Goal: Information Seeking & Learning: Find specific fact

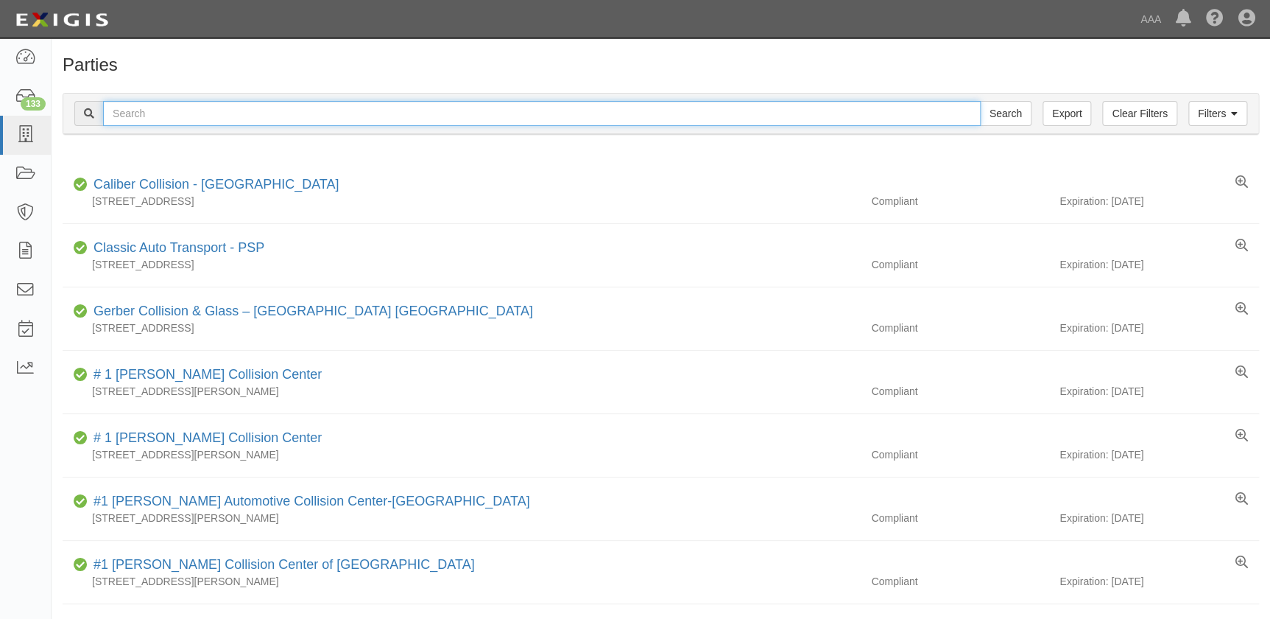
click at [347, 119] on input "text" at bounding box center [542, 113] width 878 height 25
type input "[PERSON_NAME]"
click at [980, 101] on input "Search" at bounding box center [1006, 113] width 52 height 25
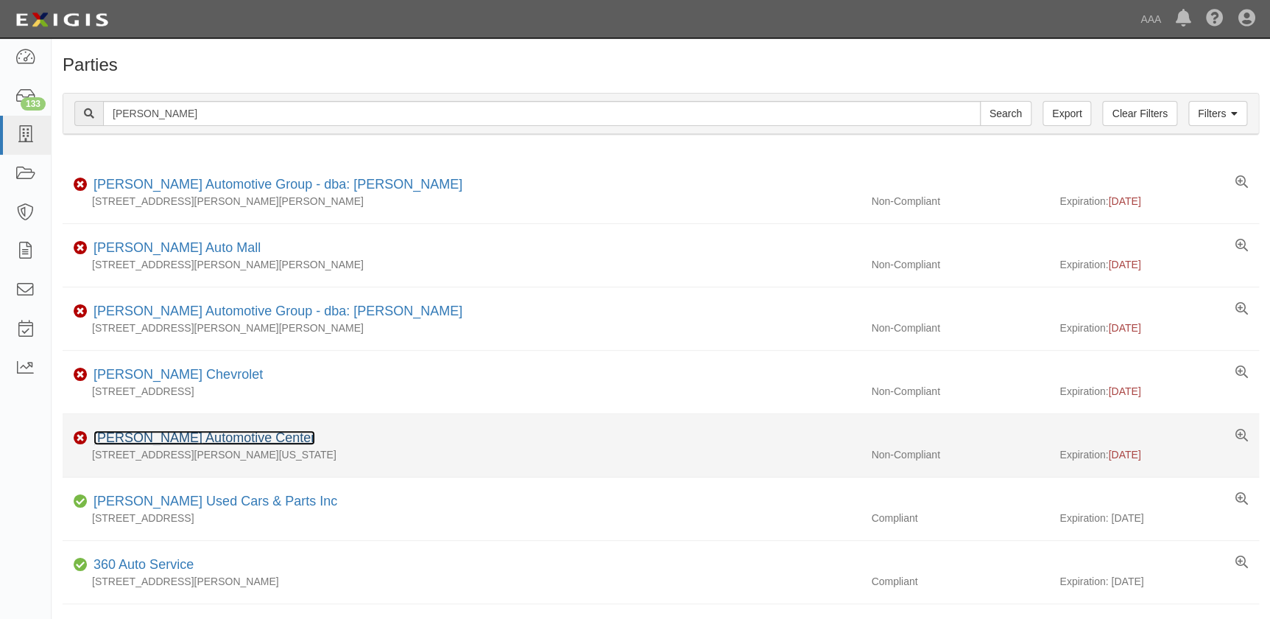
click at [150, 441] on link "Hendrick Automotive Center" at bounding box center [205, 437] width 222 height 15
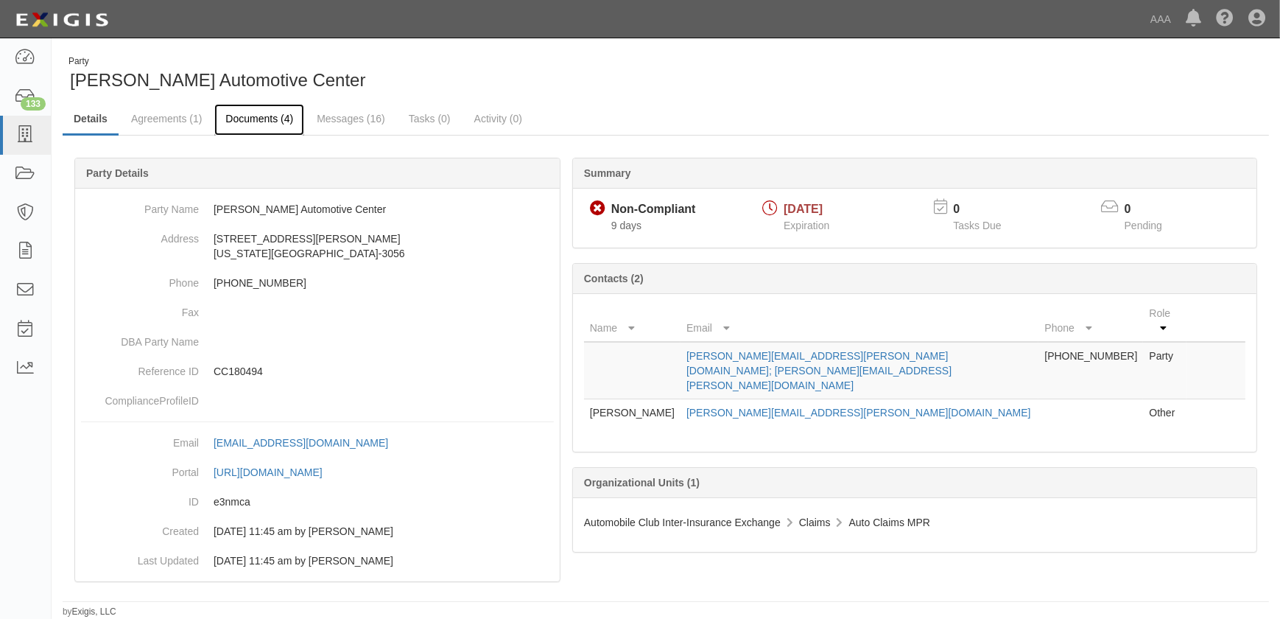
click at [263, 120] on link "Documents (4)" at bounding box center [259, 120] width 90 height 32
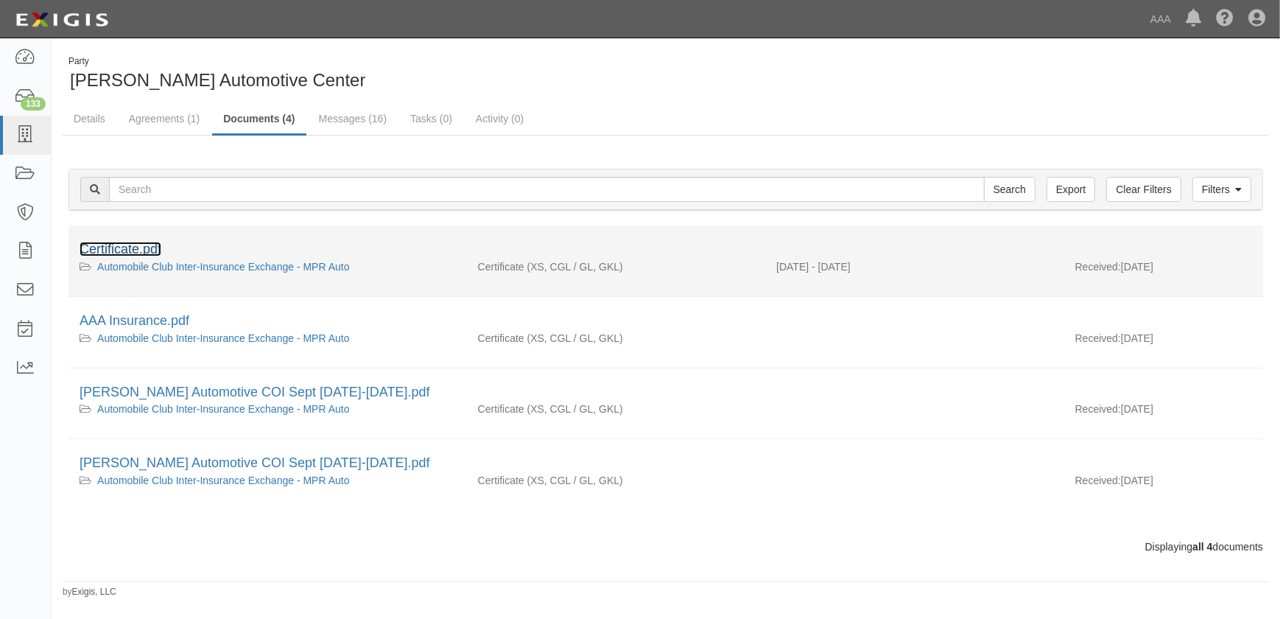
click at [135, 248] on link "Certificate.pdf" at bounding box center [121, 249] width 82 height 15
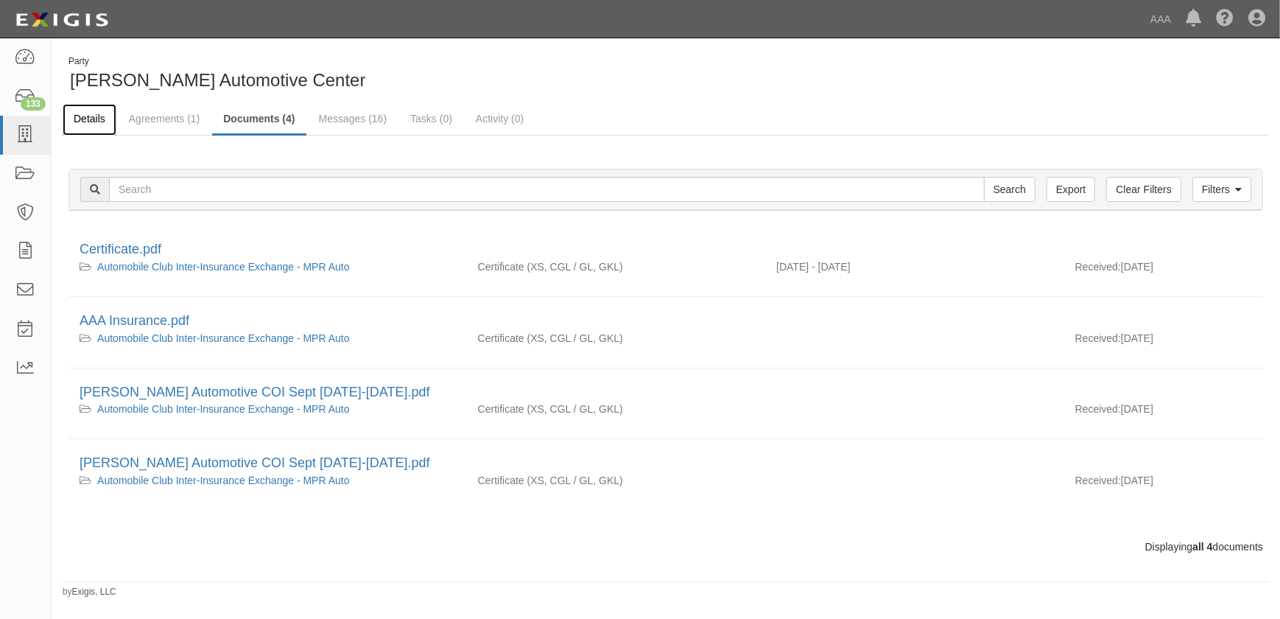
click at [96, 116] on link "Details" at bounding box center [90, 120] width 54 height 32
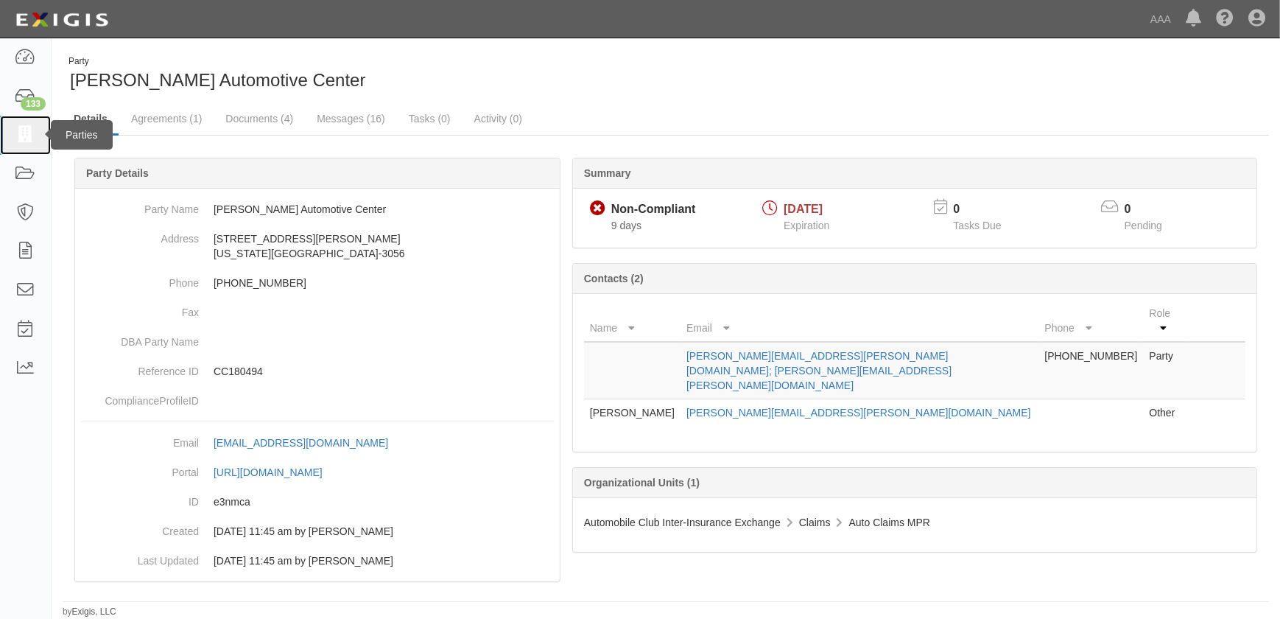
click at [30, 137] on icon at bounding box center [25, 135] width 21 height 17
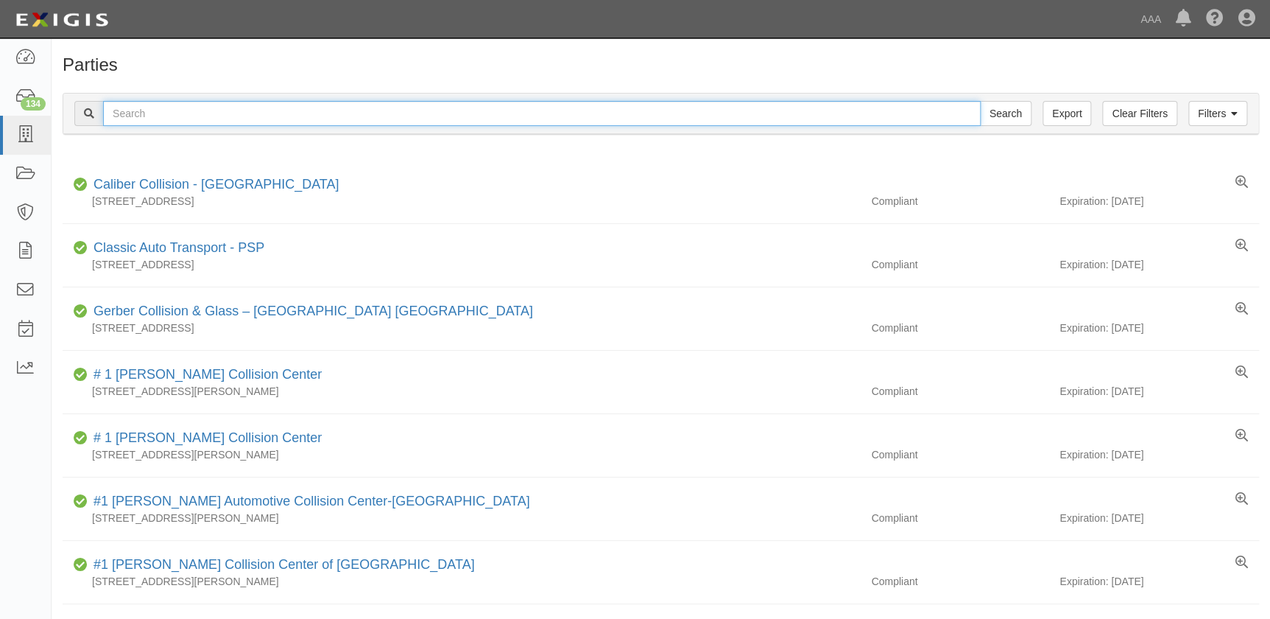
click at [176, 122] on input "text" at bounding box center [542, 113] width 878 height 25
type input "[PERSON_NAME]"
click at [980, 101] on input "Search" at bounding box center [1006, 113] width 52 height 25
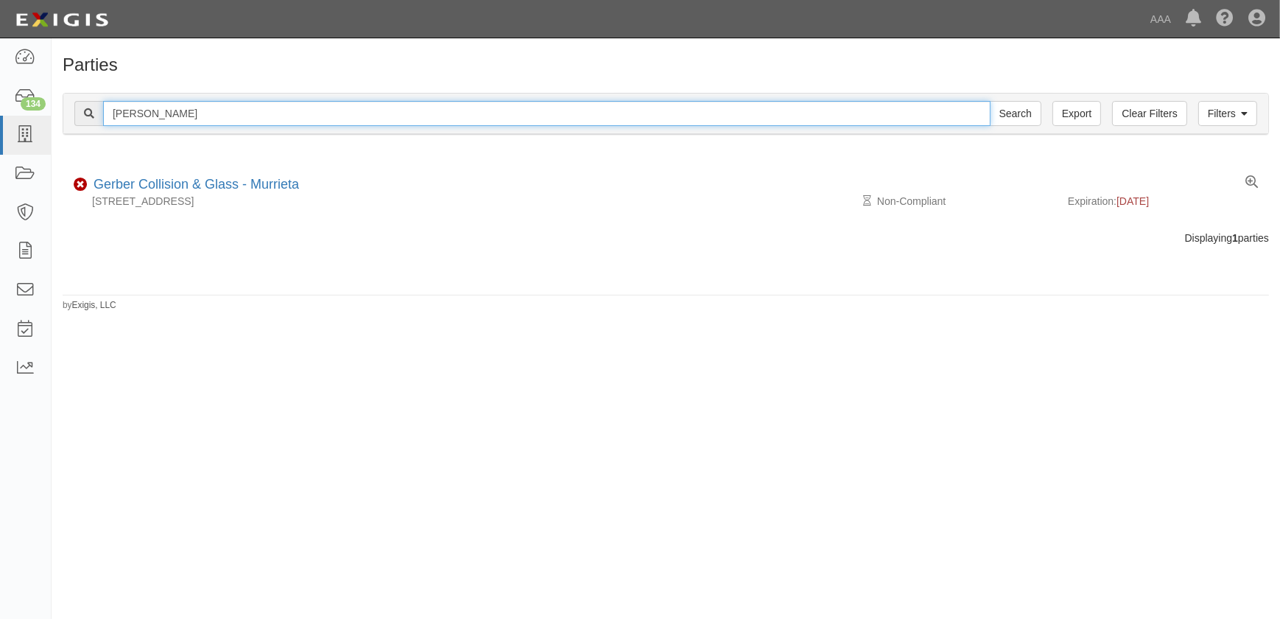
click at [188, 113] on input "[PERSON_NAME]" at bounding box center [546, 113] width 887 height 25
type input "gerber escondido"
click at [990, 101] on input "Search" at bounding box center [1016, 113] width 52 height 25
drag, startPoint x: 260, startPoint y: 110, endPoint x: 82, endPoint y: 111, distance: 177.5
click at [82, 111] on div "gerber escondido Search" at bounding box center [557, 113] width 967 height 25
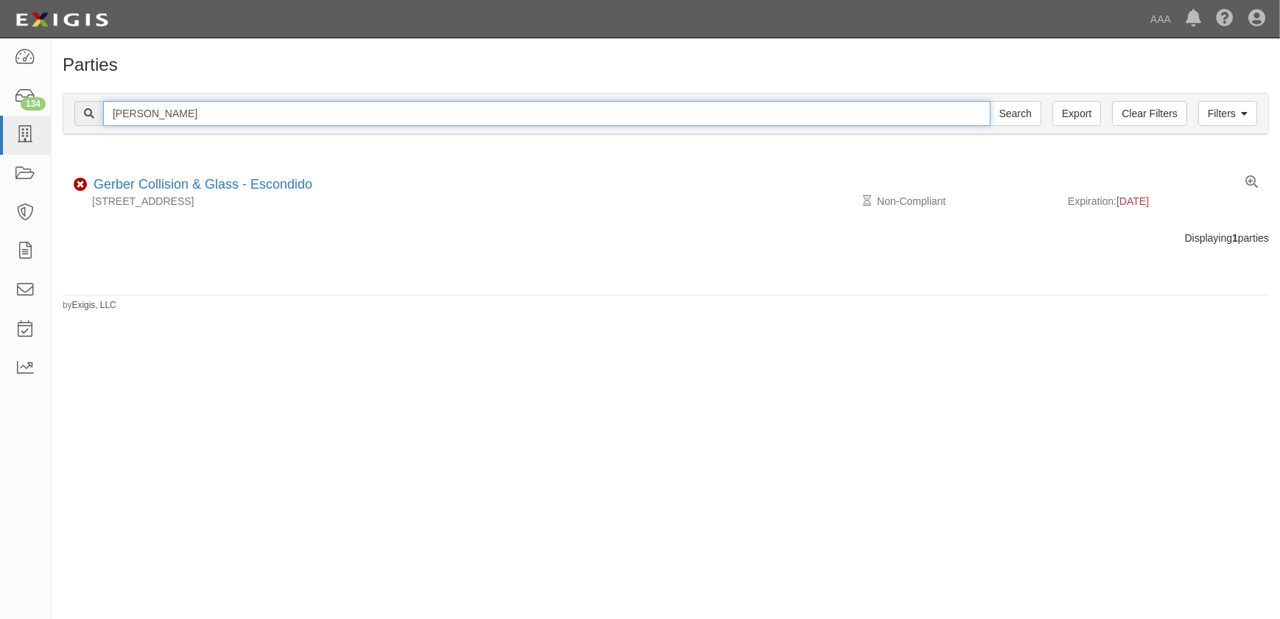
type input "harry"
click at [990, 101] on input "Search" at bounding box center [1016, 113] width 52 height 25
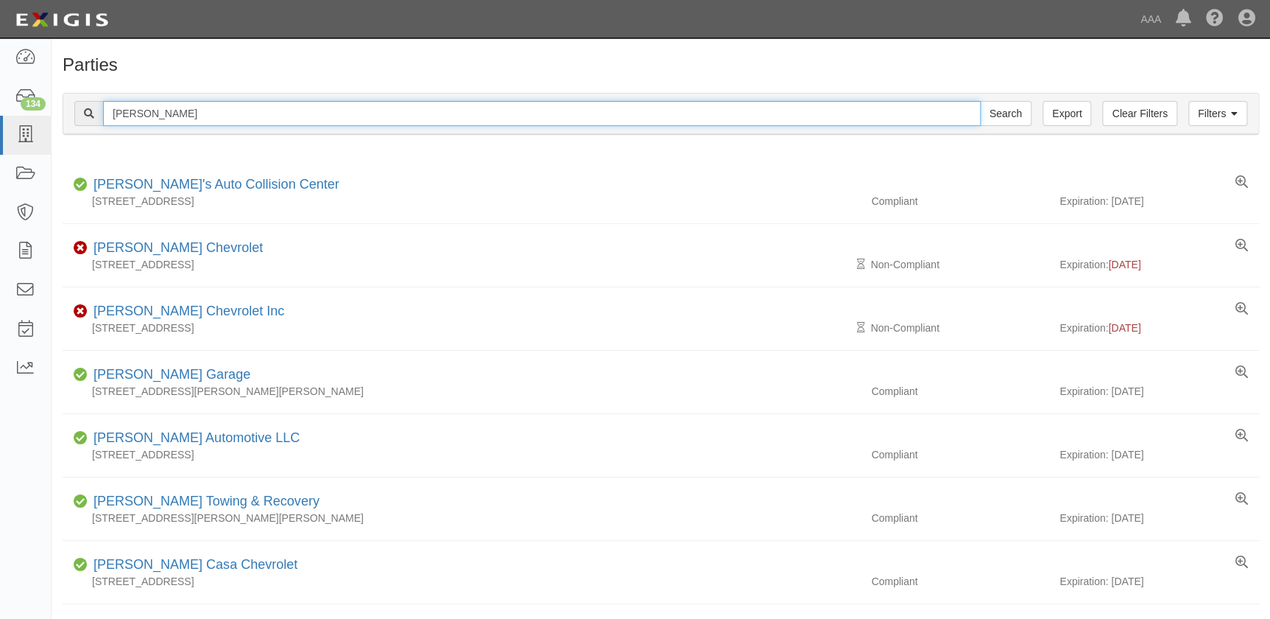
drag, startPoint x: 166, startPoint y: 113, endPoint x: 59, endPoint y: 106, distance: 107.0
click at [59, 106] on div "Filters Clear Filters Export harry Search Filters Compliance Status Compliant N…" at bounding box center [661, 116] width 1219 height 68
type input "jeffrey's"
click at [980, 101] on input "Search" at bounding box center [1006, 113] width 52 height 25
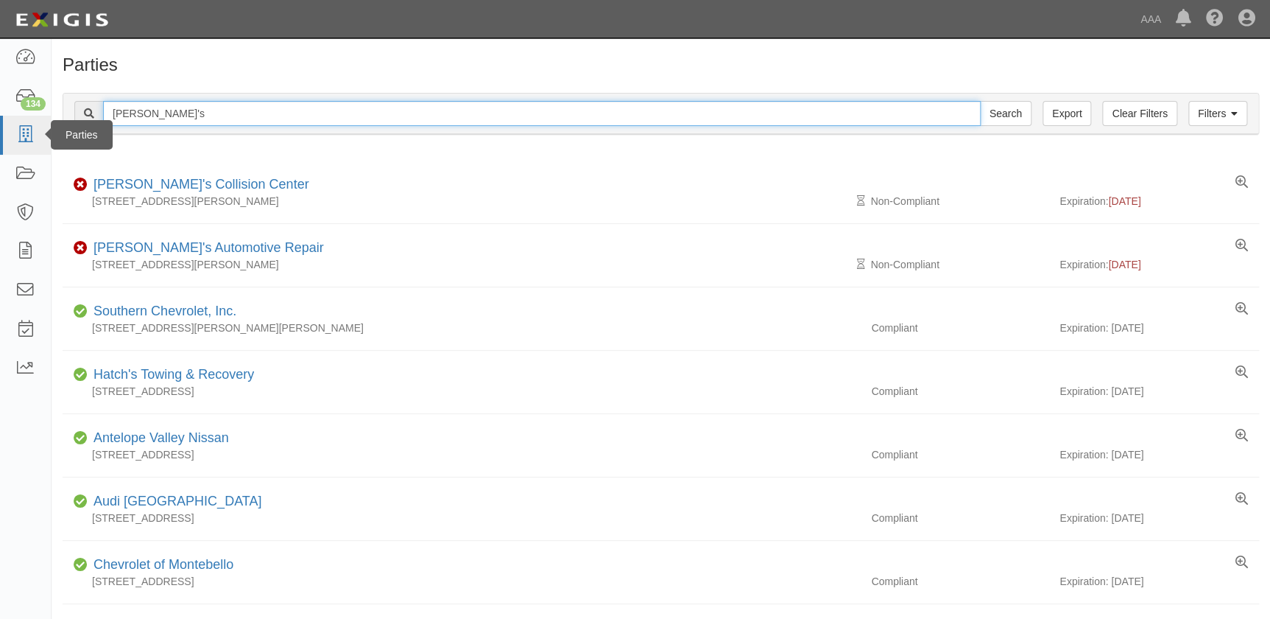
drag, startPoint x: 176, startPoint y: 113, endPoint x: 34, endPoint y: 116, distance: 142.2
type input "gerber moreno valley"
click at [980, 101] on input "Search" at bounding box center [1006, 113] width 52 height 25
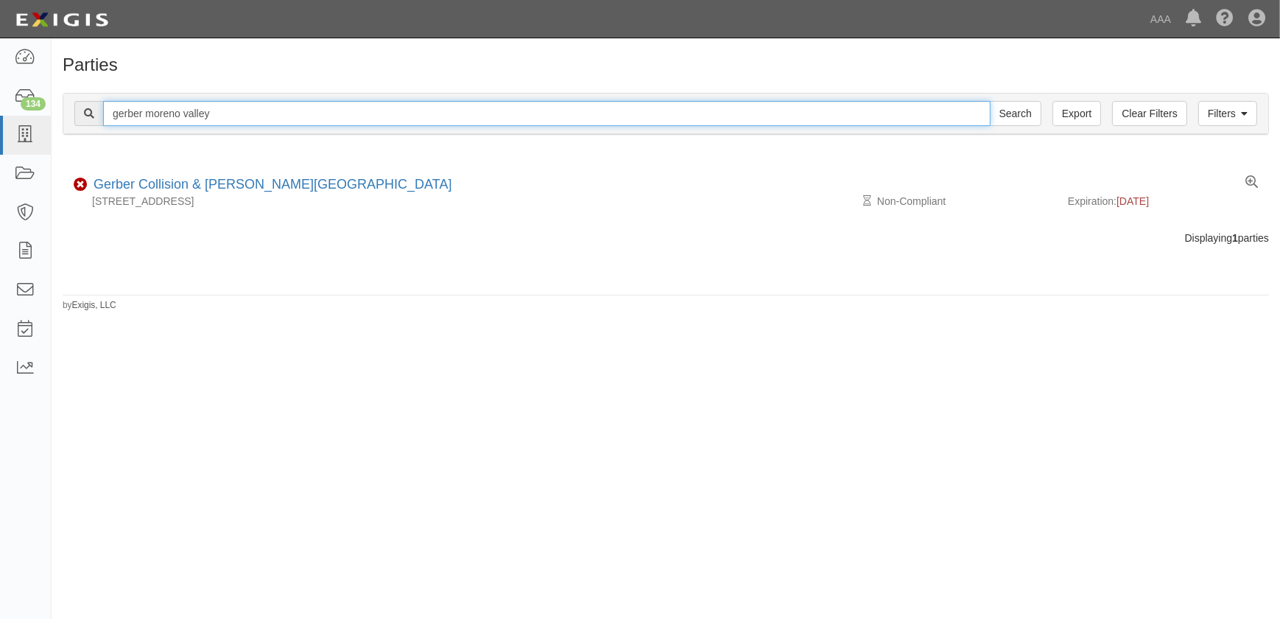
drag, startPoint x: 234, startPoint y: 114, endPoint x: 57, endPoint y: 115, distance: 176.8
click at [57, 115] on div "Filters Clear Filters Export gerber moreno valley Search Filters Compliance Sta…" at bounding box center [666, 116] width 1228 height 68
type input "mastercraft ventura"
click at [990, 101] on input "Search" at bounding box center [1016, 113] width 52 height 25
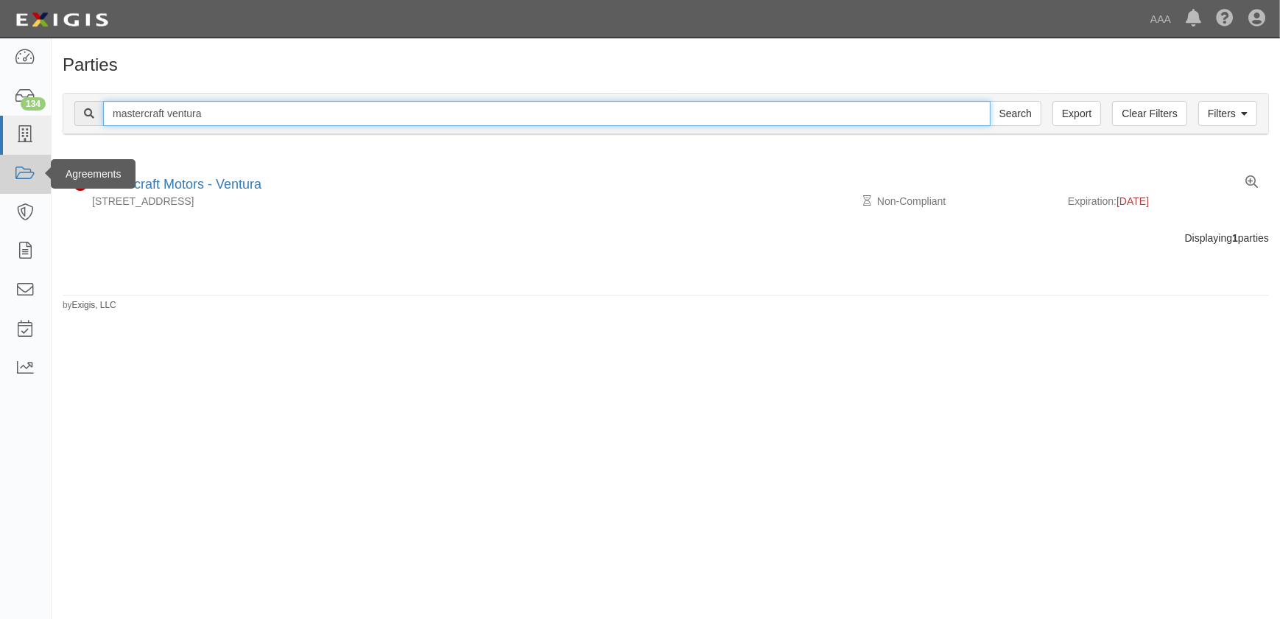
drag, startPoint x: 211, startPoint y: 125, endPoint x: 26, endPoint y: 171, distance: 190.4
click at [94, 131] on div "Filters Clear Filters Export mastercraft ventura Search Filters" at bounding box center [665, 114] width 1205 height 41
drag, startPoint x: 169, startPoint y: 116, endPoint x: 96, endPoint y: 99, distance: 75.6
click at [86, 113] on div "mastercraft ventura Search" at bounding box center [557, 113] width 967 height 25
paste input "[PERSON_NAME] East"
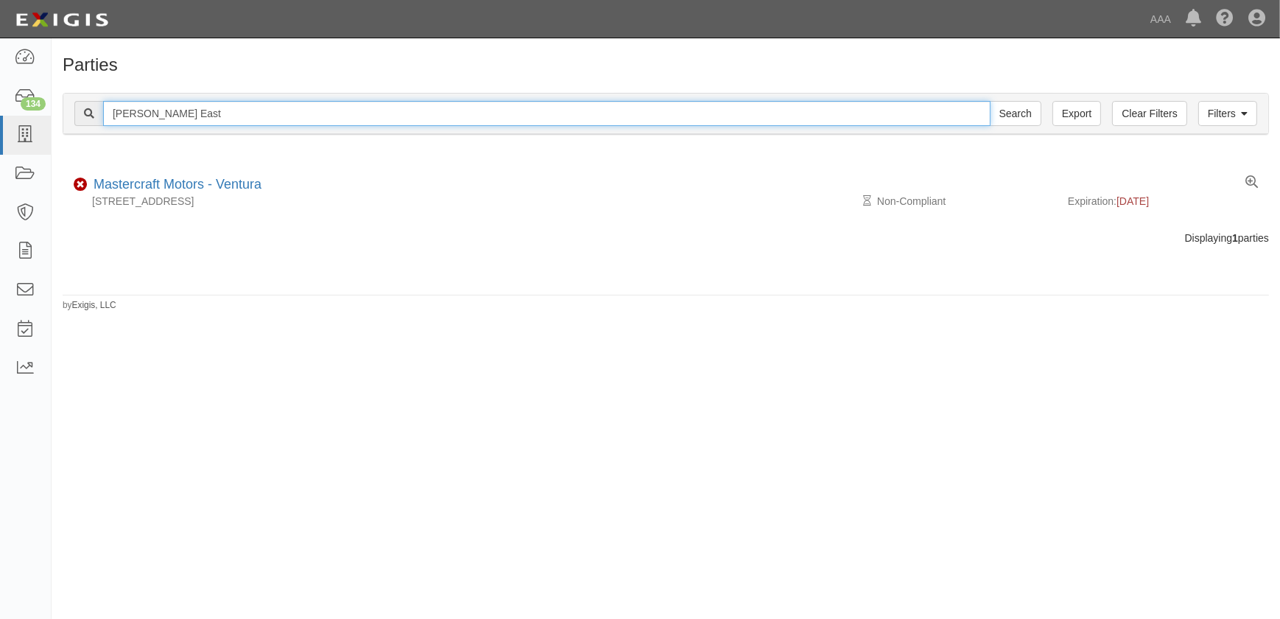
type input "[PERSON_NAME] East"
click at [990, 101] on input "Search" at bounding box center [1016, 113] width 52 height 25
click at [219, 108] on input "[PERSON_NAME] East" at bounding box center [546, 113] width 887 height 25
type input "[PERSON_NAME]"
click at [990, 101] on input "Search" at bounding box center [1016, 113] width 52 height 25
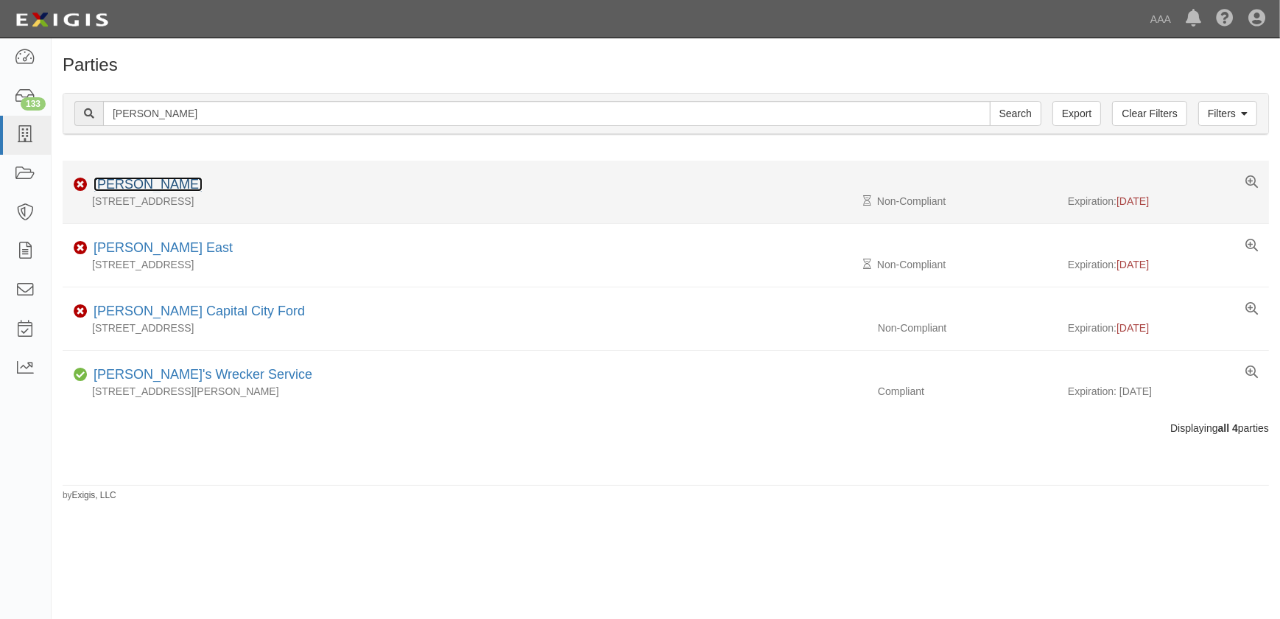
click at [148, 183] on link "Joe Machens" at bounding box center [148, 184] width 109 height 15
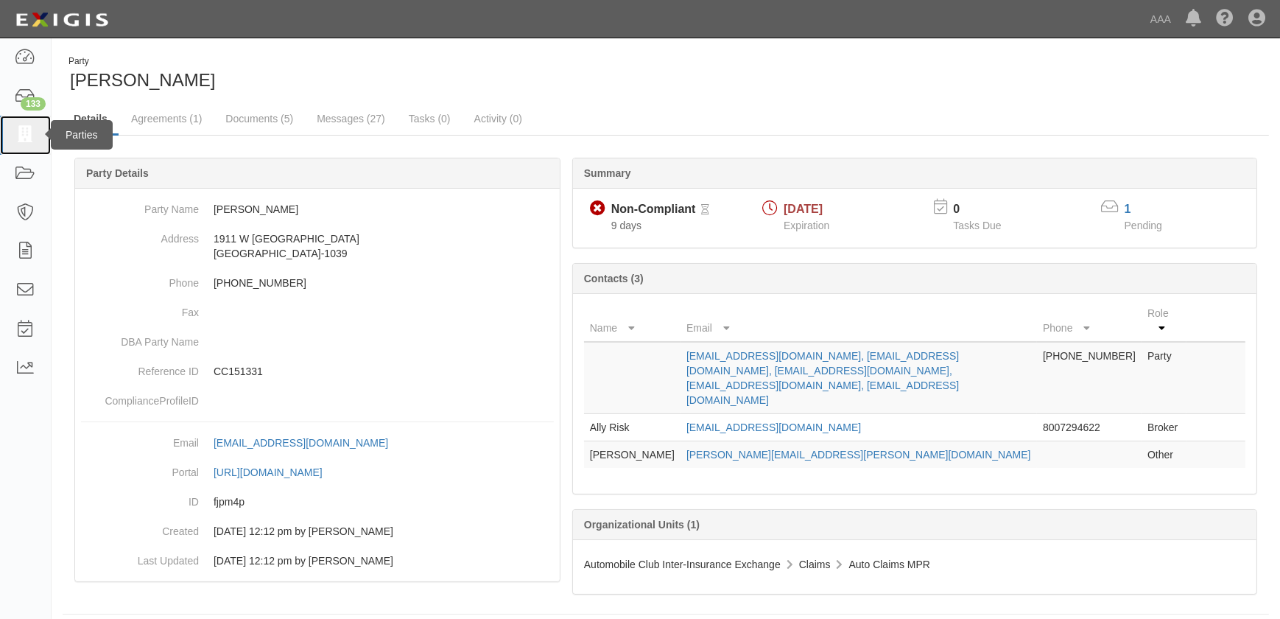
click at [29, 133] on icon at bounding box center [25, 135] width 21 height 17
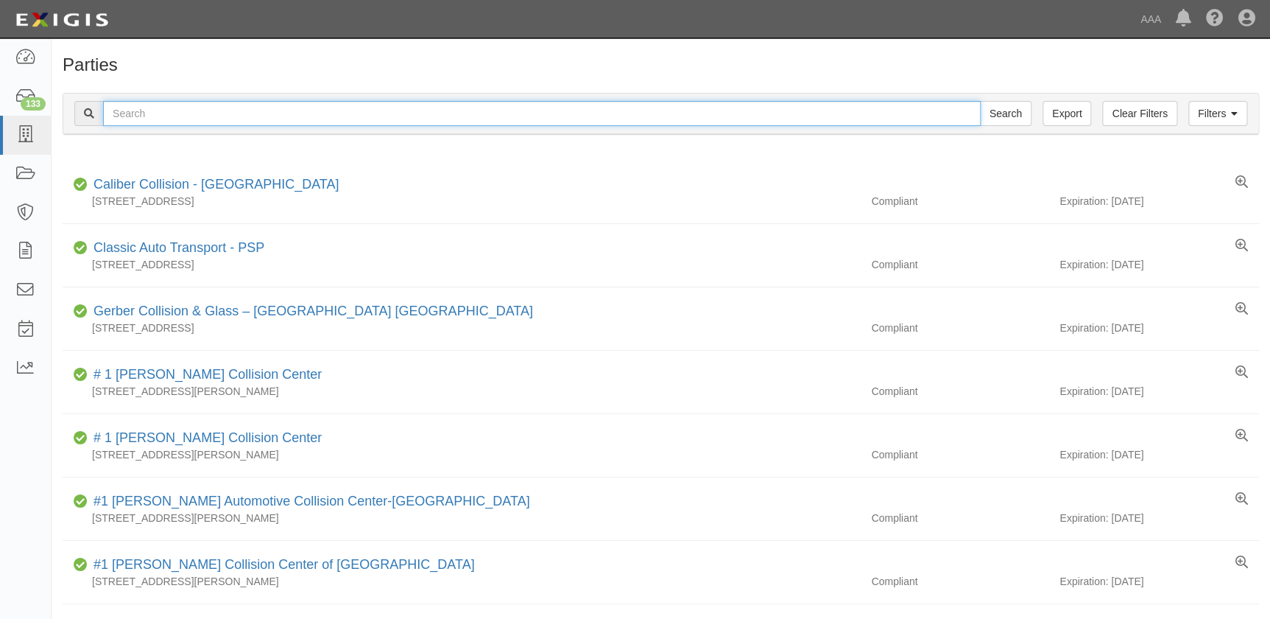
click at [168, 119] on input "text" at bounding box center [542, 113] width 878 height 25
paste input "Mossy Collision - National City"
type input "Mossy Collision - National City"
click at [980, 101] on input "Search" at bounding box center [1006, 113] width 52 height 25
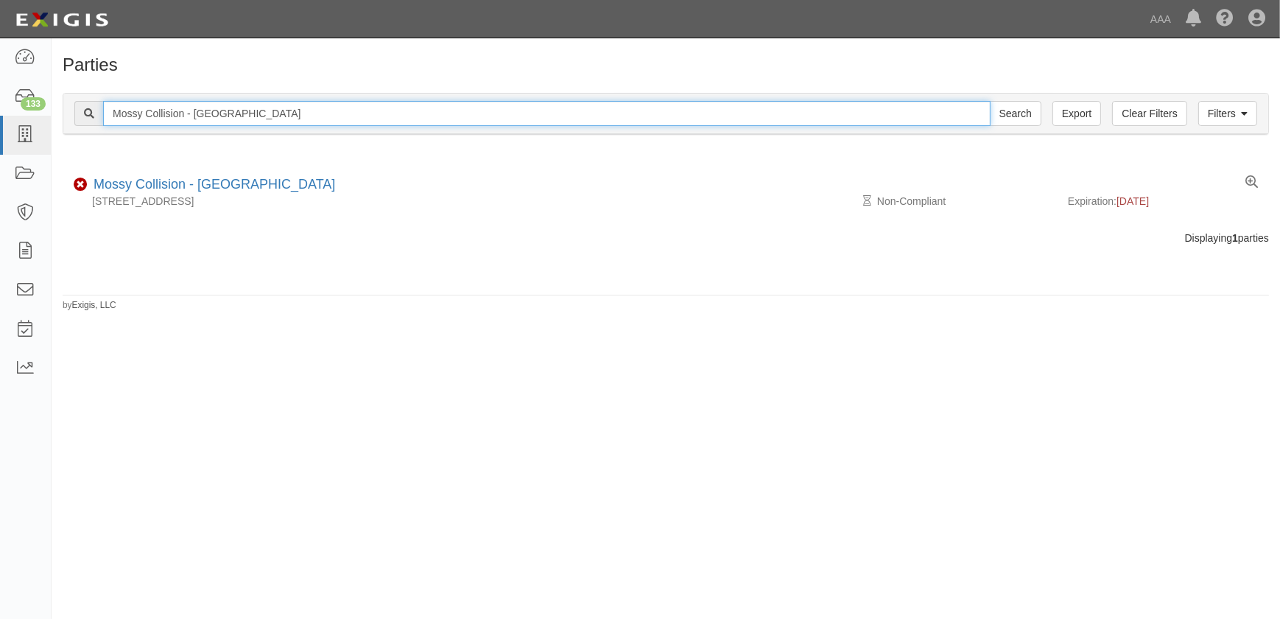
drag, startPoint x: 261, startPoint y: 110, endPoint x: 190, endPoint y: 114, distance: 70.8
click at [190, 114] on input "Mossy Collision - National City" at bounding box center [546, 113] width 887 height 25
type input "Mossy Collision - Escondido"
click at [990, 101] on input "Search" at bounding box center [1016, 113] width 52 height 25
drag, startPoint x: 130, startPoint y: 112, endPoint x: 64, endPoint y: 110, distance: 66.3
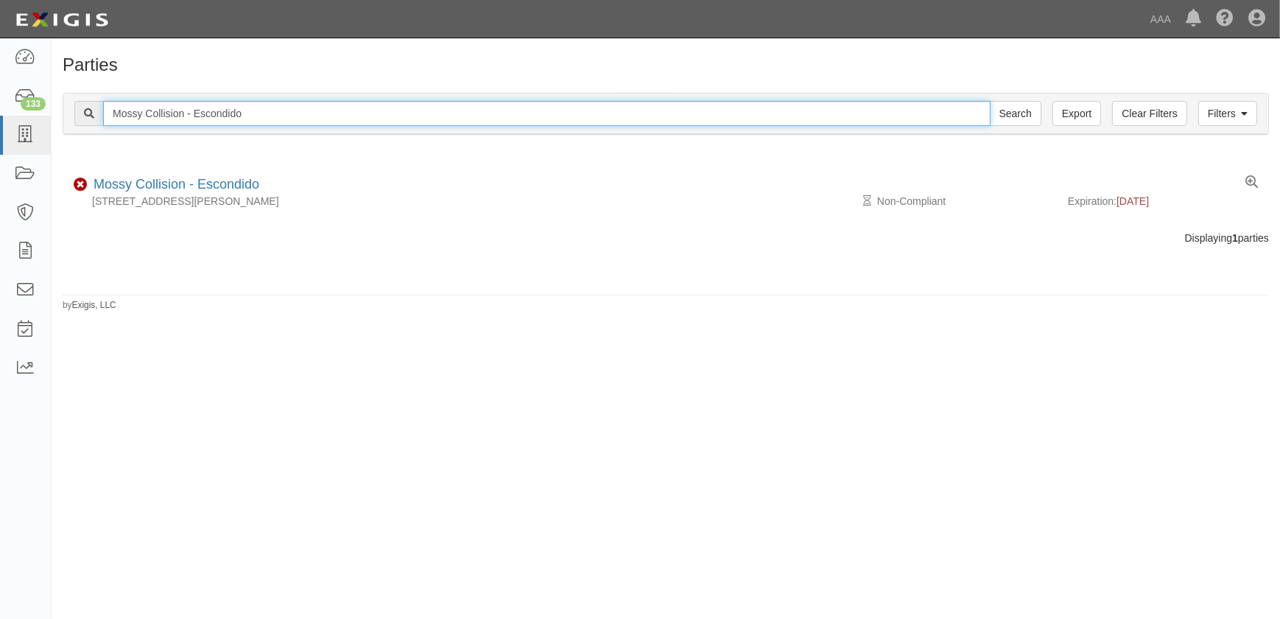
click at [64, 110] on div "Filters Clear Filters Export Mossy Collision - Escondido Search Filters" at bounding box center [665, 114] width 1205 height 41
paste input "Mastercraft Motors - [GEOGRAPHIC_DATA][PERSON_NAME]"
type input "Mastercraft Motors - [GEOGRAPHIC_DATA][PERSON_NAME]"
click at [990, 101] on input "Search" at bounding box center [1016, 113] width 52 height 25
drag, startPoint x: 233, startPoint y: 115, endPoint x: 85, endPoint y: 120, distance: 148.9
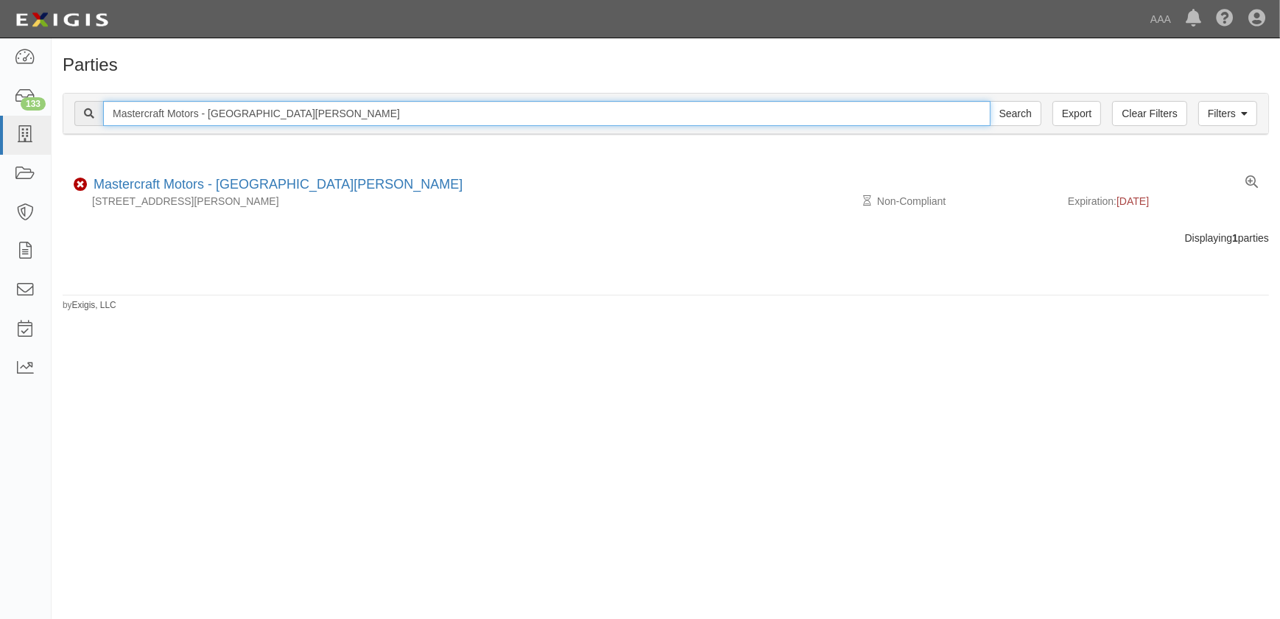
click at [85, 120] on div "Mastercraft Motors - [GEOGRAPHIC_DATA][PERSON_NAME] Search" at bounding box center [557, 113] width 967 height 25
paste input "[PERSON_NAME] Collision Center"
type input "[PERSON_NAME] Collision Center"
click at [990, 101] on input "Search" at bounding box center [1016, 113] width 52 height 25
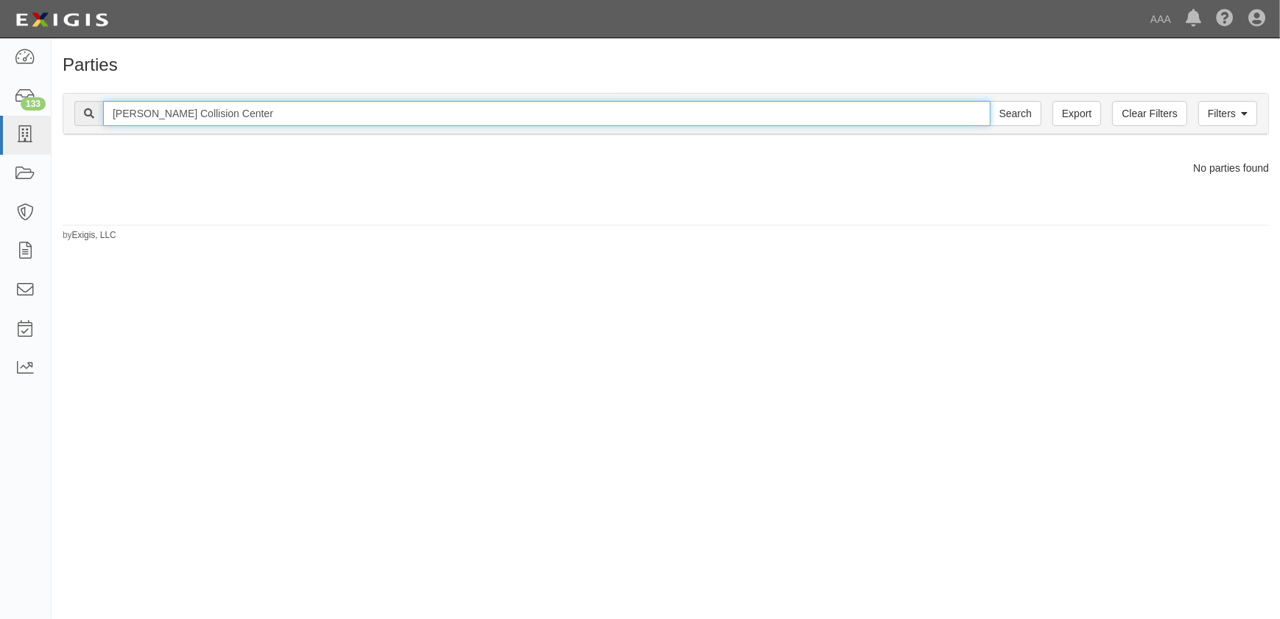
drag, startPoint x: 284, startPoint y: 113, endPoint x: 153, endPoint y: 110, distance: 130.4
click at [153, 110] on input "Faulkner Collision Center" at bounding box center [546, 113] width 887 height 25
type input "[PERSON_NAME]"
click at [990, 101] on input "Search" at bounding box center [1016, 113] width 52 height 25
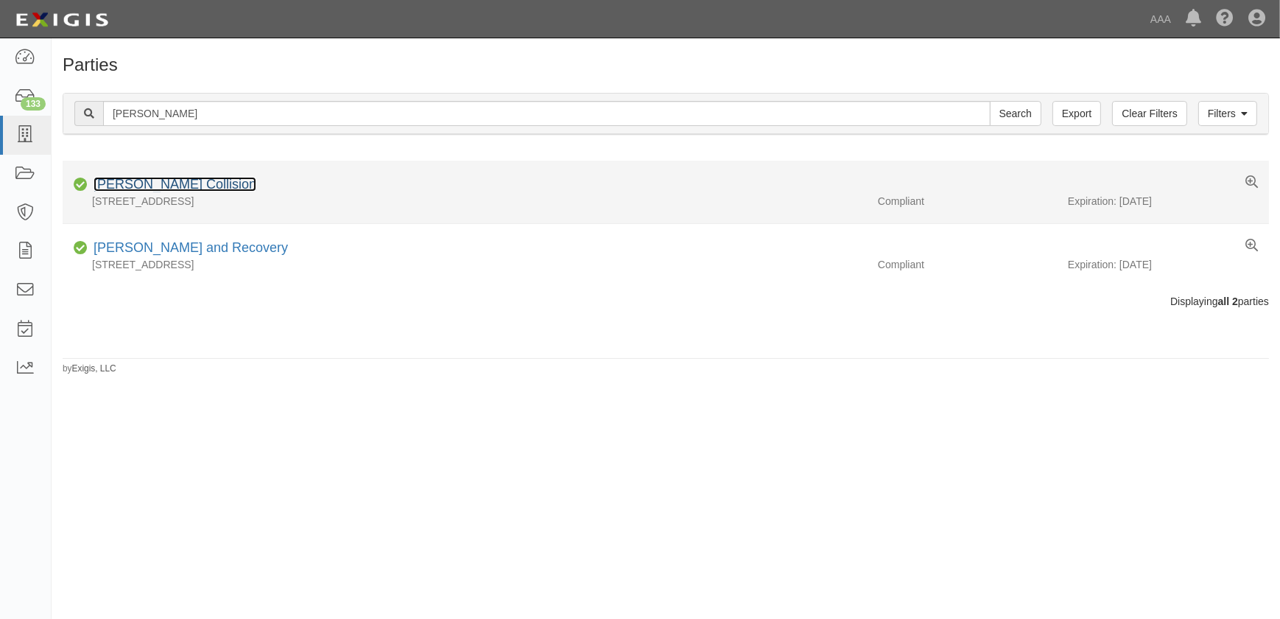
click at [169, 183] on link "[PERSON_NAME] Collision" at bounding box center [175, 184] width 163 height 15
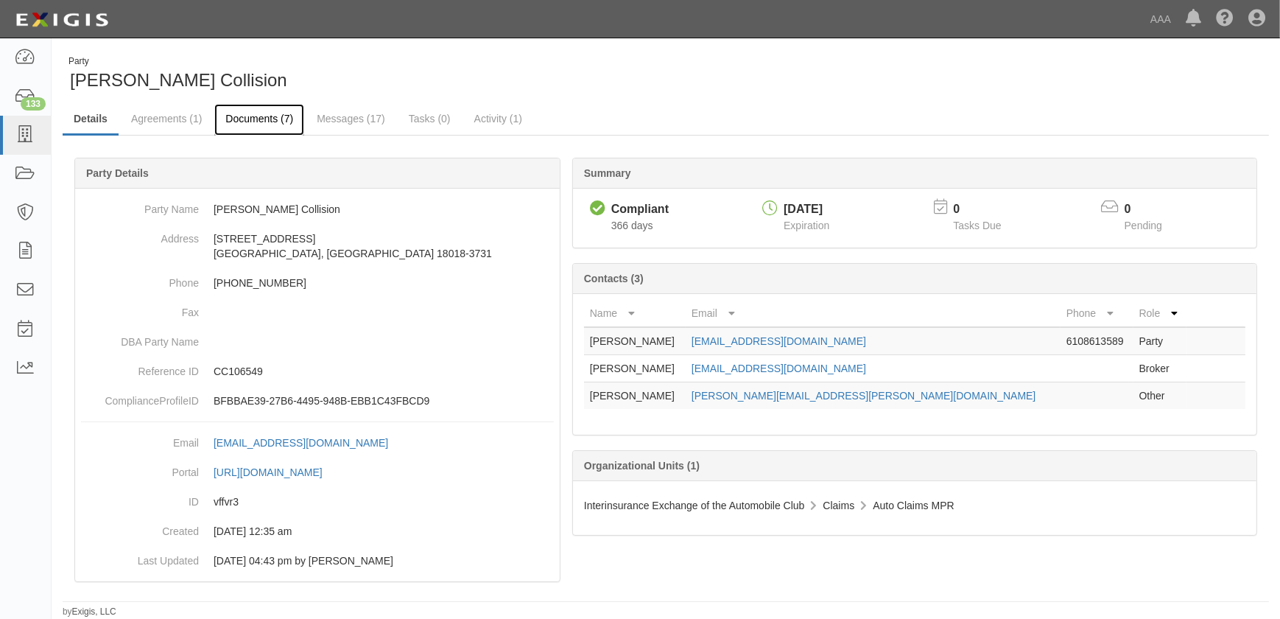
click at [260, 119] on link "Documents (7)" at bounding box center [259, 120] width 90 height 32
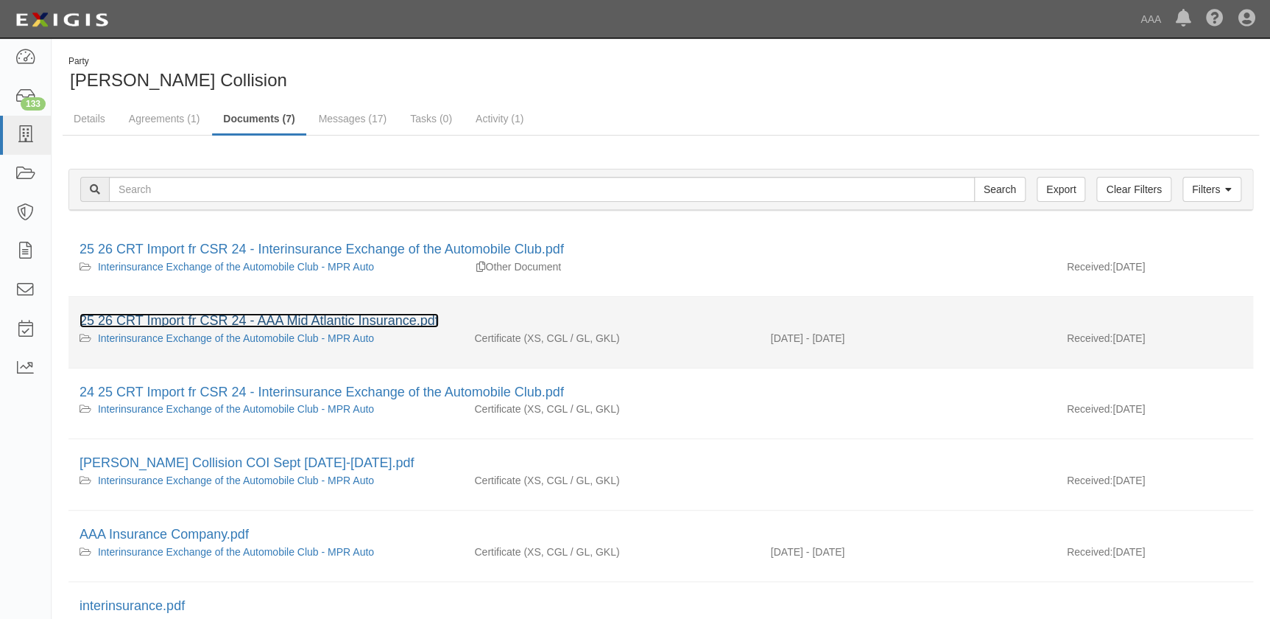
click at [298, 316] on link "25 26 CRT Import fr CSR 24 - AAA Mid Atlantic Insurance.pdf" at bounding box center [259, 320] width 359 height 15
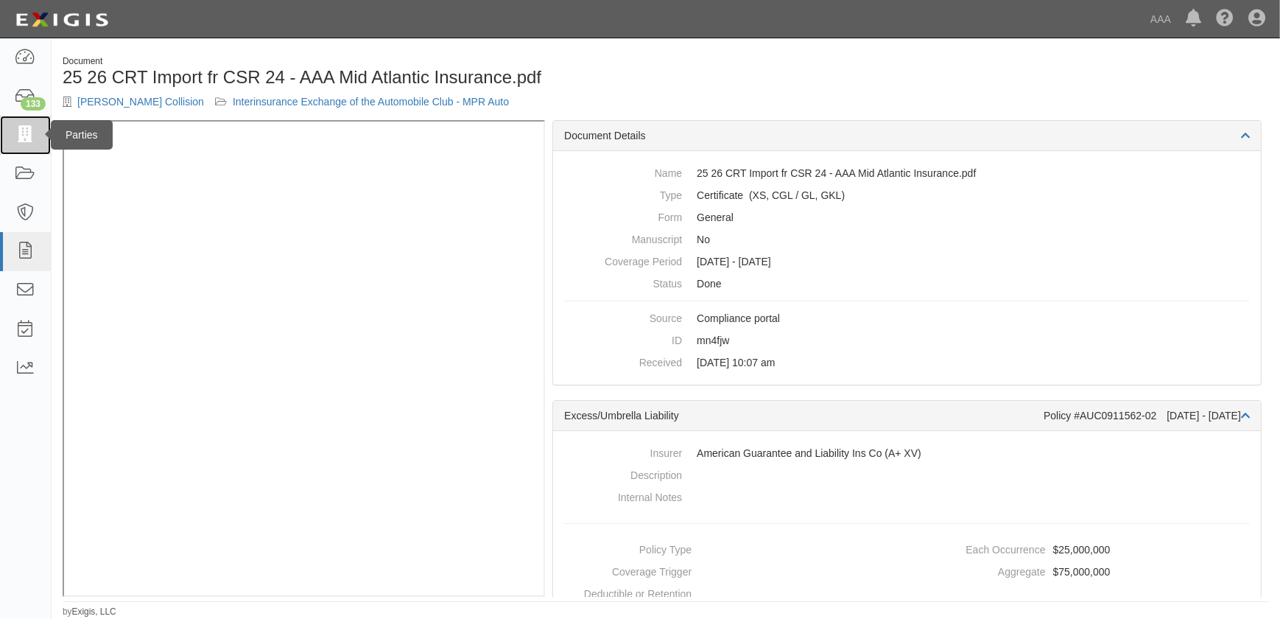
click at [21, 132] on icon at bounding box center [25, 135] width 21 height 17
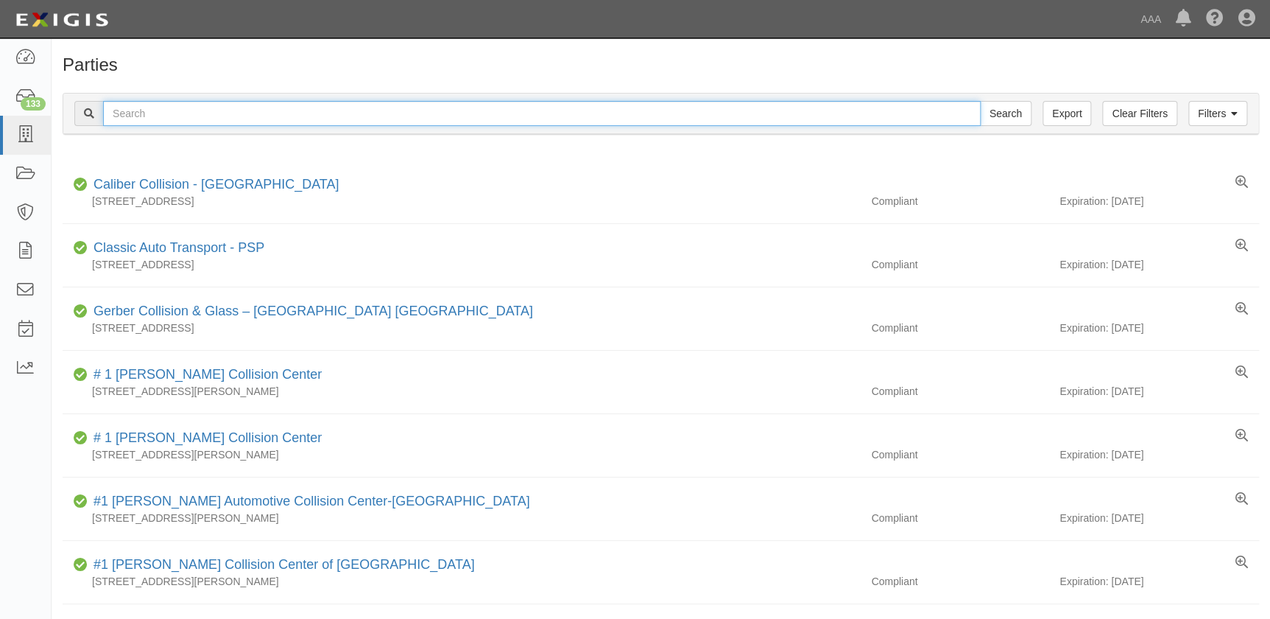
click at [170, 113] on input "text" at bounding box center [542, 113] width 878 height 25
paste input "Ancira Winton Chevrolet Body Shop"
type input "Ancira Winton Chevrolet Body Shop"
click at [980, 101] on input "Search" at bounding box center [1006, 113] width 52 height 25
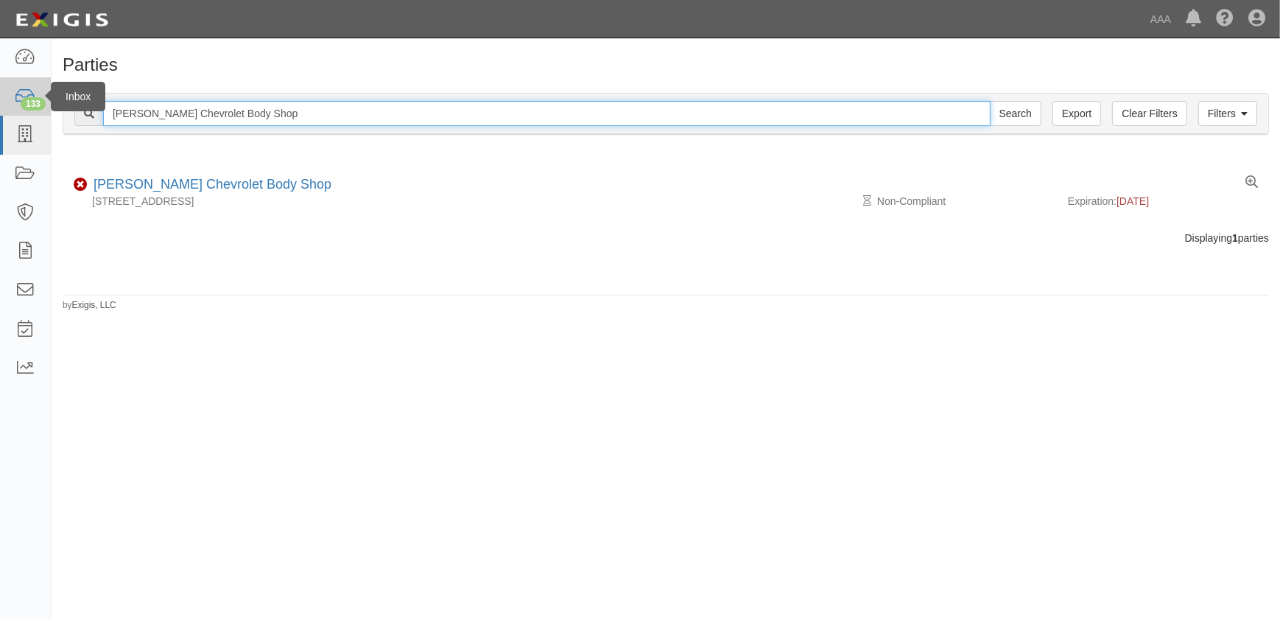
drag, startPoint x: 295, startPoint y: 108, endPoint x: 32, endPoint y: 105, distance: 262.9
click at [32, 105] on body "Toggle navigation Dashboard 133 Inbox Parties Agreements Coverages Documents Me…" at bounding box center [640, 300] width 1280 height 601
type input "Gerber Chesapeake"
click at [990, 101] on input "Search" at bounding box center [1016, 113] width 52 height 25
drag, startPoint x: 231, startPoint y: 118, endPoint x: 74, endPoint y: 123, distance: 157.0
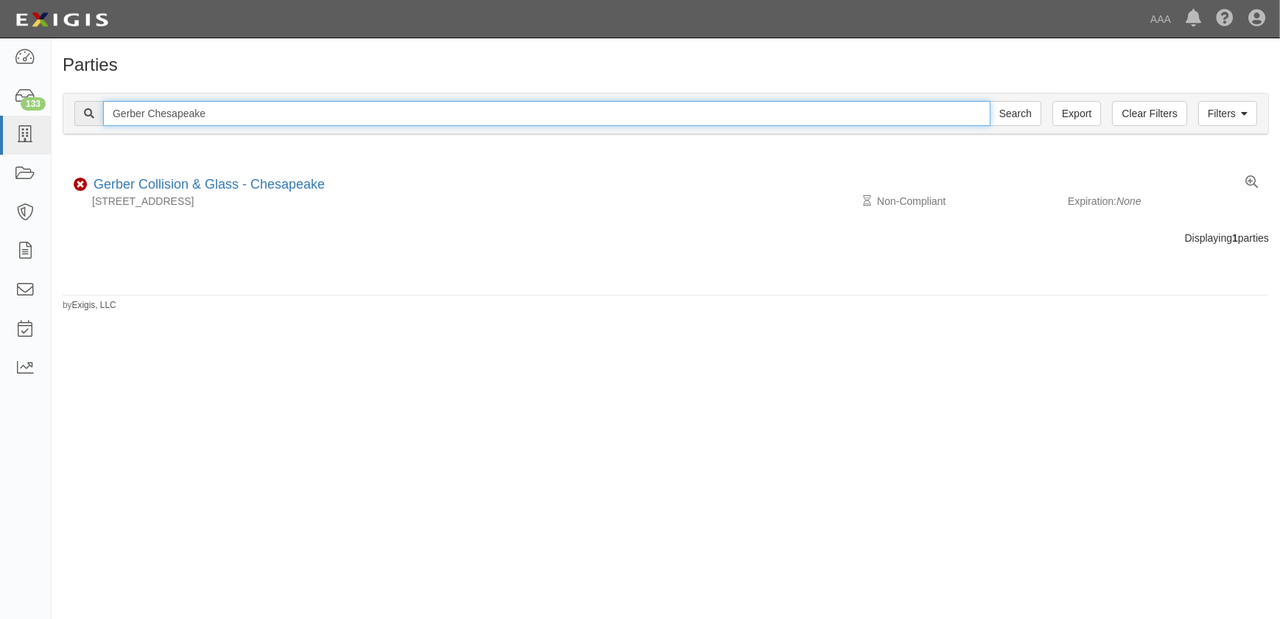
click at [74, 123] on div "Filters Clear Filters Export Gerber Chesapeake Search Filters" at bounding box center [665, 114] width 1205 height 41
paste input "Nashua Collision Center Inc"
type input "Nashua Collision Center Inc"
click at [990, 101] on input "Search" at bounding box center [1016, 113] width 52 height 25
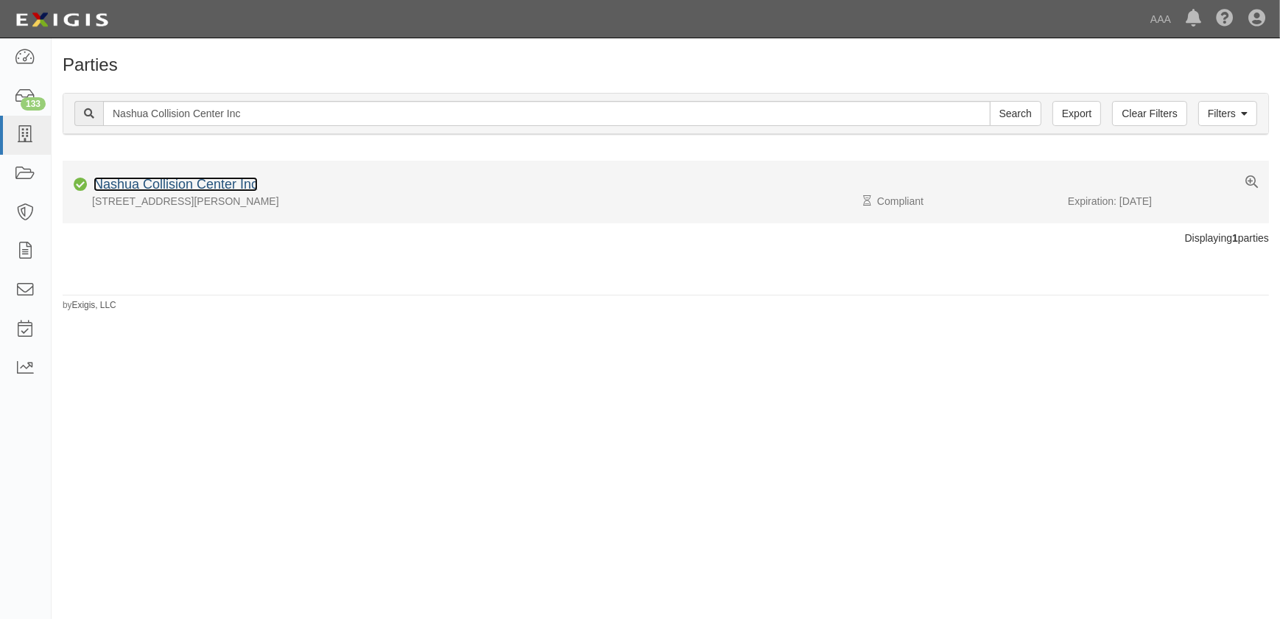
click at [218, 179] on link "Nashua Collision Center Inc" at bounding box center [176, 184] width 164 height 15
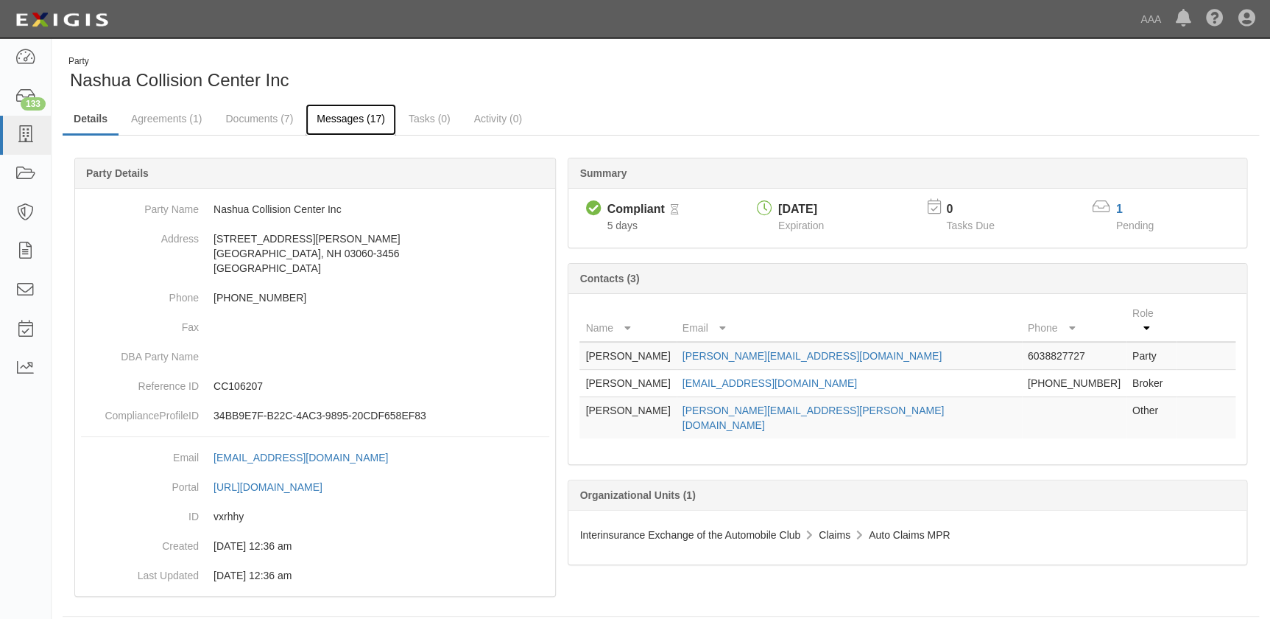
click at [338, 122] on link "Messages (17)" at bounding box center [351, 120] width 91 height 32
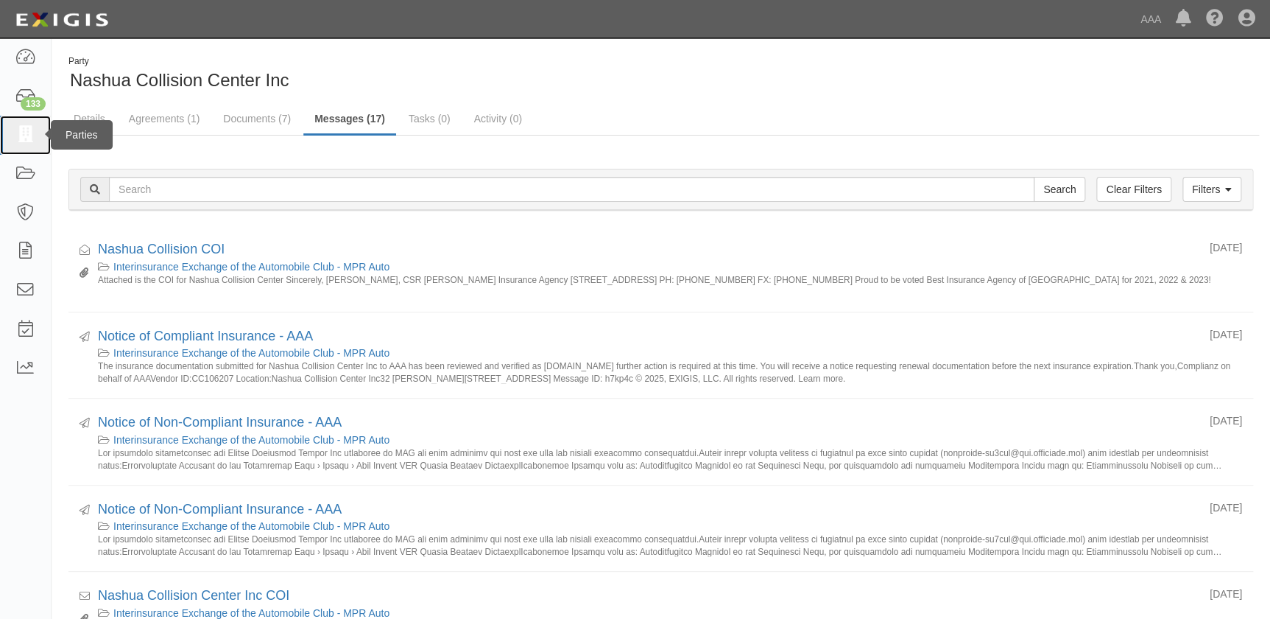
click at [24, 136] on icon at bounding box center [25, 135] width 21 height 17
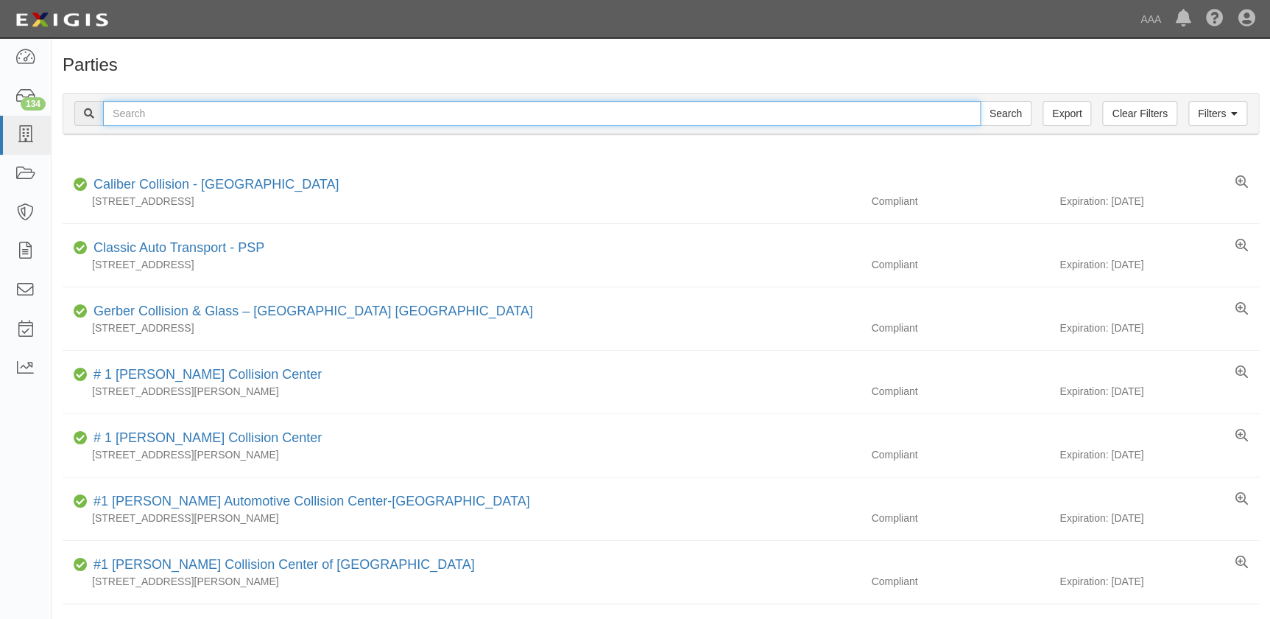
click at [175, 109] on input "text" at bounding box center [542, 113] width 878 height 25
paste input "Carstar [PERSON_NAME][GEOGRAPHIC_DATA]"
type input "Carstar [PERSON_NAME][GEOGRAPHIC_DATA]"
click at [980, 101] on input "Search" at bounding box center [1006, 113] width 52 height 25
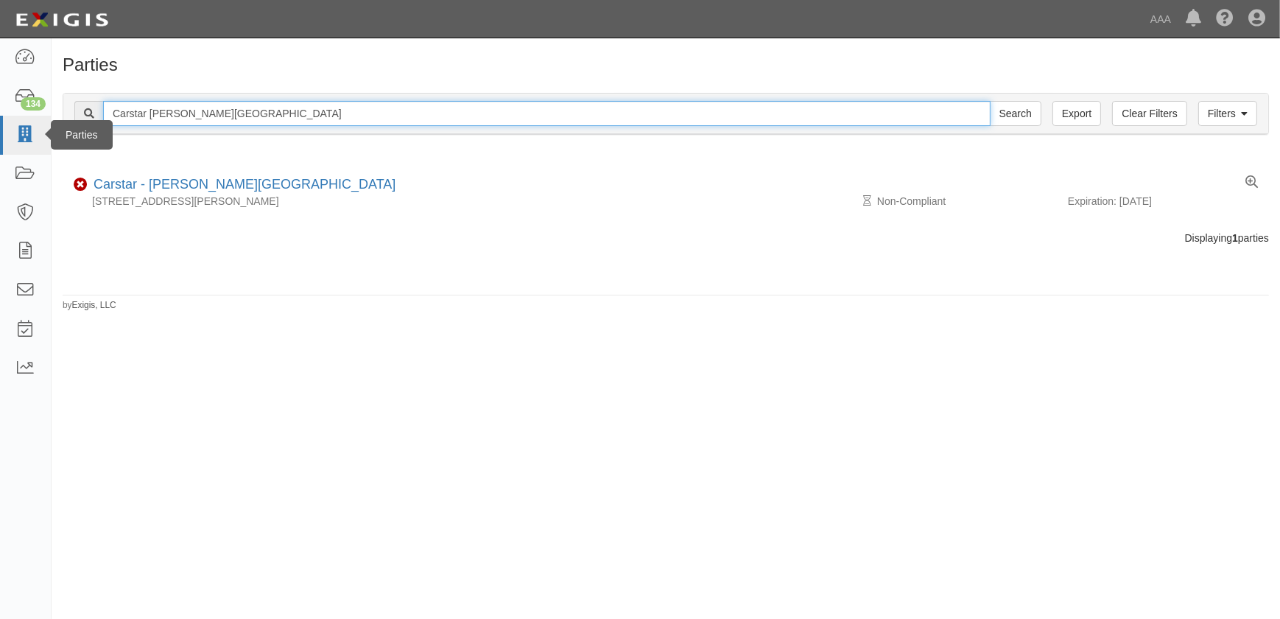
drag, startPoint x: 237, startPoint y: 115, endPoint x: 44, endPoint y: 119, distance: 193.0
click at [44, 119] on body "Toggle navigation Dashboard 134 Inbox Parties Agreements Coverages Documents Me…" at bounding box center [640, 300] width 1280 height 601
paste input "[PERSON_NAME] Auto Body"
type input "[PERSON_NAME] Auto Body"
click at [990, 101] on input "Search" at bounding box center [1016, 113] width 52 height 25
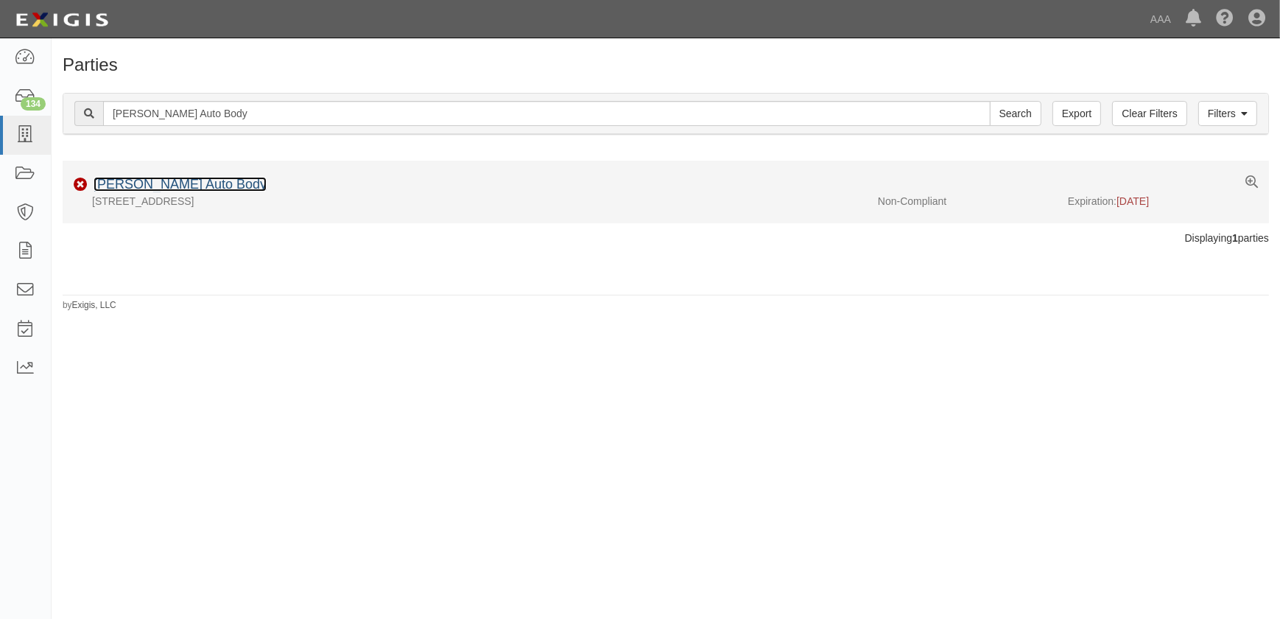
click at [144, 187] on link "[PERSON_NAME] Auto Body" at bounding box center [180, 184] width 173 height 15
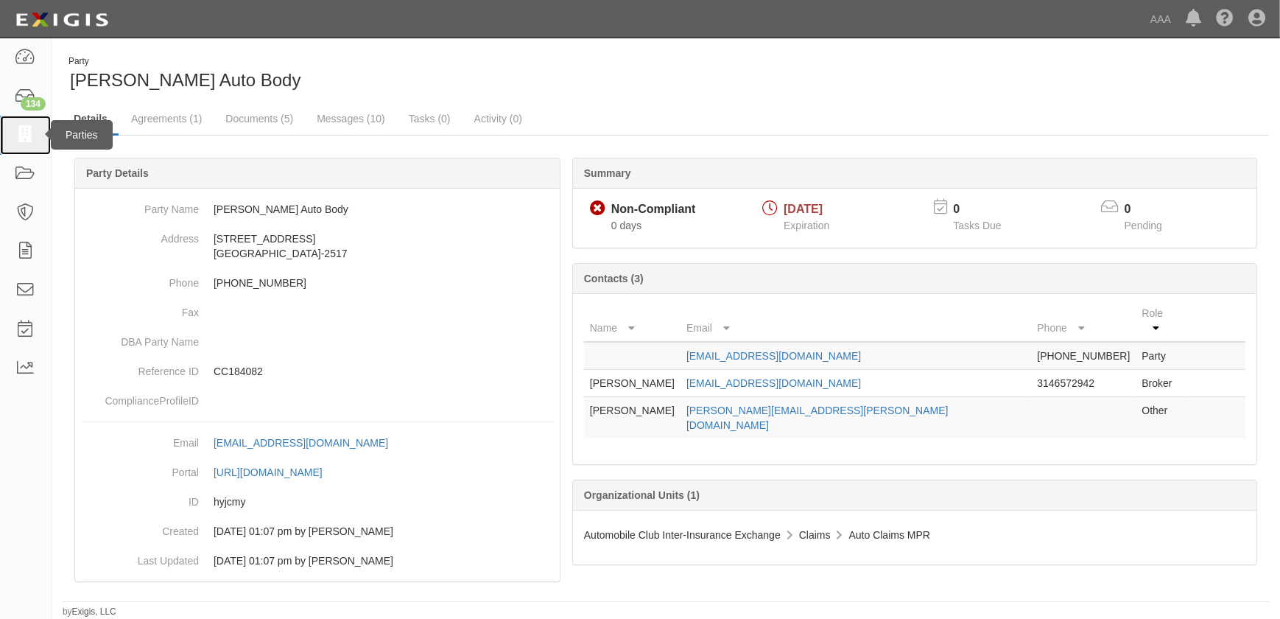
click at [19, 140] on icon at bounding box center [25, 135] width 21 height 17
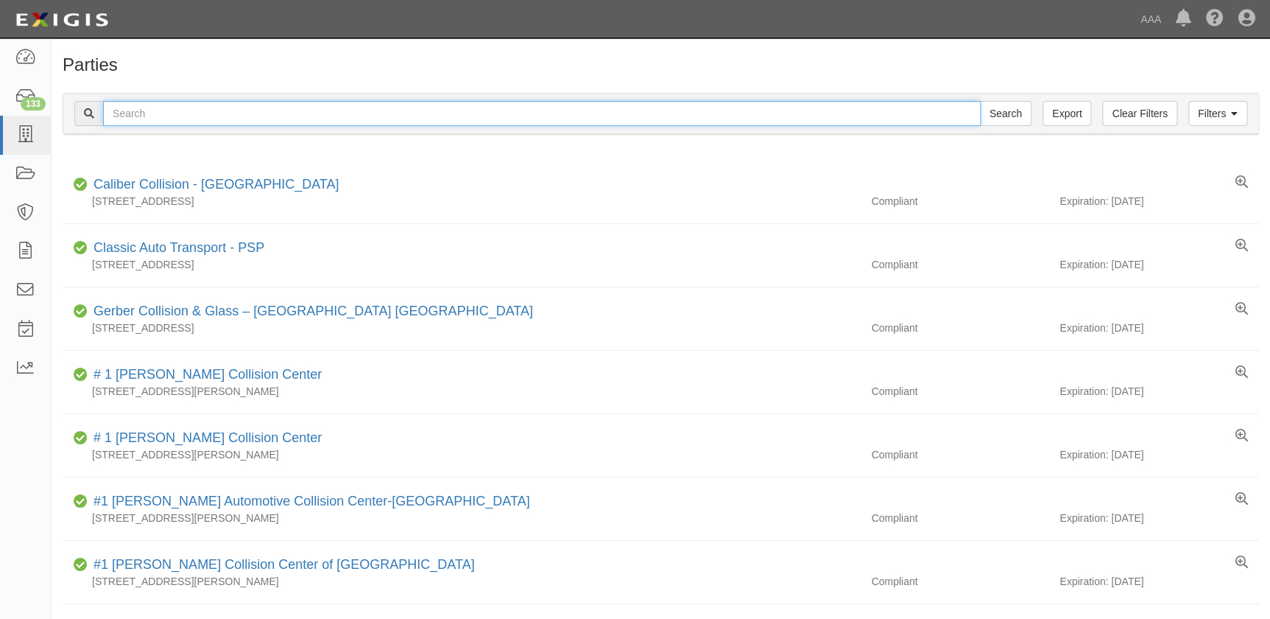
click at [127, 116] on input "text" at bounding box center [542, 113] width 878 height 25
type input "fix auto"
click at [980, 101] on input "Search" at bounding box center [1006, 113] width 52 height 25
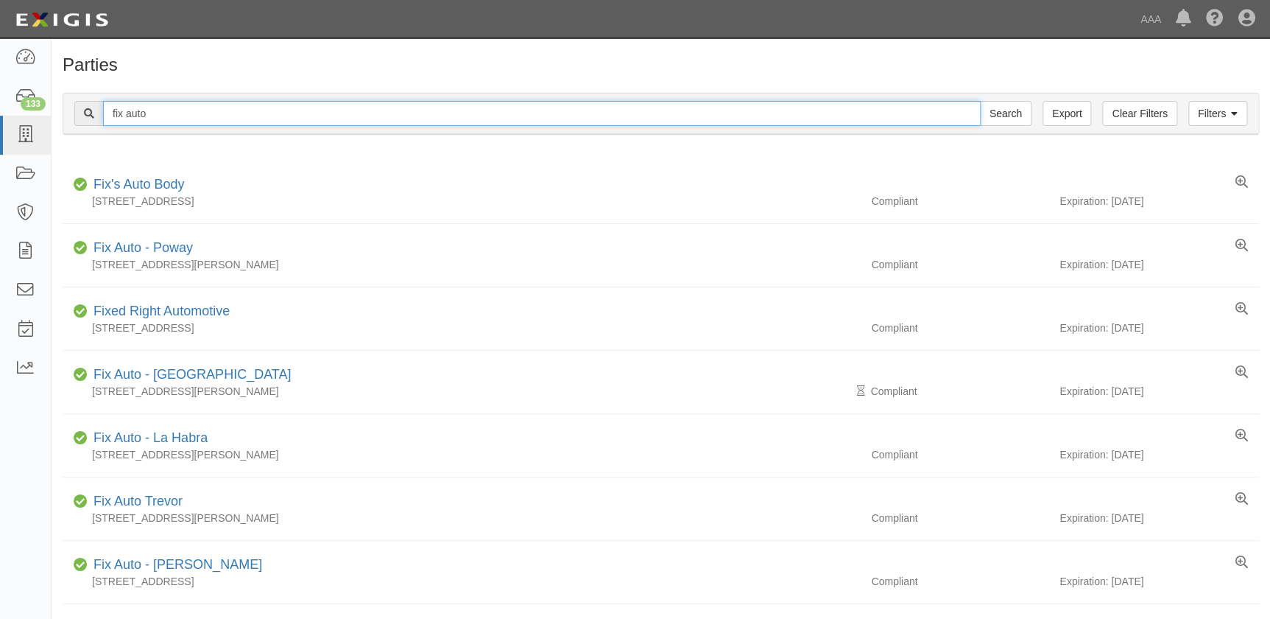
click at [253, 114] on input "fix auto" at bounding box center [542, 113] width 878 height 25
type input "fix auto montclair"
click at [980, 101] on input "Search" at bounding box center [1006, 113] width 52 height 25
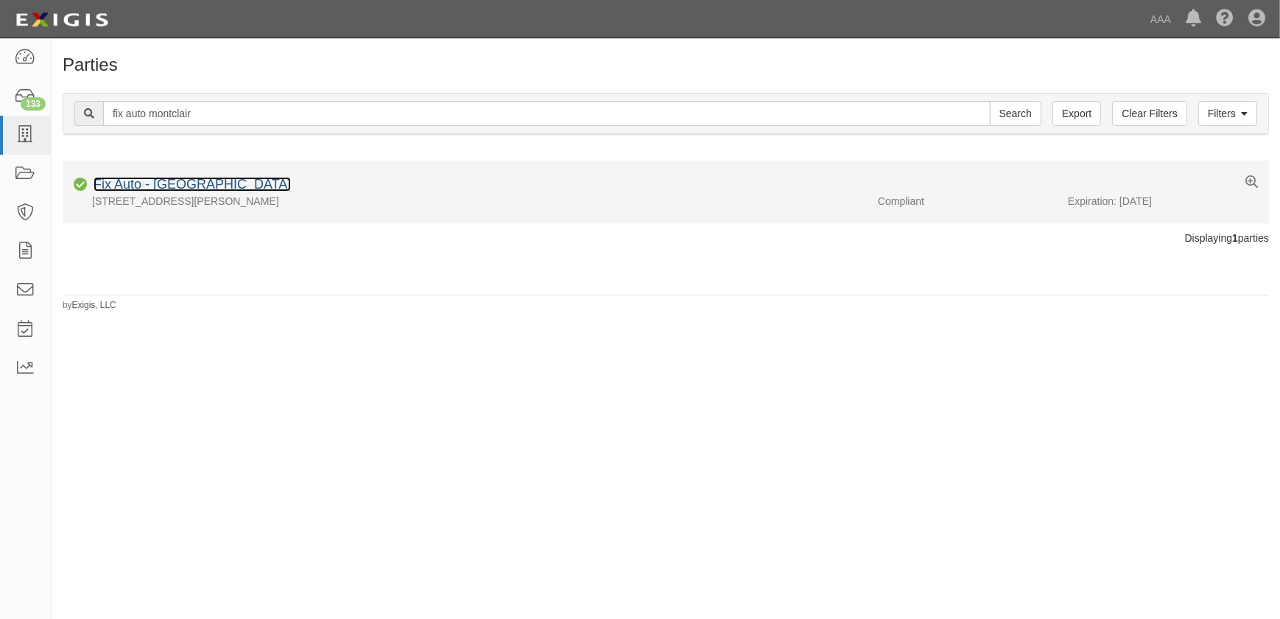
click at [171, 189] on link "Fix Auto - [GEOGRAPHIC_DATA]" at bounding box center [192, 184] width 197 height 15
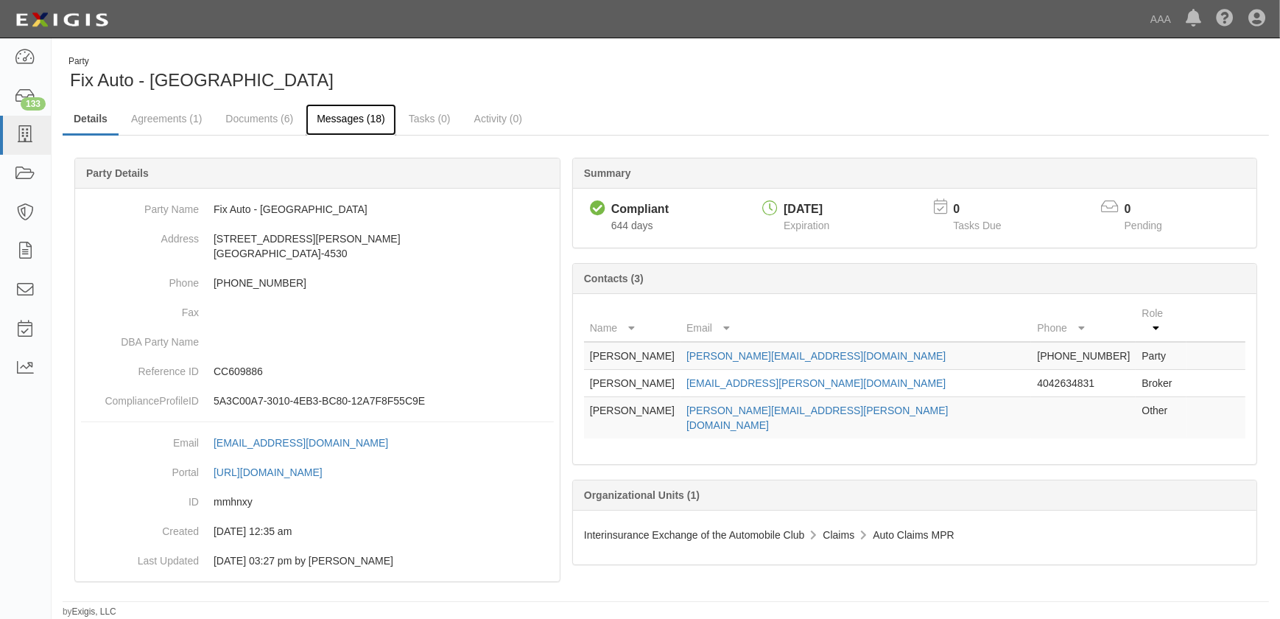
click at [330, 120] on link "Messages (18)" at bounding box center [351, 120] width 91 height 32
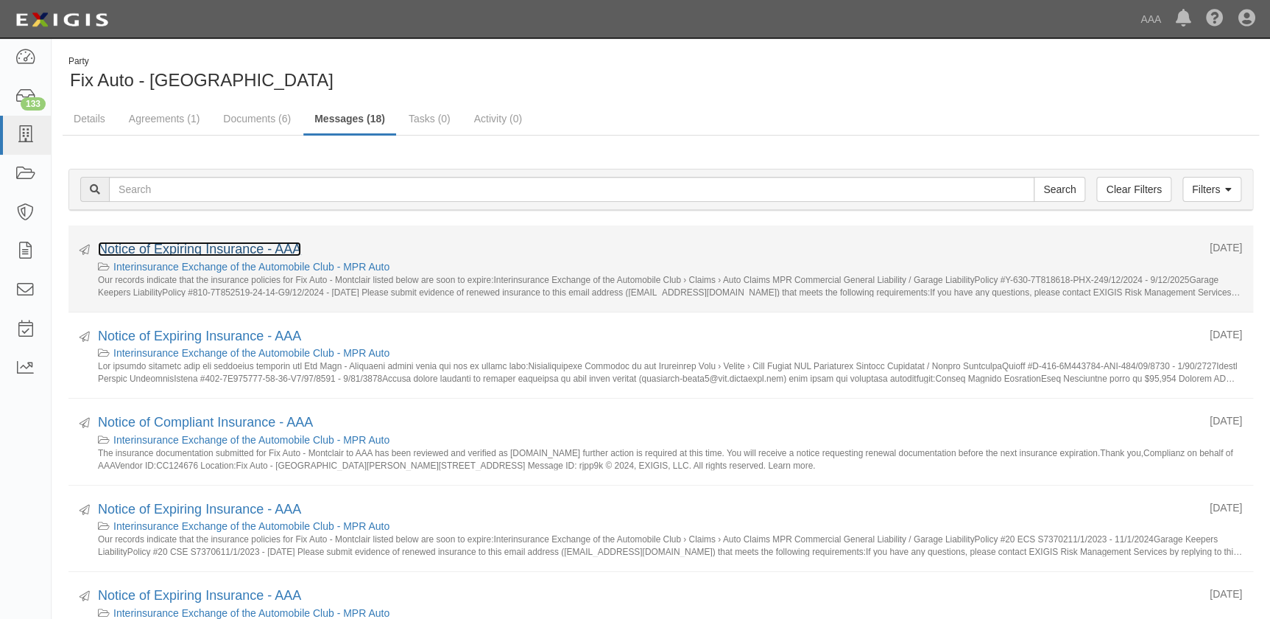
click at [245, 245] on link "Notice of Expiring Insurance - AAA" at bounding box center [199, 249] width 203 height 15
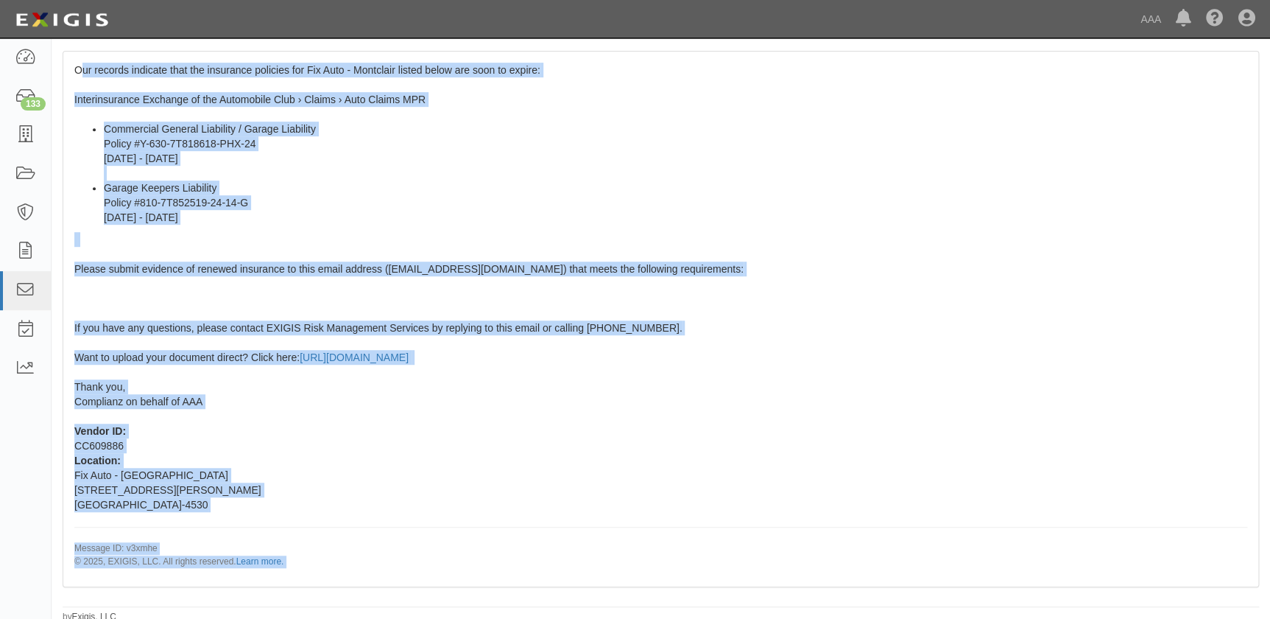
scroll to position [261, 0]
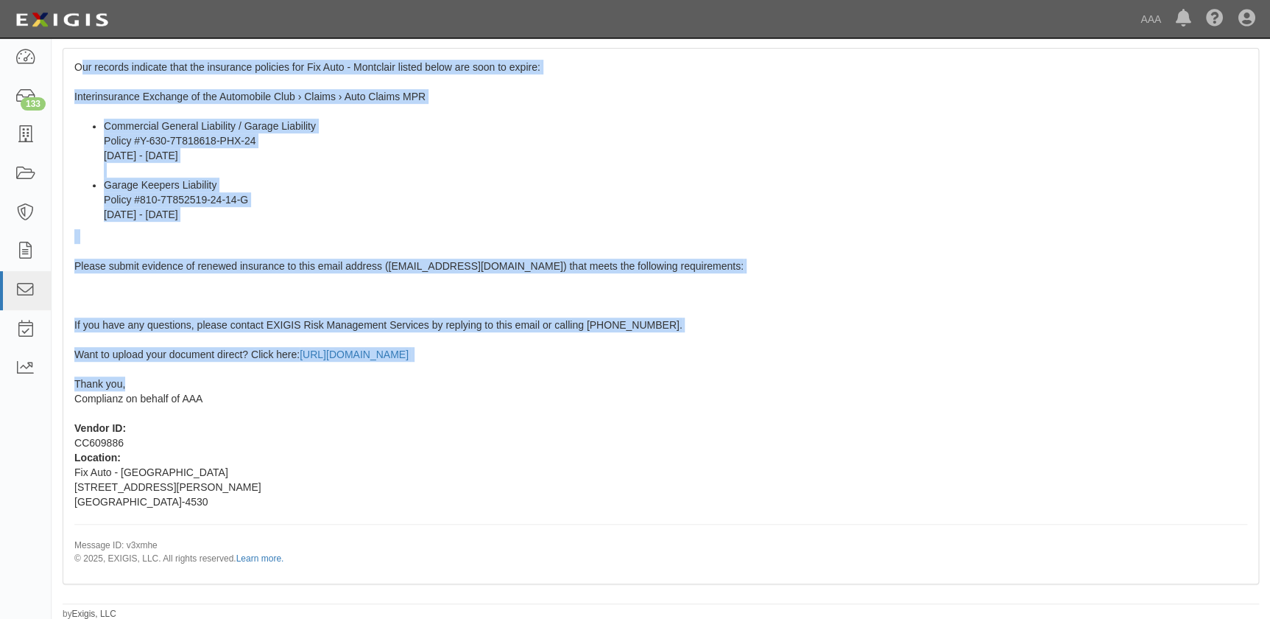
drag, startPoint x: 80, startPoint y: 323, endPoint x: 267, endPoint y: 383, distance: 195.6
click at [267, 383] on div "Our records indicate that the insurance policies for Fix Auto - Montclair liste…" at bounding box center [660, 316] width 1195 height 534
copy span "ur records indicate that the insurance policies for Fix Auto - Montclair listed…"
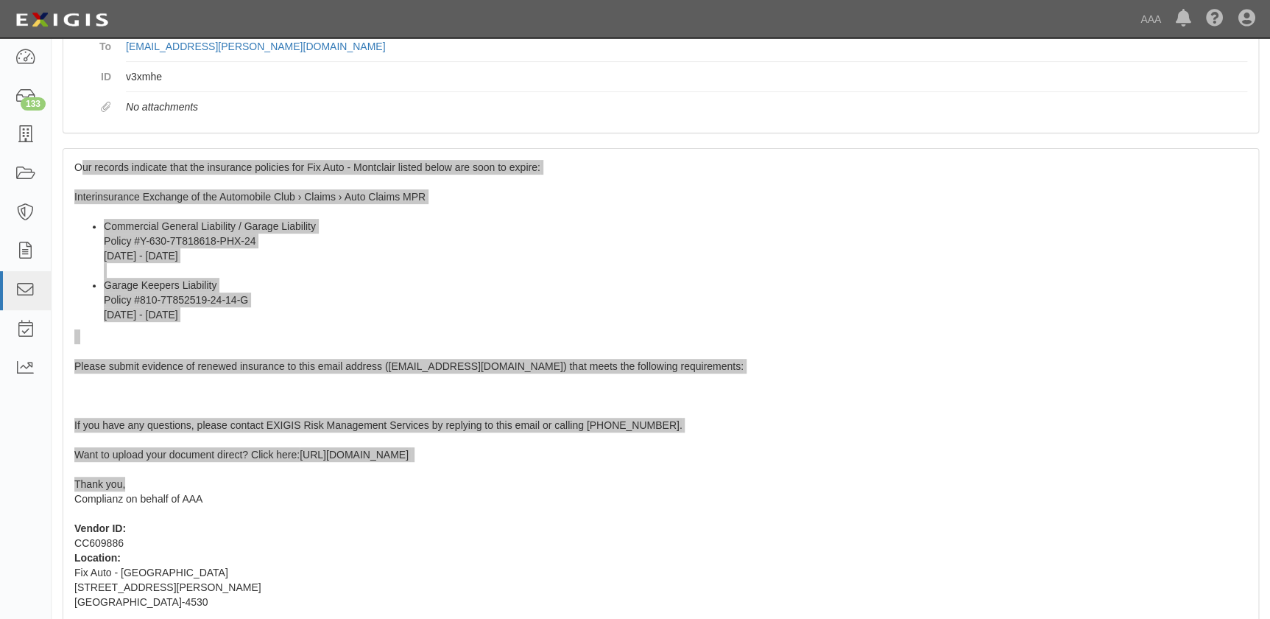
scroll to position [0, 0]
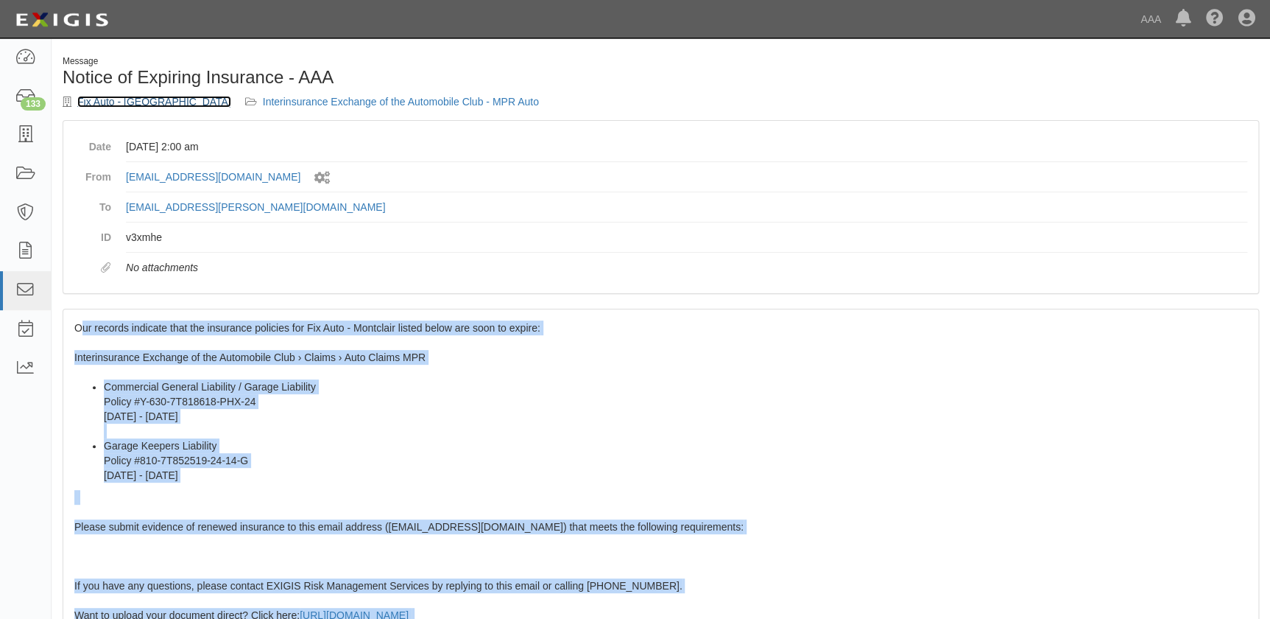
click at [141, 102] on link "Fix Auto - [GEOGRAPHIC_DATA]" at bounding box center [154, 102] width 154 height 12
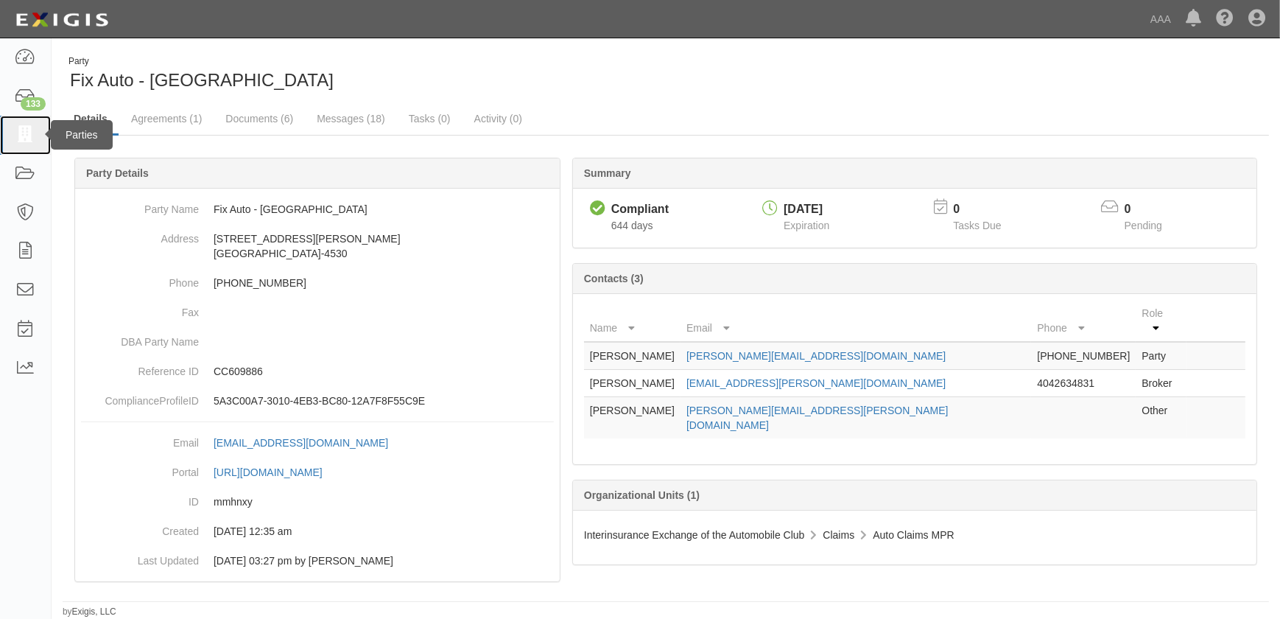
click at [22, 134] on icon at bounding box center [25, 135] width 21 height 17
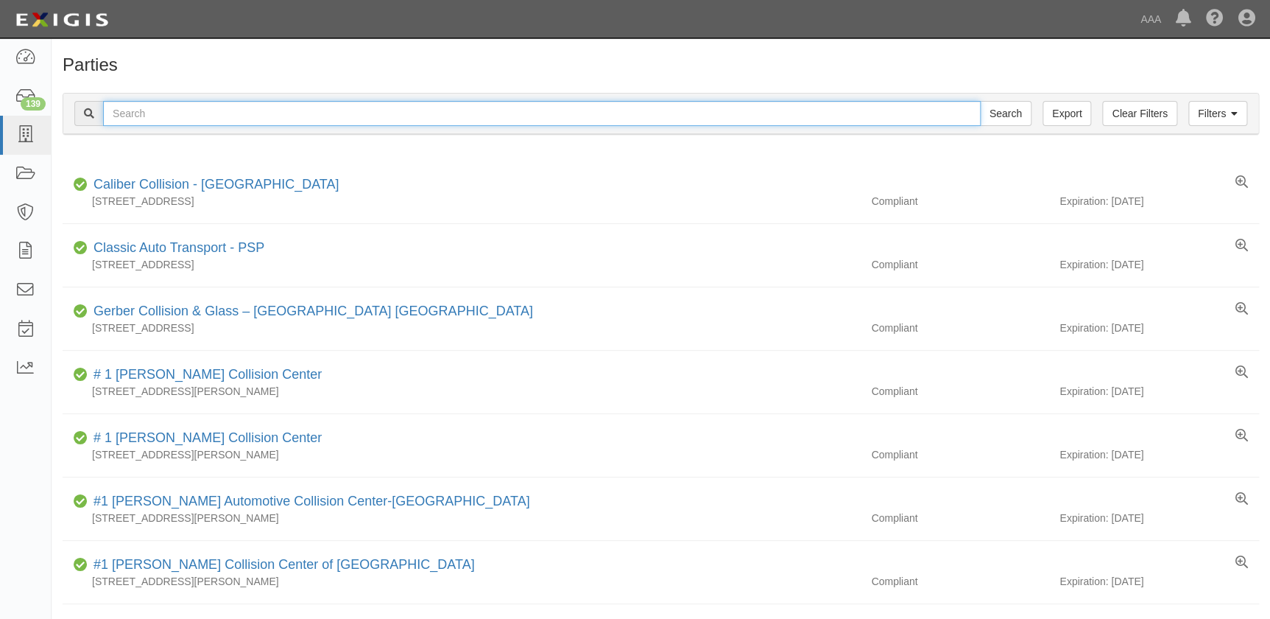
drag, startPoint x: 0, startPoint y: 0, endPoint x: 185, endPoint y: 110, distance: 215.3
click at [185, 110] on input "text" at bounding box center [542, 113] width 878 height 25
paste input "Fix Auto - Irvine (Puget)"
type input "Fix Auto - Irvine (Puget)"
click at [980, 101] on input "Search" at bounding box center [1006, 113] width 52 height 25
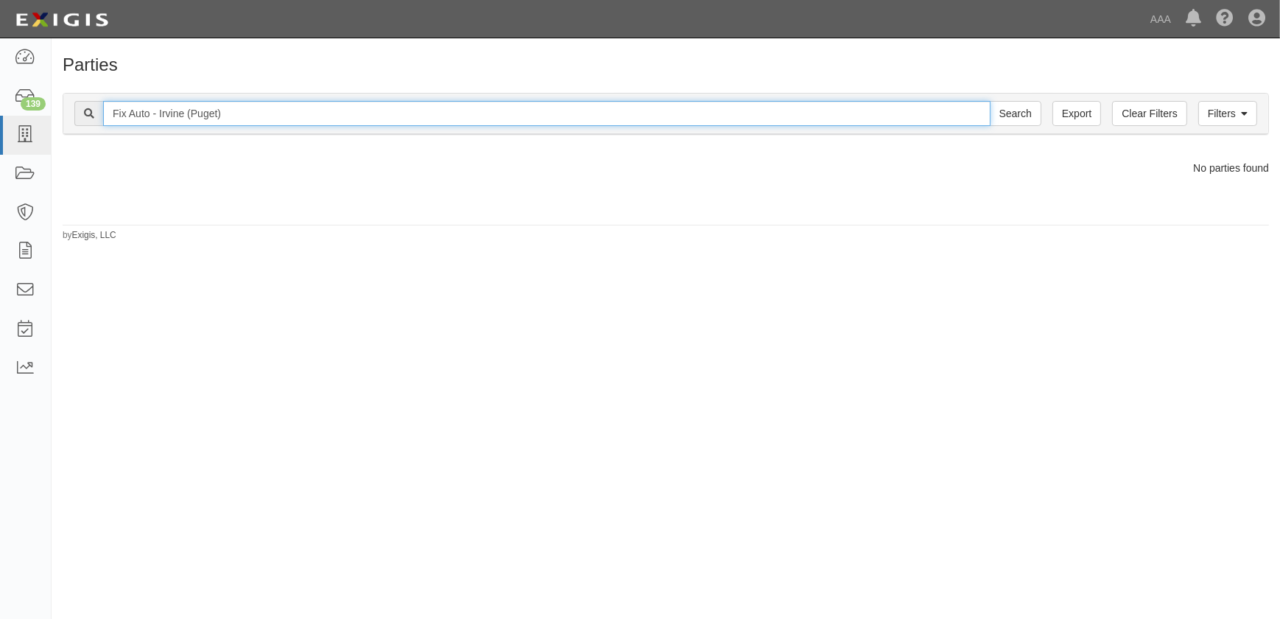
click at [260, 118] on input "Fix Auto - Irvine (Puget)" at bounding box center [546, 113] width 887 height 25
type input "Fix Auto - [GEOGRAPHIC_DATA]"
click at [990, 101] on input "Search" at bounding box center [1016, 113] width 52 height 25
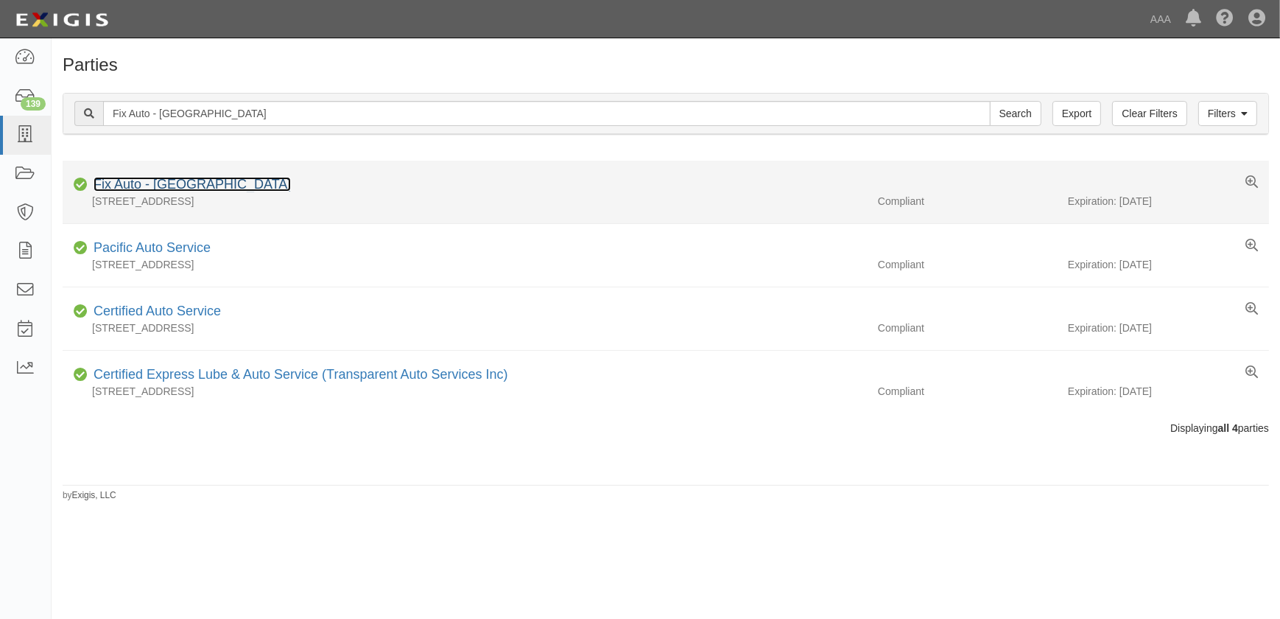
click at [169, 186] on link "Fix Auto - [GEOGRAPHIC_DATA]" at bounding box center [192, 184] width 197 height 15
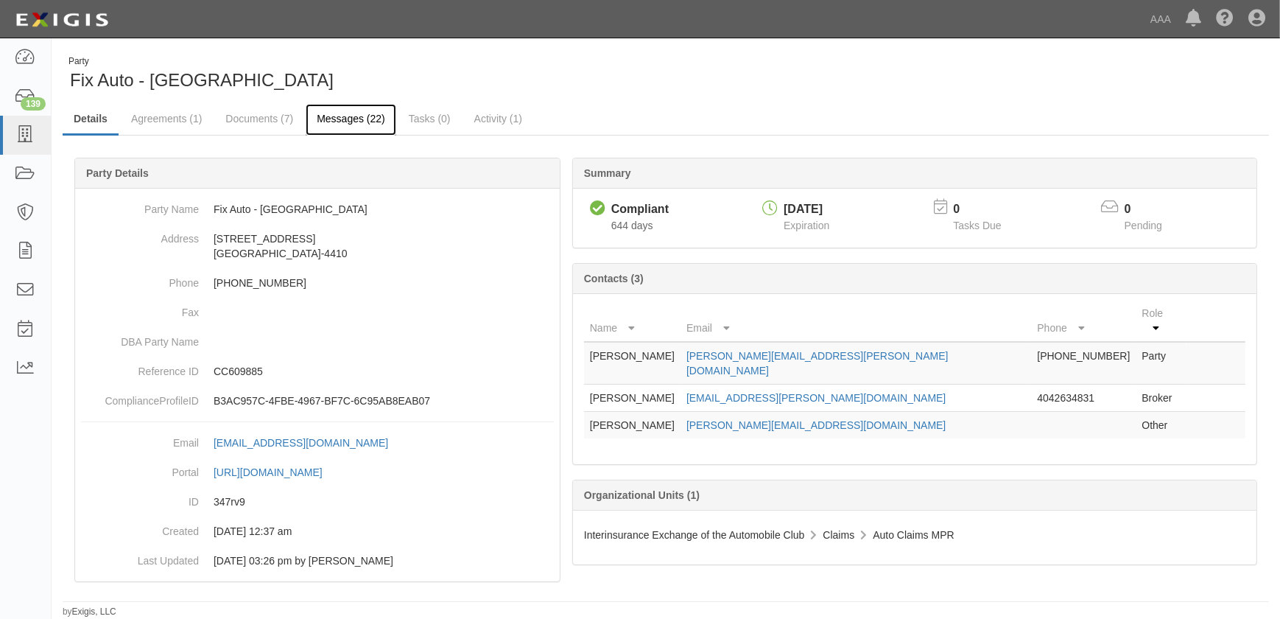
click at [340, 120] on link "Messages (22)" at bounding box center [351, 120] width 91 height 32
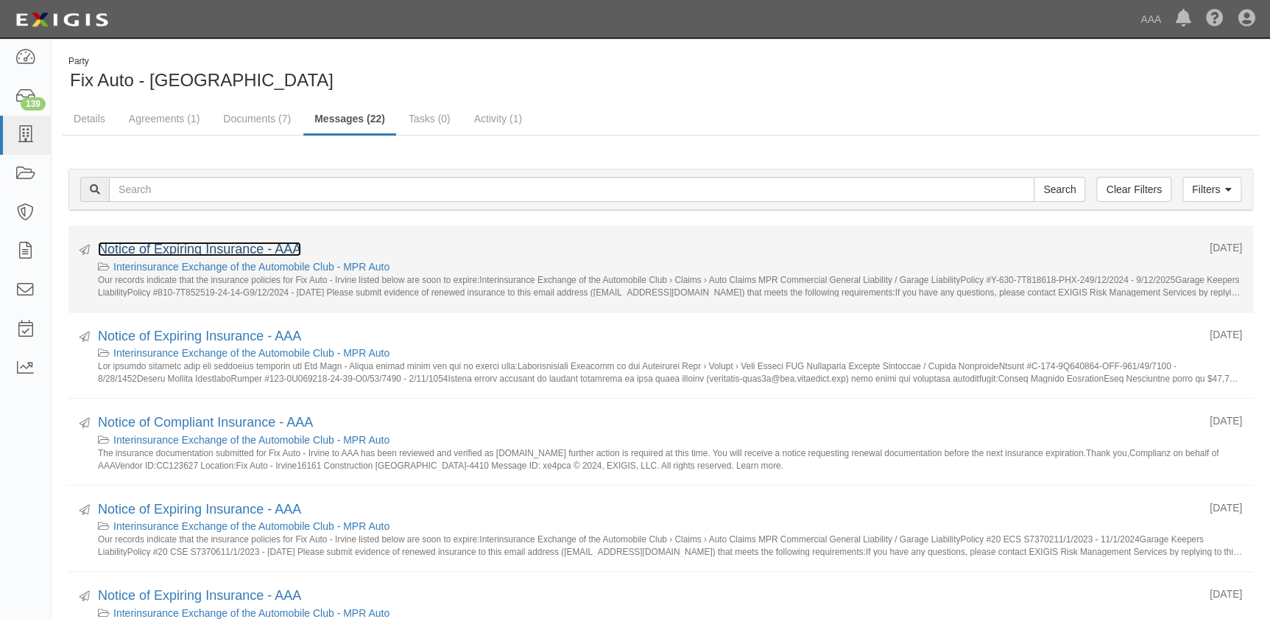
click at [132, 248] on link "Notice of Expiring Insurance - AAA" at bounding box center [199, 249] width 203 height 15
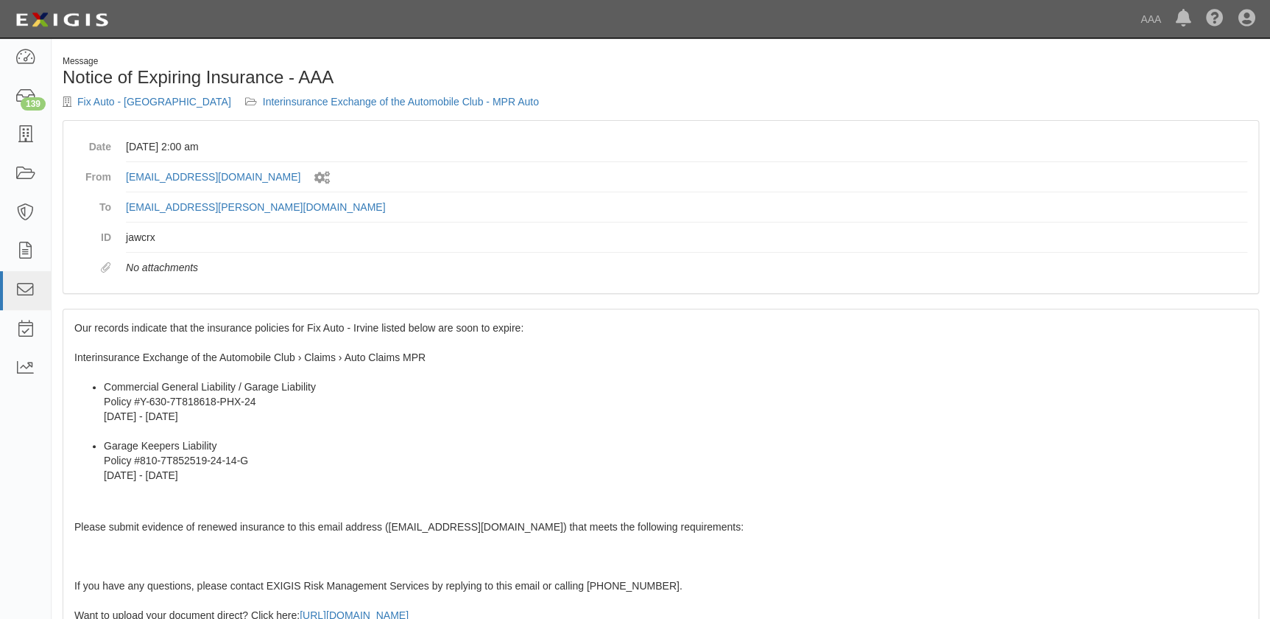
click at [136, 367] on div "Our records indicate that the insurance policies for Fix Auto - Irvine listed b…" at bounding box center [660, 576] width 1195 height 534
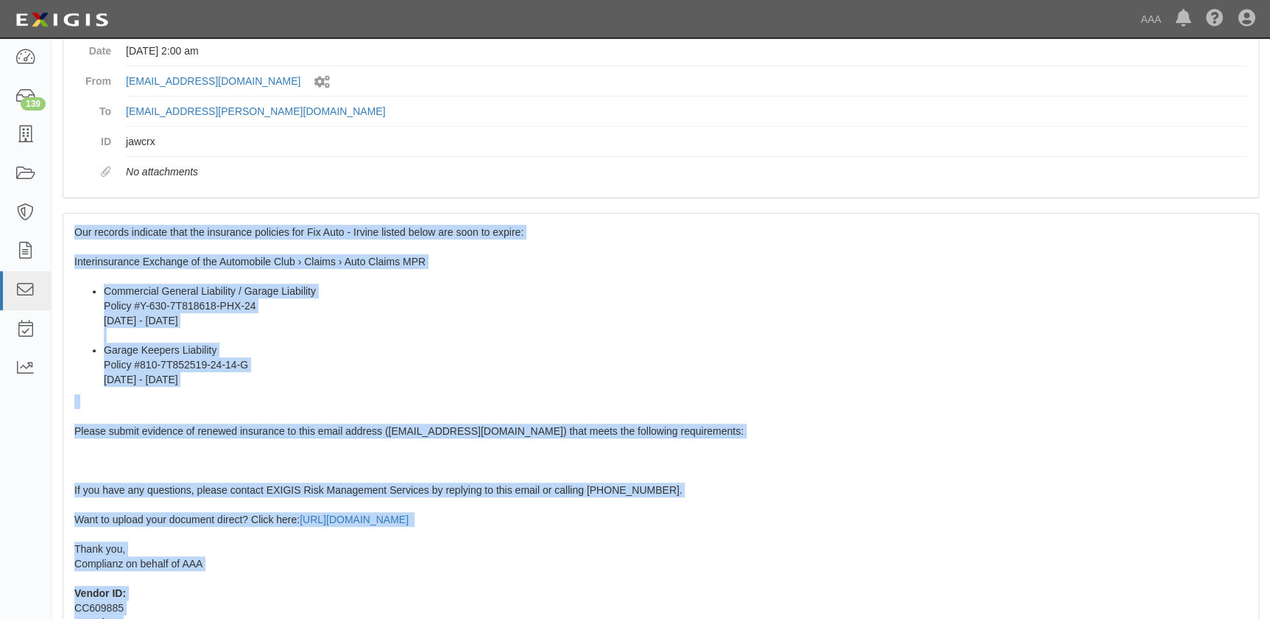
scroll to position [261, 0]
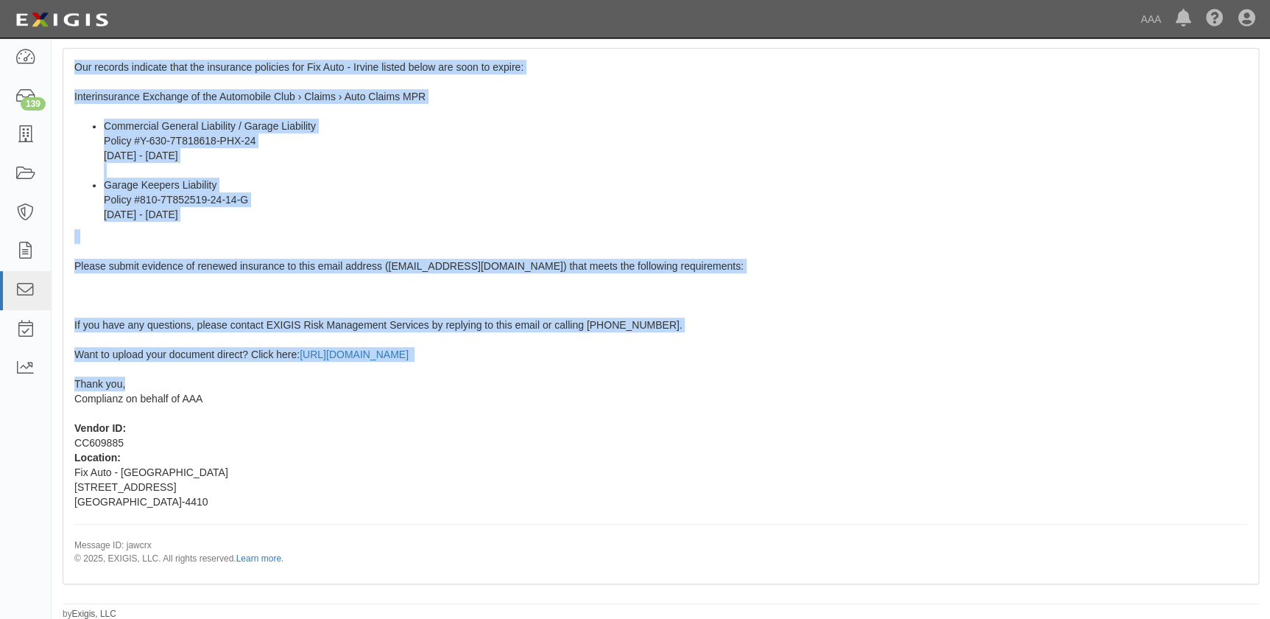
drag, startPoint x: 77, startPoint y: 323, endPoint x: 208, endPoint y: 390, distance: 146.9
click at [208, 390] on div "Our records indicate that the insurance policies for Fix Auto - Irvine listed b…" at bounding box center [660, 316] width 1195 height 534
copy span "Our records indicate that the insurance policies for Fix Auto - Irvine listed b…"
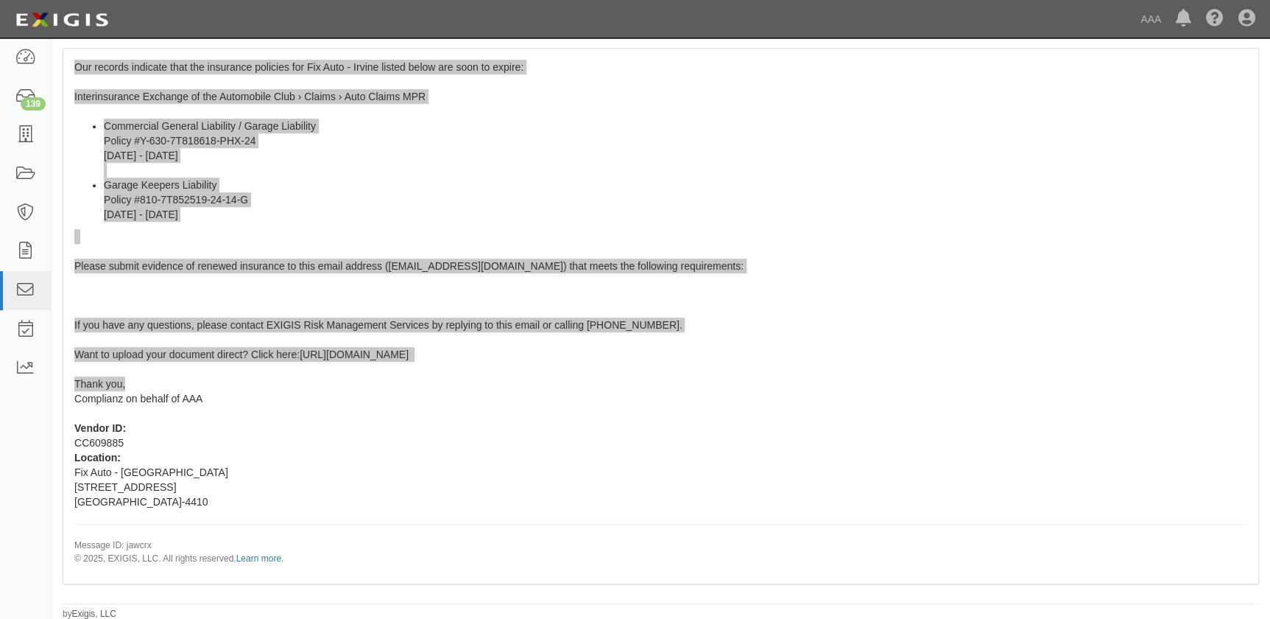
scroll to position [0, 0]
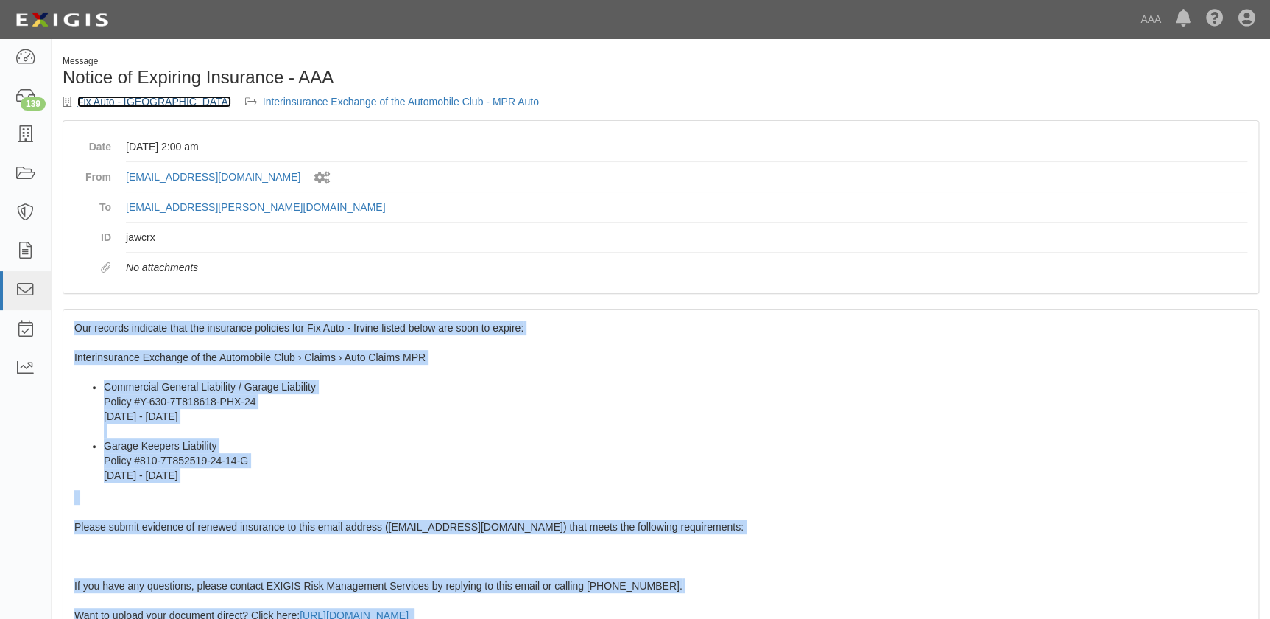
click at [102, 105] on link "Fix Auto - [GEOGRAPHIC_DATA]" at bounding box center [154, 102] width 154 height 12
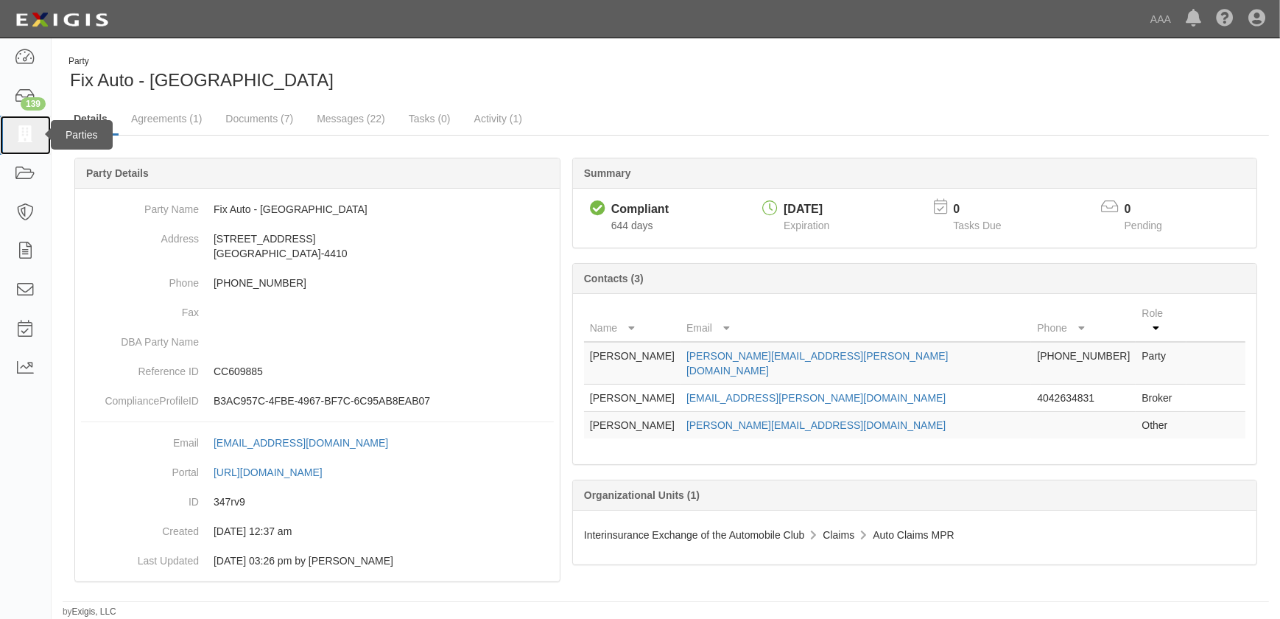
click at [27, 139] on icon at bounding box center [25, 135] width 21 height 17
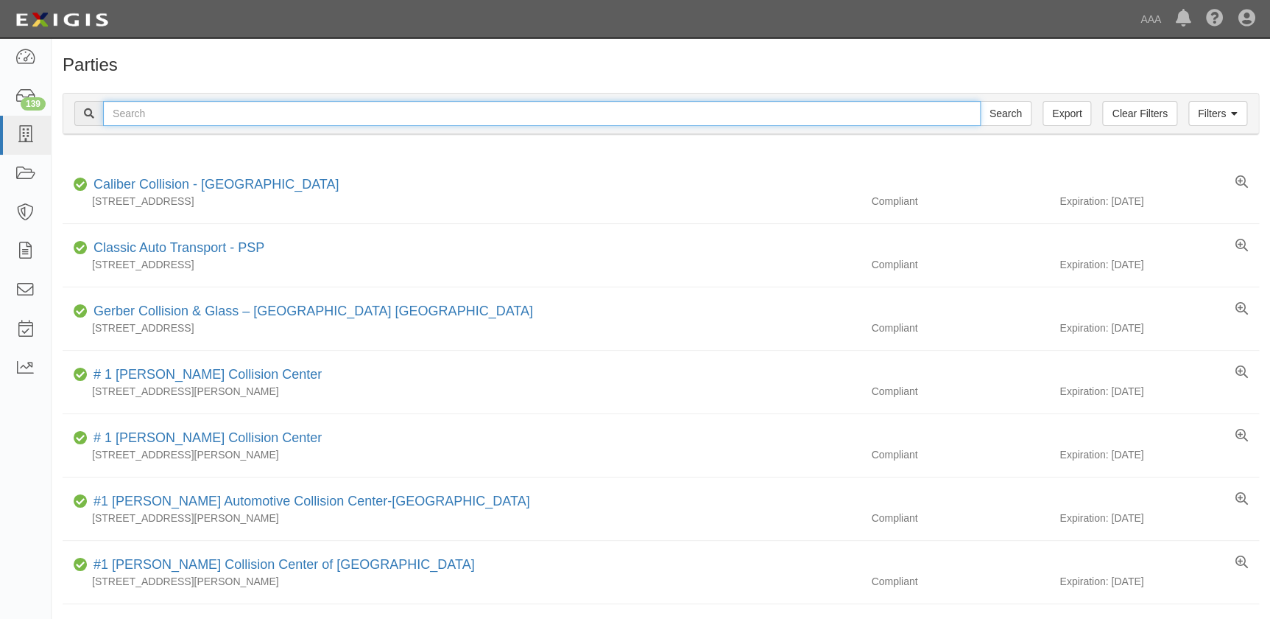
click at [177, 111] on input "text" at bounding box center [542, 113] width 878 height 25
type input "fix auto costa mesa"
click at [980, 101] on input "Search" at bounding box center [1006, 113] width 52 height 25
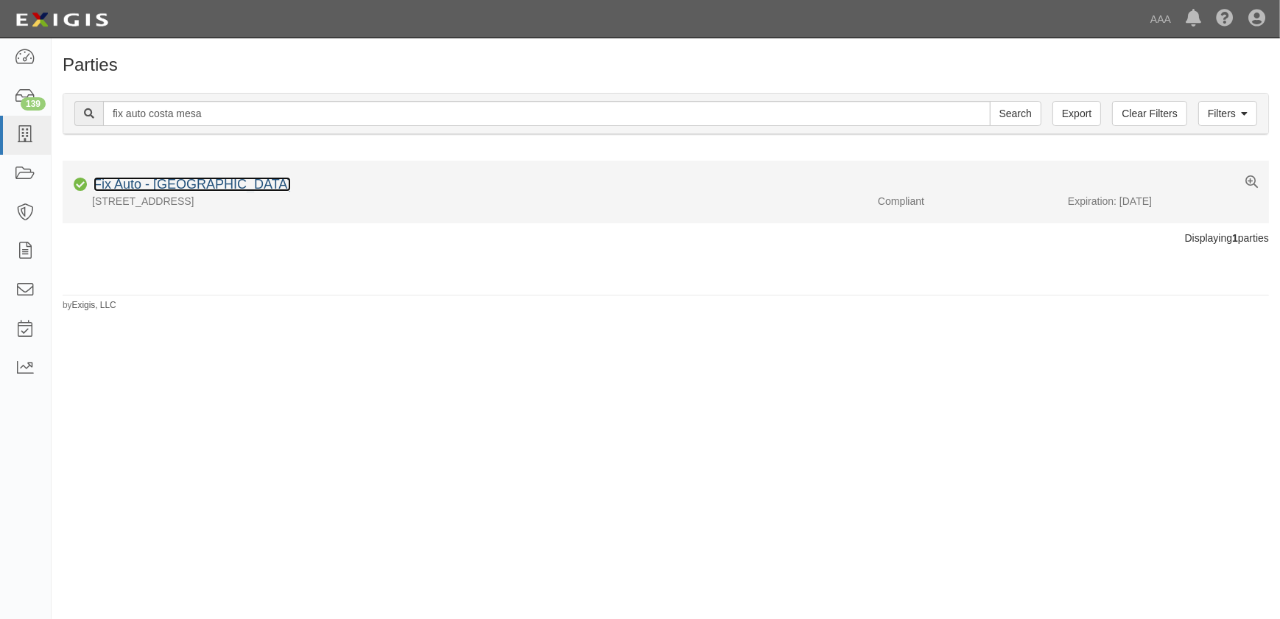
click at [177, 183] on link "Fix Auto - [GEOGRAPHIC_DATA]" at bounding box center [192, 184] width 197 height 15
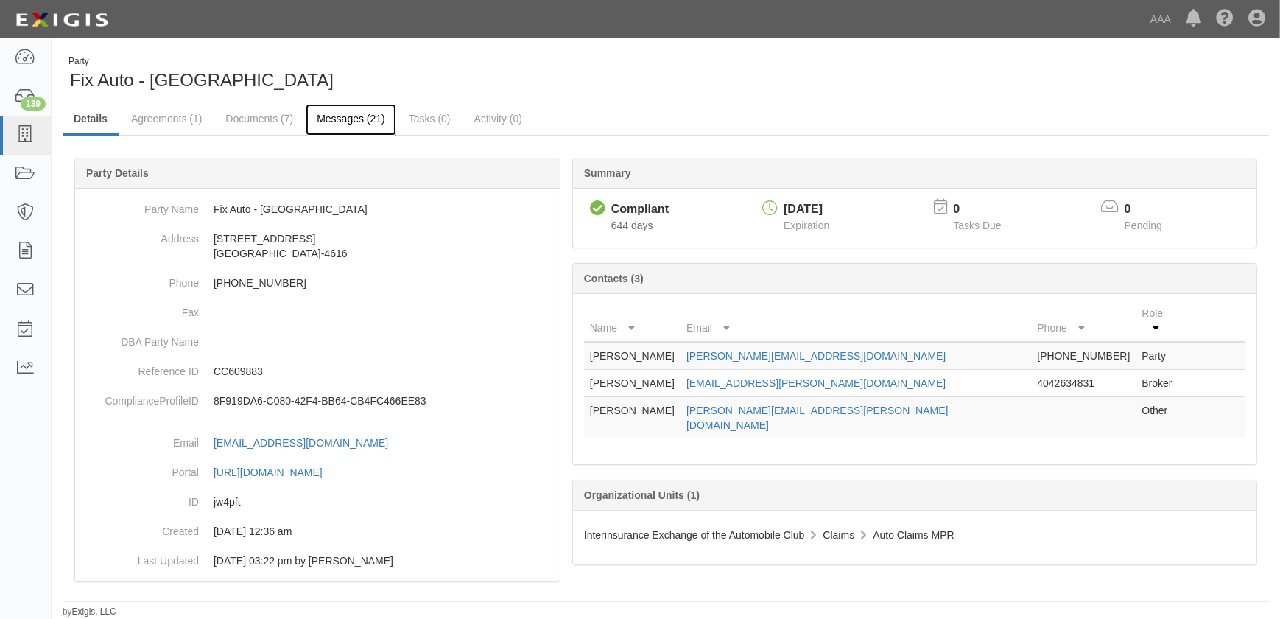
click at [329, 119] on link "Messages (21)" at bounding box center [351, 120] width 91 height 32
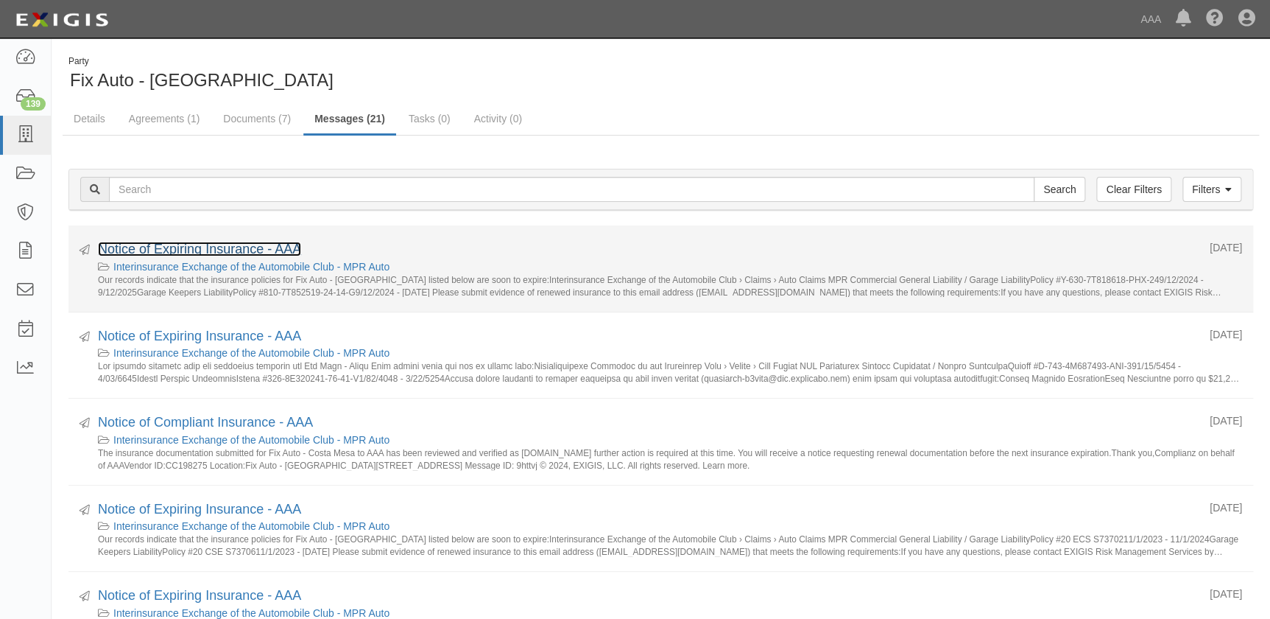
click at [243, 245] on link "Notice of Expiring Insurance - AAA" at bounding box center [199, 249] width 203 height 15
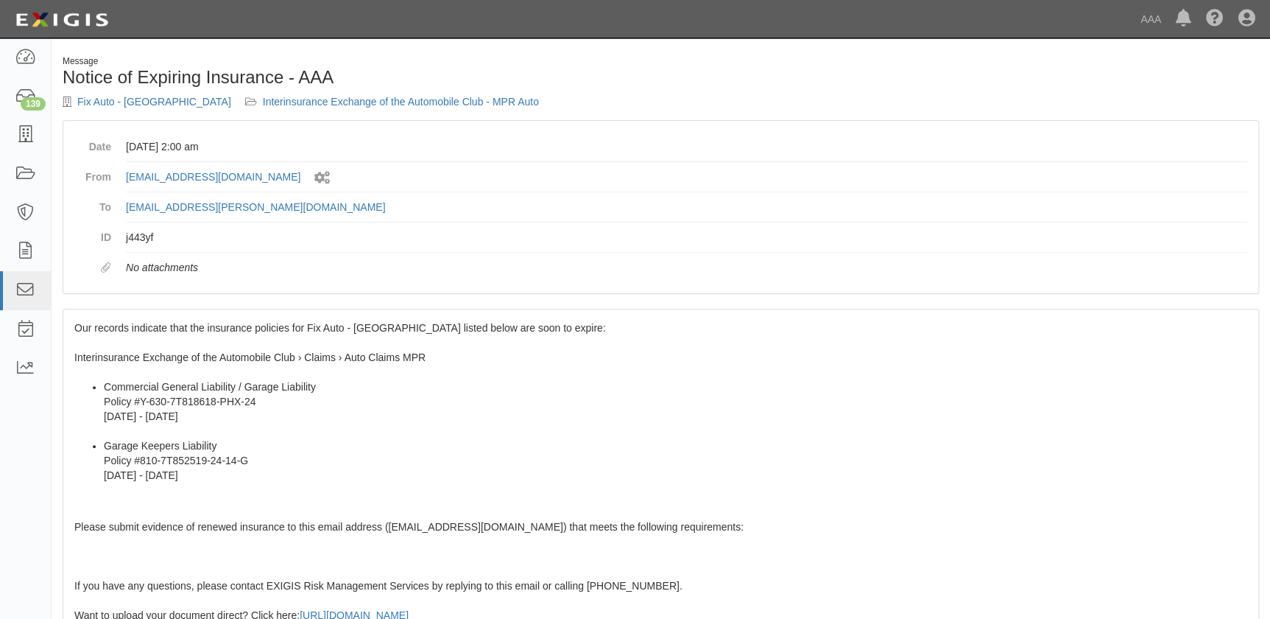
click at [133, 333] on div "Our records indicate that the insurance policies for Fix Auto - Costa Mesa list…" at bounding box center [660, 576] width 1195 height 534
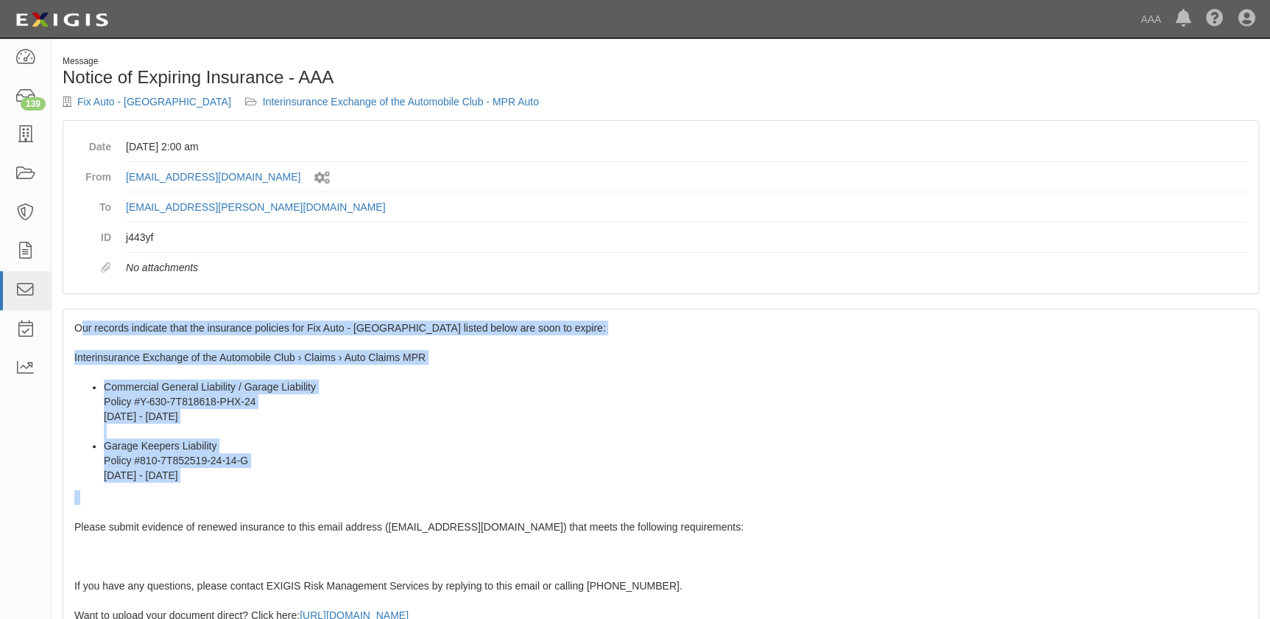
drag, startPoint x: 78, startPoint y: 324, endPoint x: 172, endPoint y: 516, distance: 213.8
click at [172, 516] on div "Our records indicate that the insurance policies for Fix Auto - Costa Mesa list…" at bounding box center [660, 576] width 1195 height 534
drag, startPoint x: 172, startPoint y: 516, endPoint x: 154, endPoint y: 421, distance: 97.4
click at [166, 441] on li "Garage Keepers Liability Policy #810-7T852519-24-14-G 9/12/2024 - 9/12/2025" at bounding box center [676, 460] width 1144 height 44
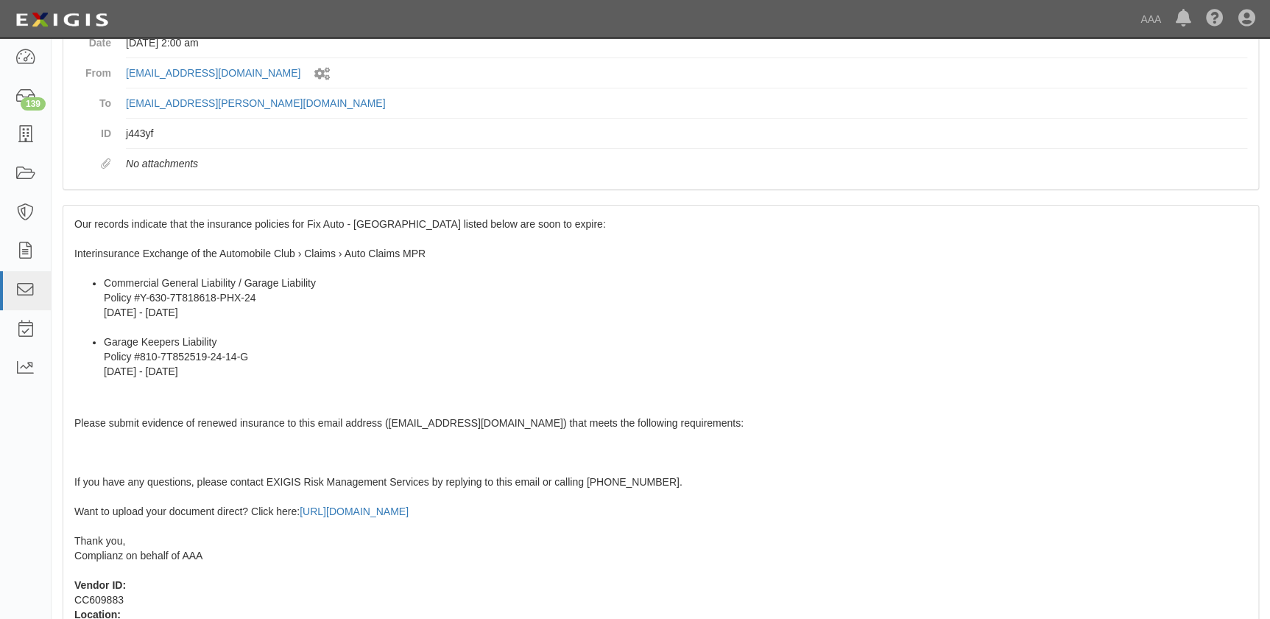
scroll to position [261, 0]
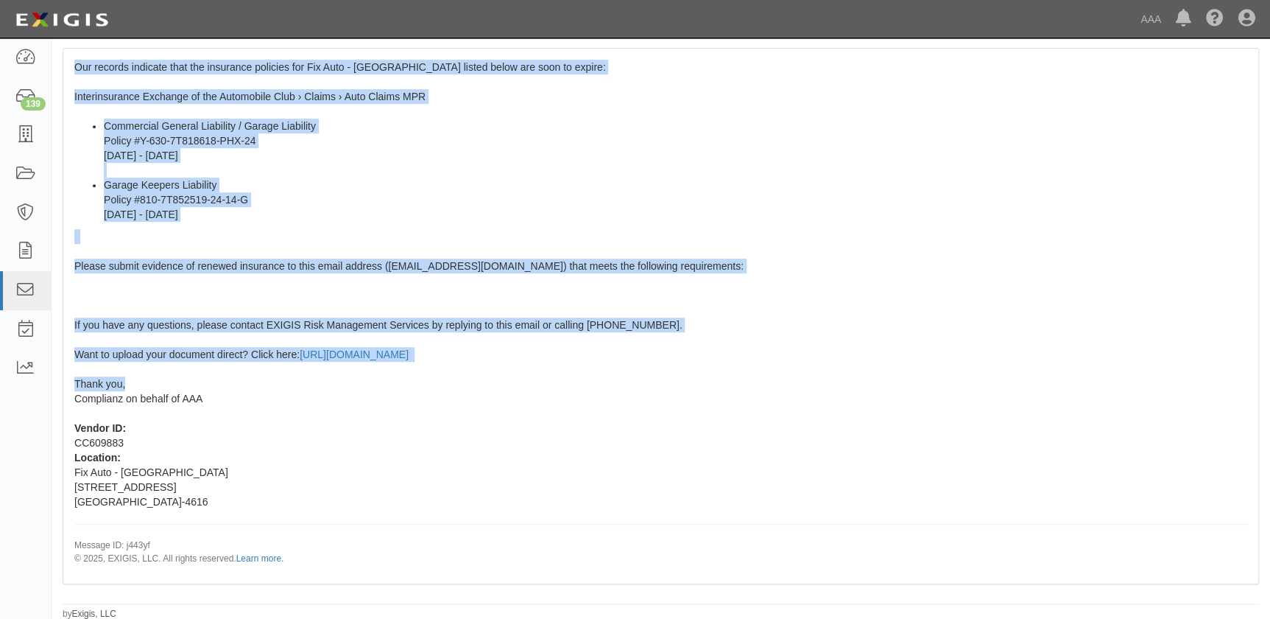
drag, startPoint x: 73, startPoint y: 326, endPoint x: 197, endPoint y: 379, distance: 134.3
click at [197, 379] on div "Our records indicate that the insurance policies for Fix Auto - Costa Mesa list…" at bounding box center [660, 316] width 1195 height 534
copy span "Our records indicate that the insurance policies for Fix Auto - Costa Mesa list…"
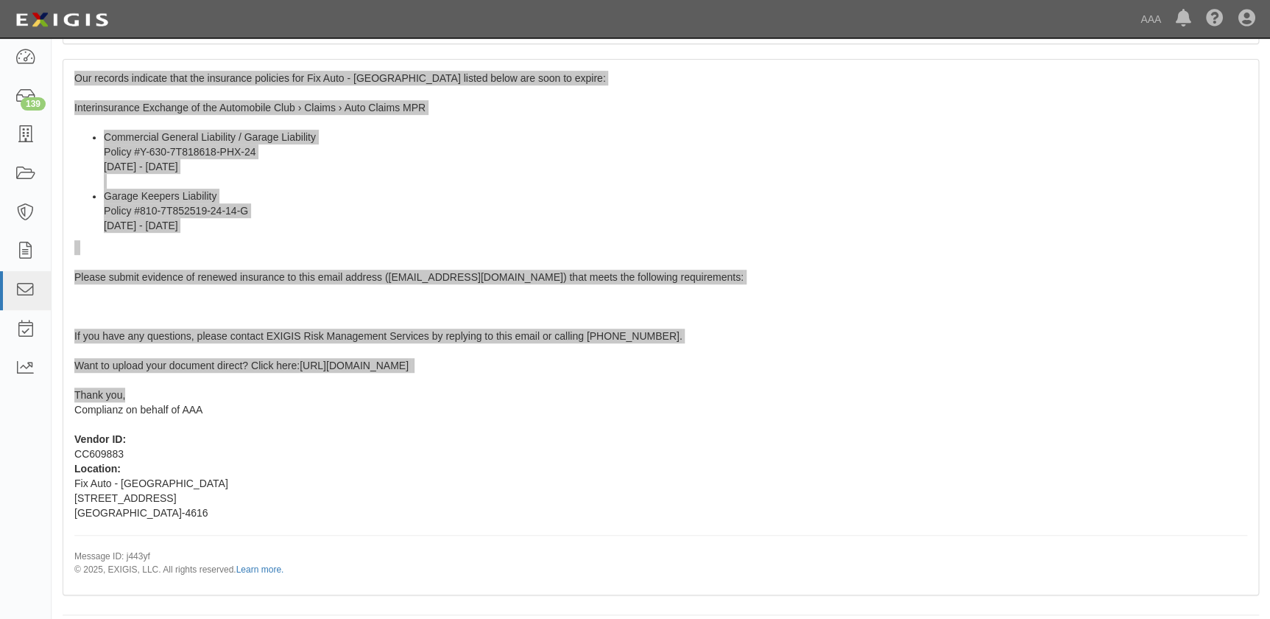
scroll to position [0, 0]
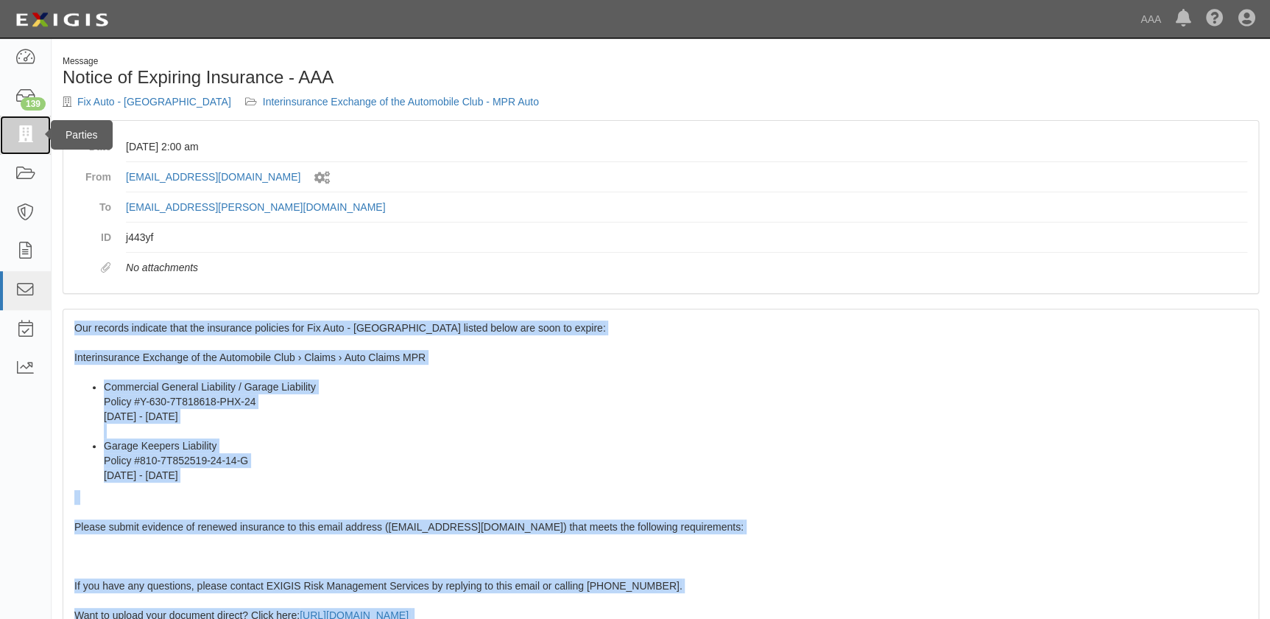
click at [21, 141] on icon at bounding box center [25, 135] width 21 height 17
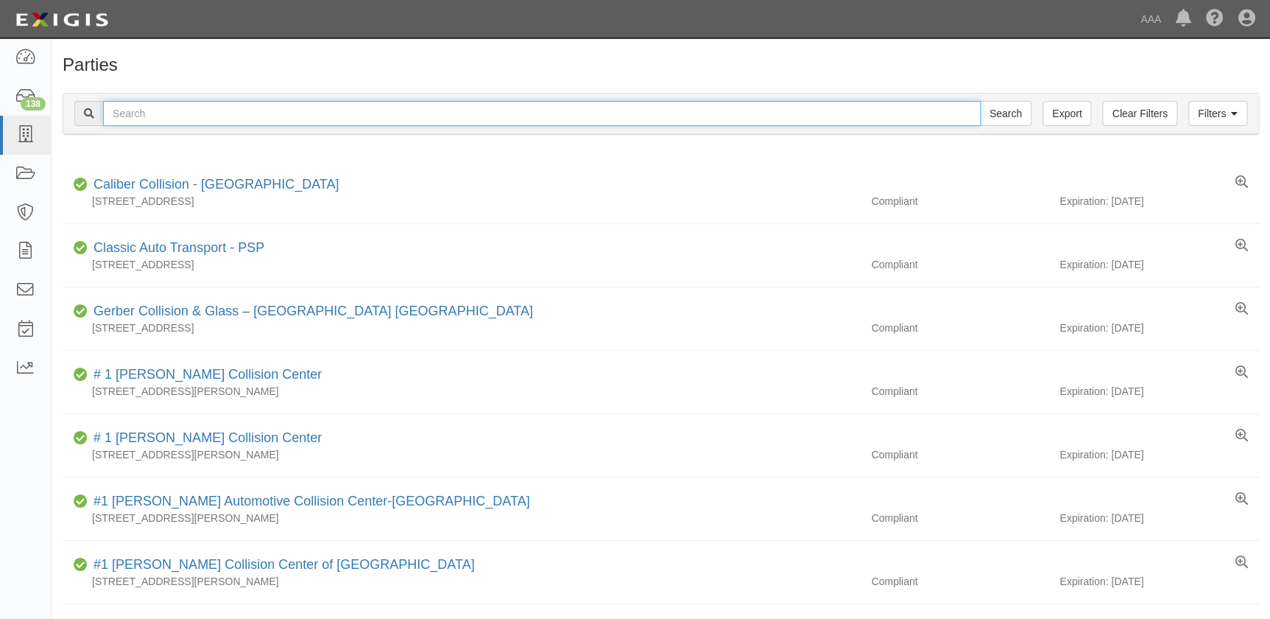
click at [142, 108] on input "text" at bounding box center [542, 113] width 878 height 25
type input "fix auto [PERSON_NAME]"
click at [980, 101] on input "Search" at bounding box center [1006, 113] width 52 height 25
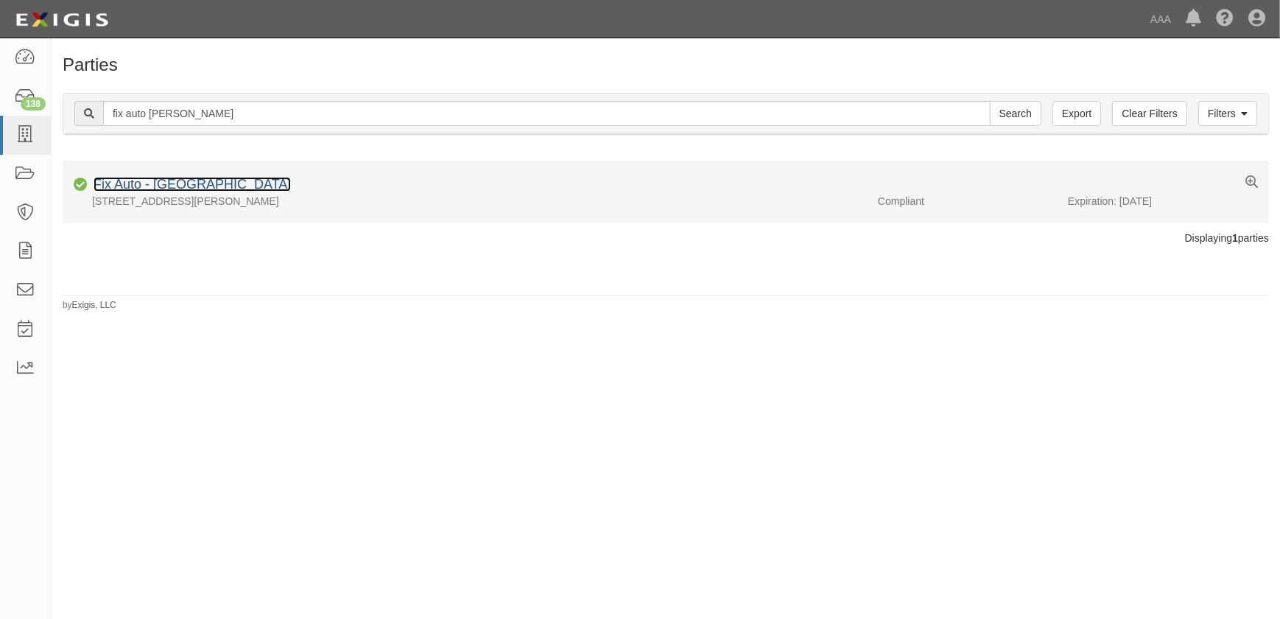
click at [186, 183] on link "Fix Auto - [GEOGRAPHIC_DATA]" at bounding box center [192, 184] width 197 height 15
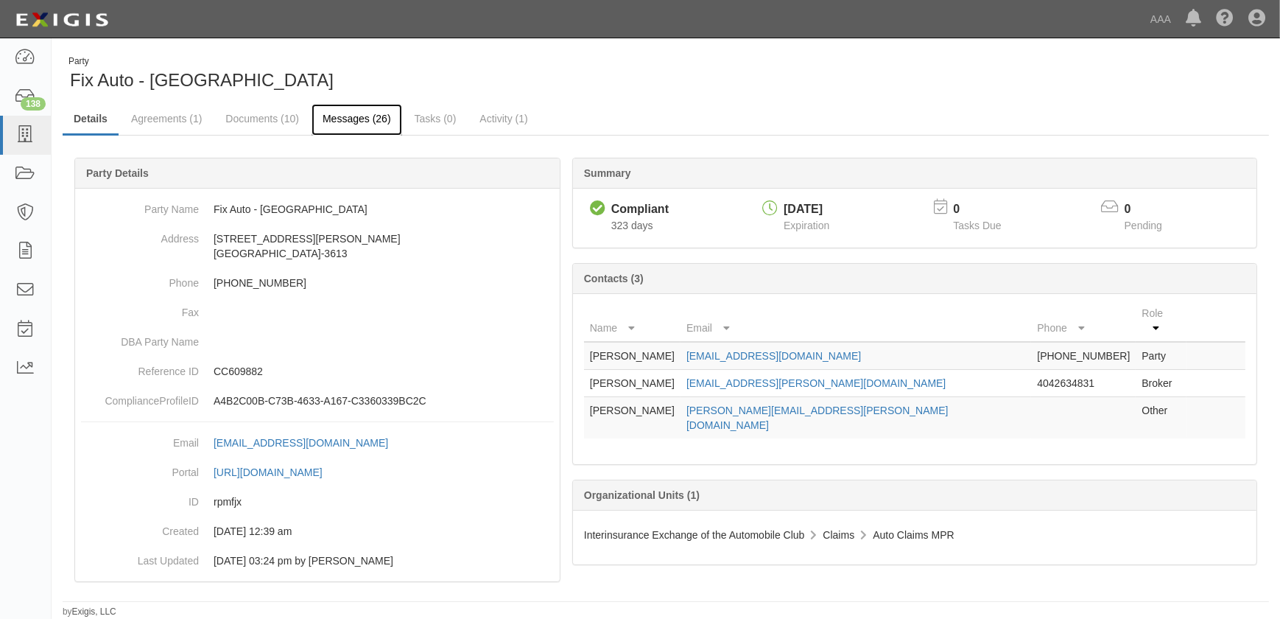
click at [338, 119] on link "Messages (26)" at bounding box center [357, 120] width 91 height 32
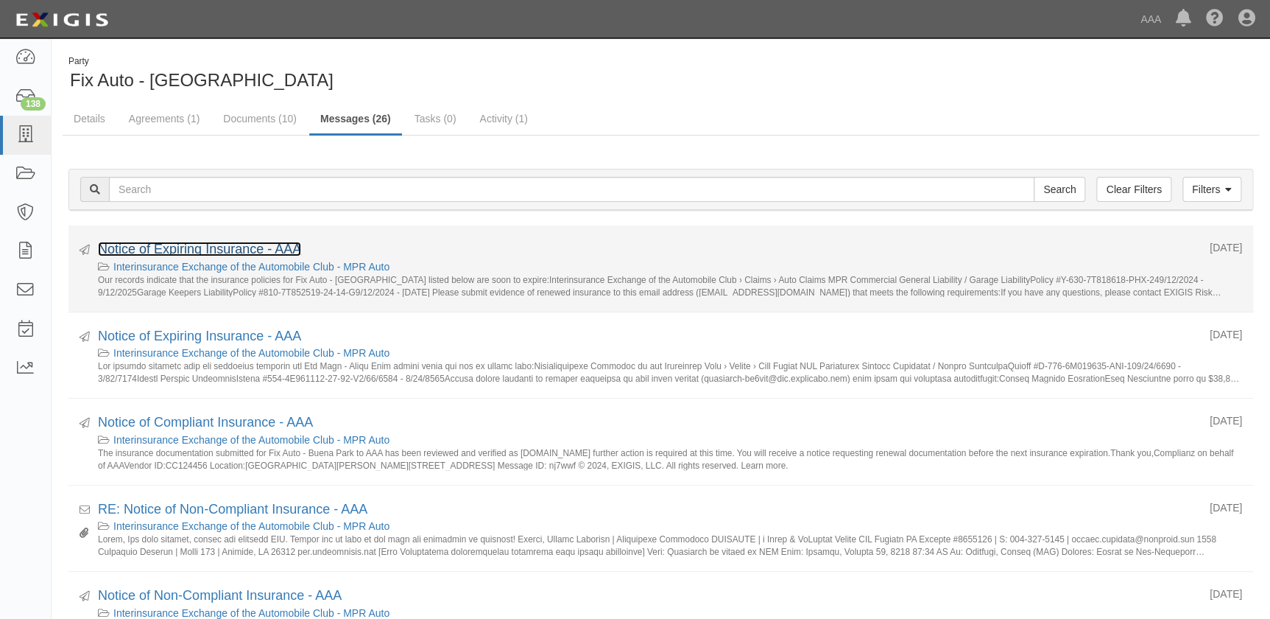
click at [252, 247] on link "Notice of Expiring Insurance - AAA" at bounding box center [199, 249] width 203 height 15
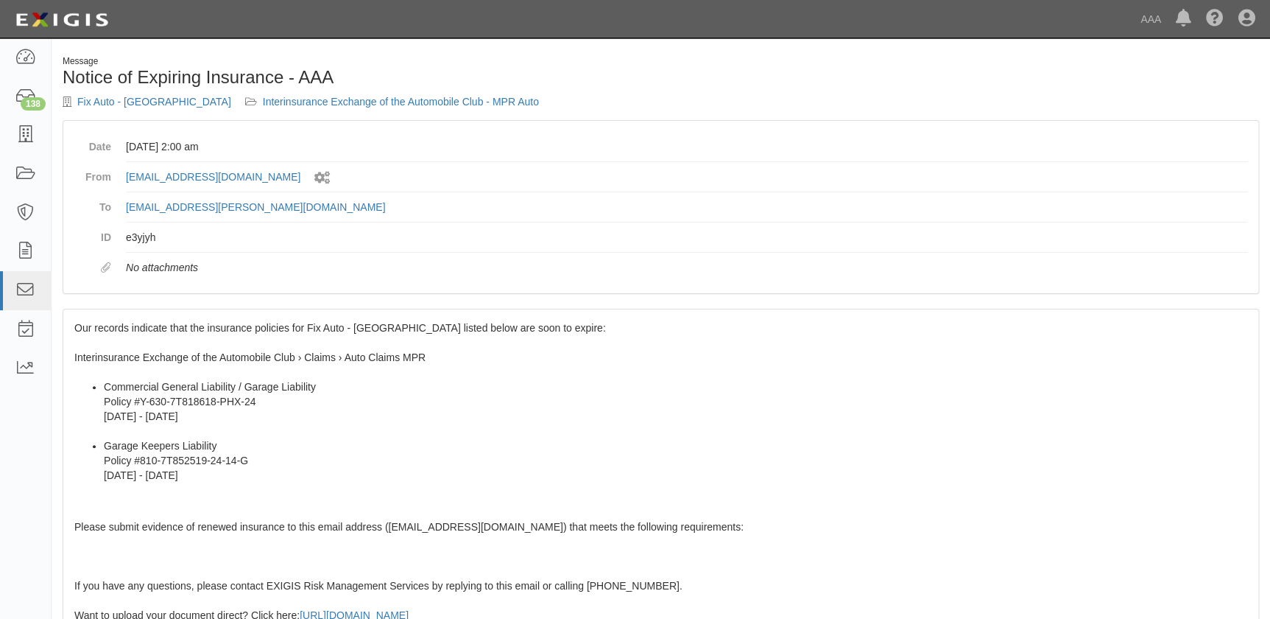
click at [163, 362] on div "Our records indicate that the insurance policies for Fix Auto - Buena Park list…" at bounding box center [660, 576] width 1195 height 534
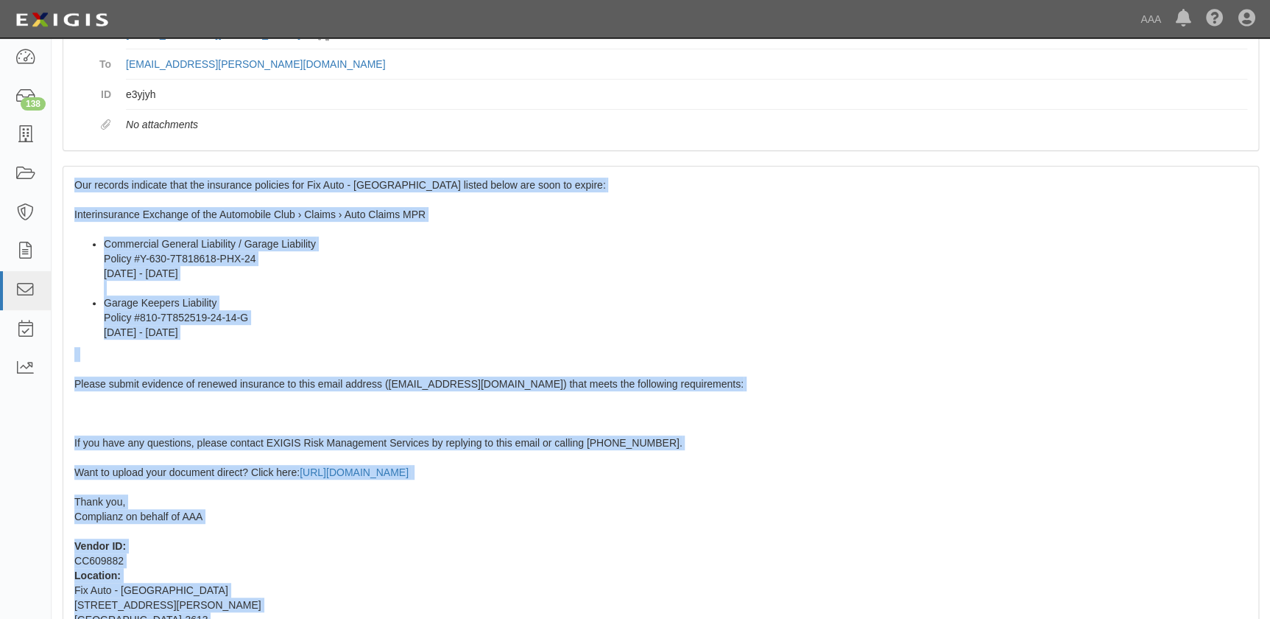
scroll to position [261, 0]
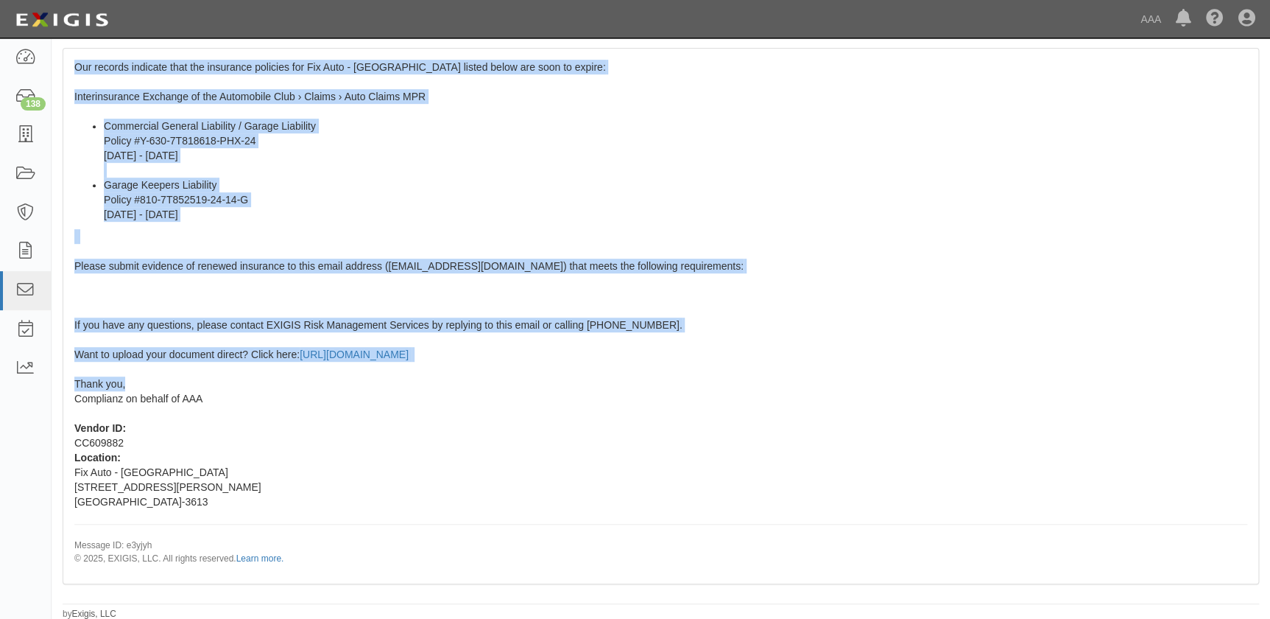
drag, startPoint x: 74, startPoint y: 326, endPoint x: 234, endPoint y: 383, distance: 169.6
click at [234, 383] on div "Our records indicate that the insurance policies for Fix Auto - Buena Park list…" at bounding box center [660, 316] width 1195 height 534
copy span "Our records indicate that the insurance policies for Fix Auto - Buena Park list…"
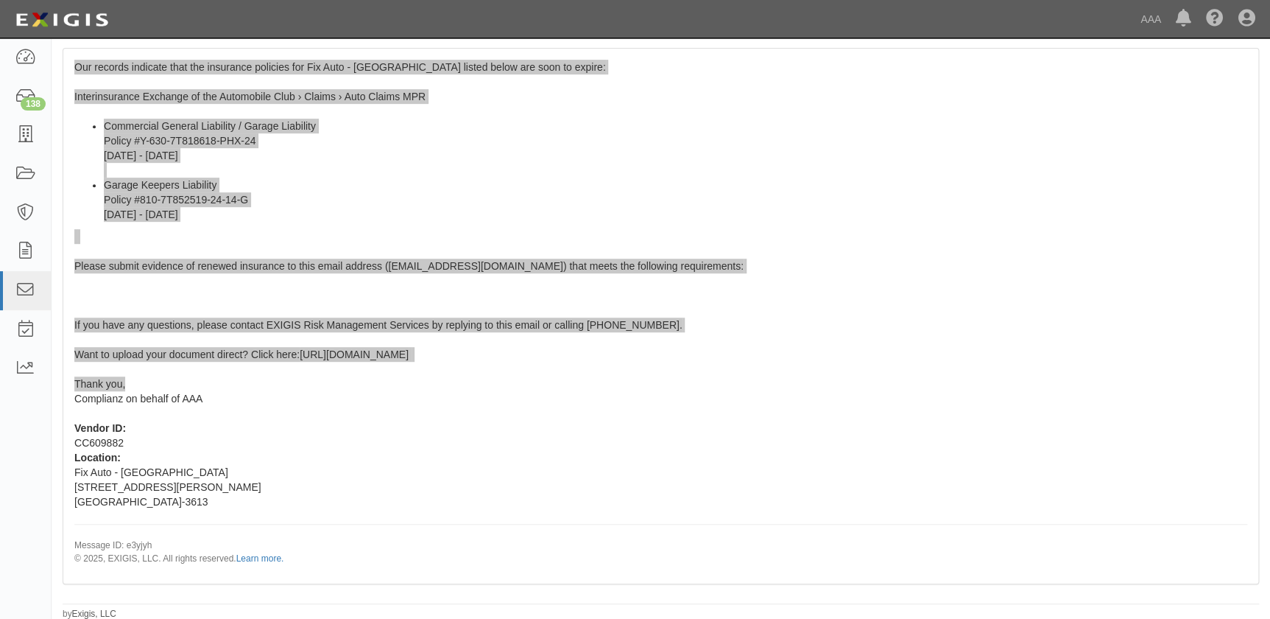
scroll to position [0, 0]
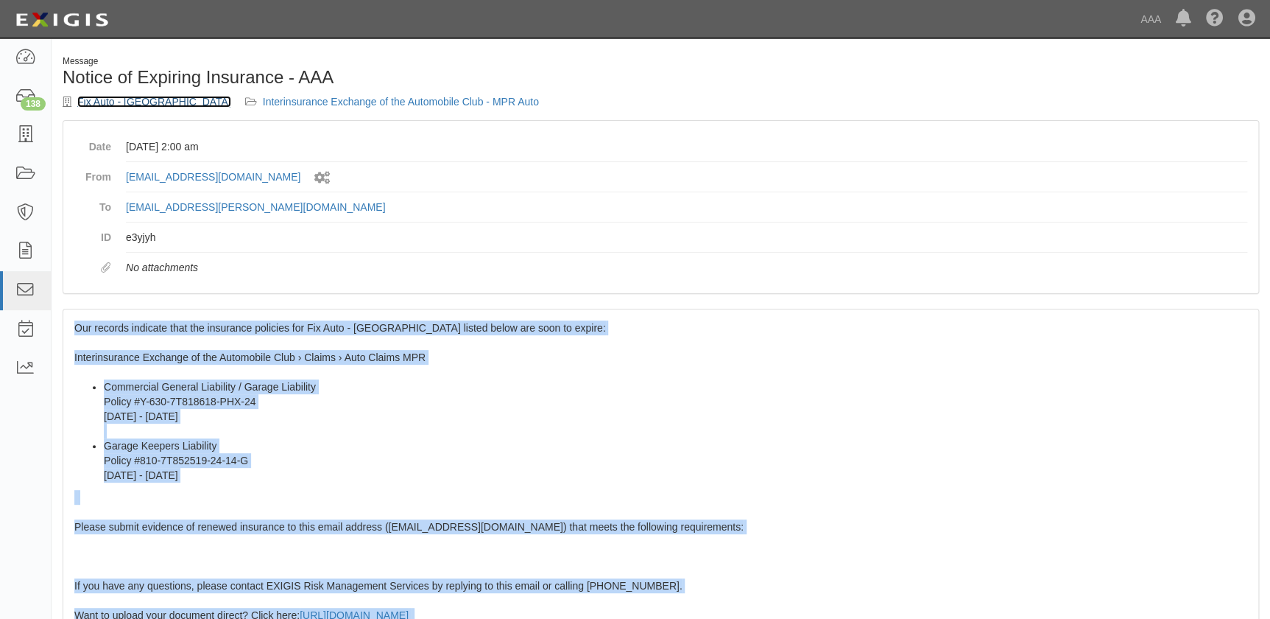
click at [149, 102] on link "Fix Auto - Buena Park" at bounding box center [154, 102] width 154 height 12
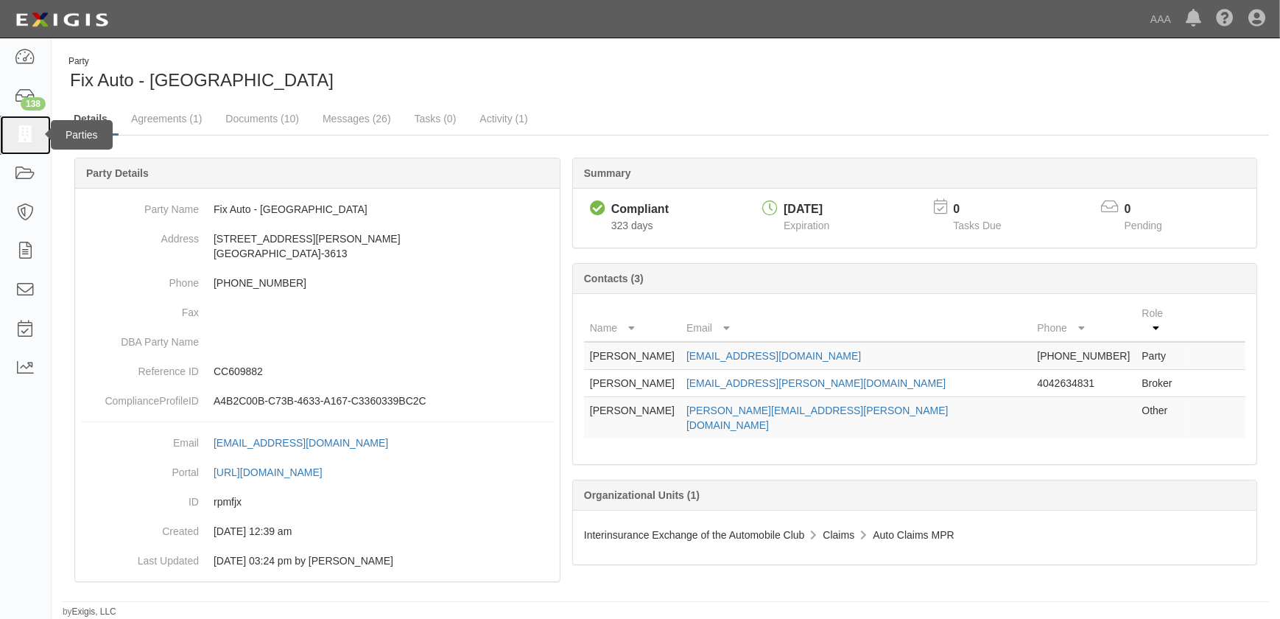
click at [26, 139] on icon at bounding box center [25, 135] width 21 height 17
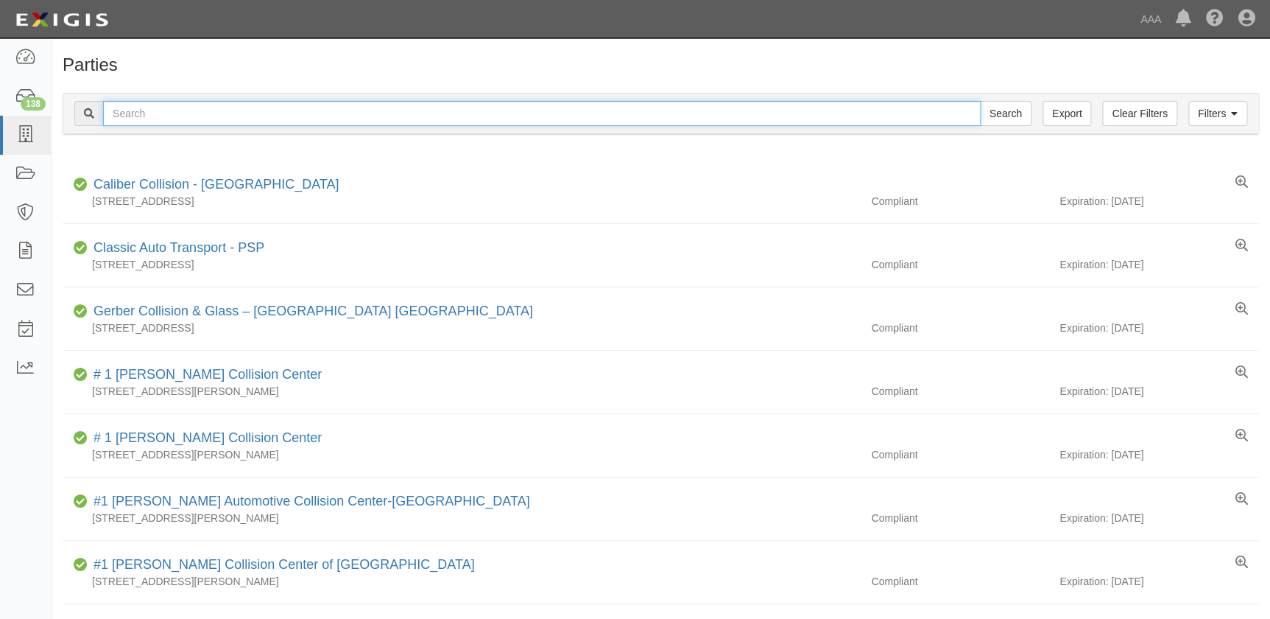
click at [180, 118] on input "text" at bounding box center [542, 113] width 878 height 25
paste input "Fix Auto - [GEOGRAPHIC_DATA] (Puget)"
click at [250, 117] on input "Fix Auto - [GEOGRAPHIC_DATA] (Puget)" at bounding box center [542, 113] width 878 height 25
type input "Fix Auto - [GEOGRAPHIC_DATA]"
click at [980, 101] on input "Search" at bounding box center [1006, 113] width 52 height 25
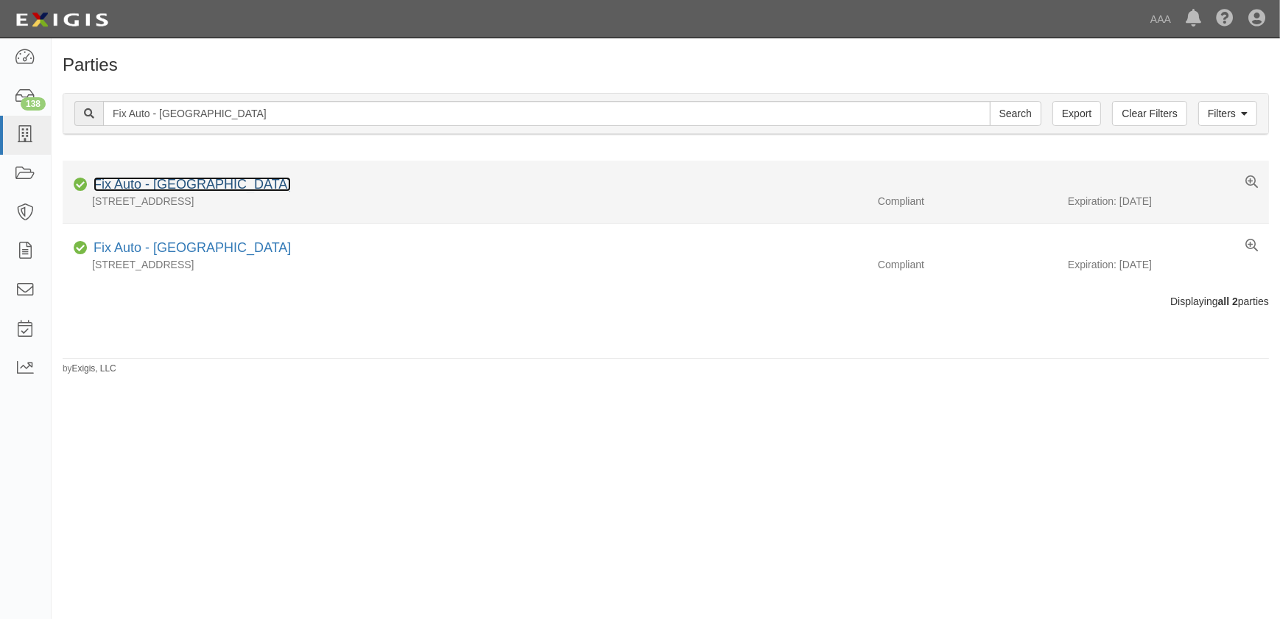
click at [181, 183] on link "Fix Auto - [GEOGRAPHIC_DATA]" at bounding box center [192, 184] width 197 height 15
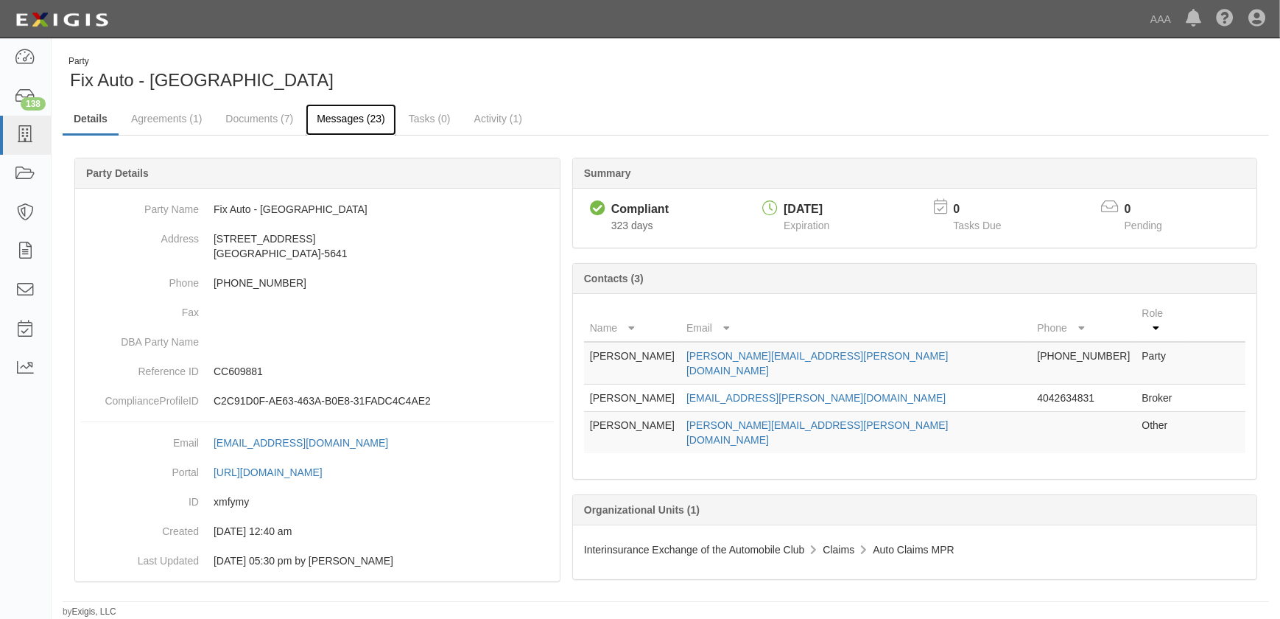
click at [350, 119] on link "Messages (23)" at bounding box center [351, 120] width 91 height 32
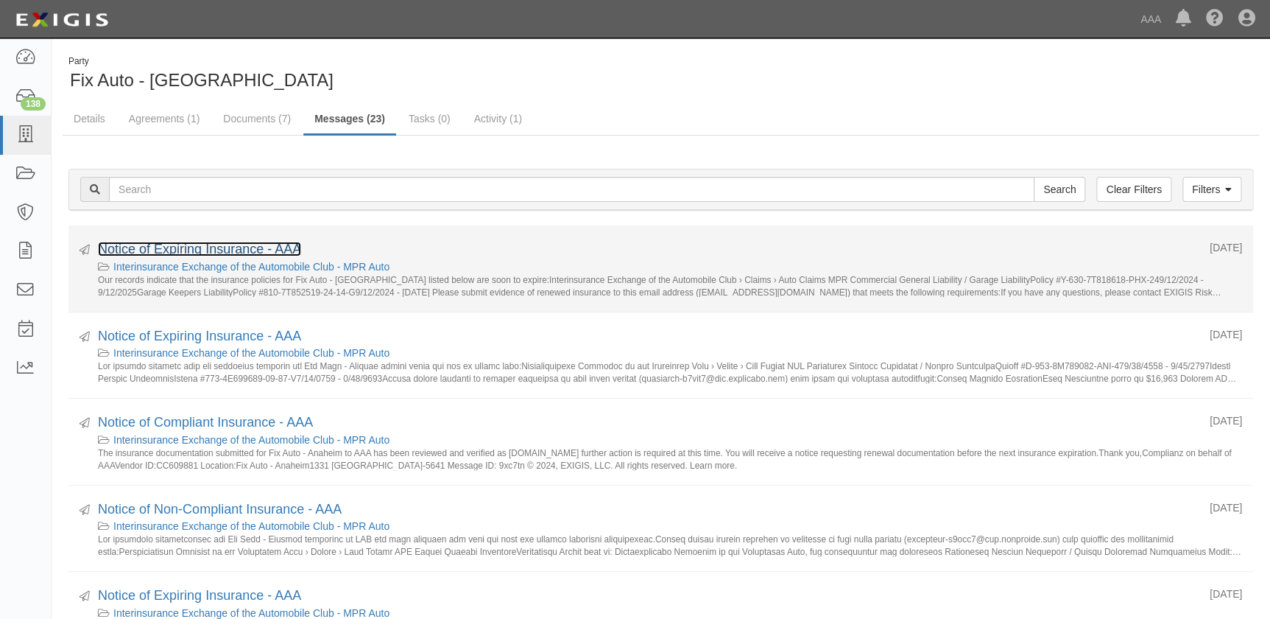
click at [239, 253] on link "Notice of Expiring Insurance - AAA" at bounding box center [199, 249] width 203 height 15
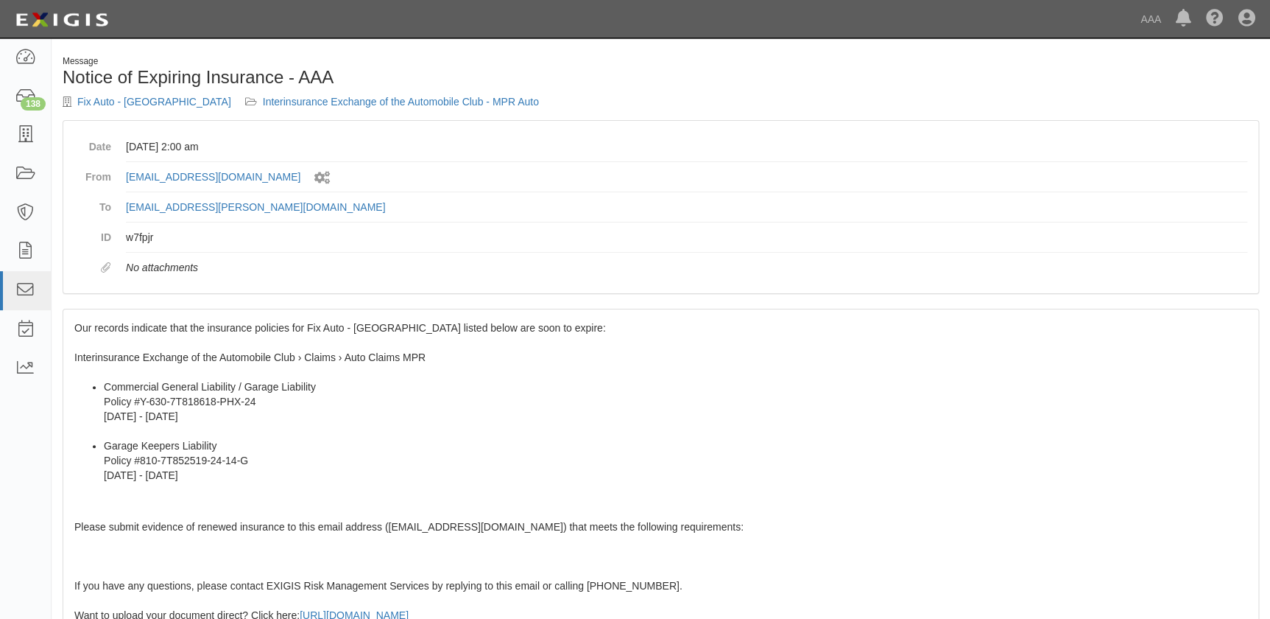
click at [81, 334] on div "Our records indicate that the insurance policies for Fix Auto - Anaheim listed …" at bounding box center [660, 576] width 1195 height 534
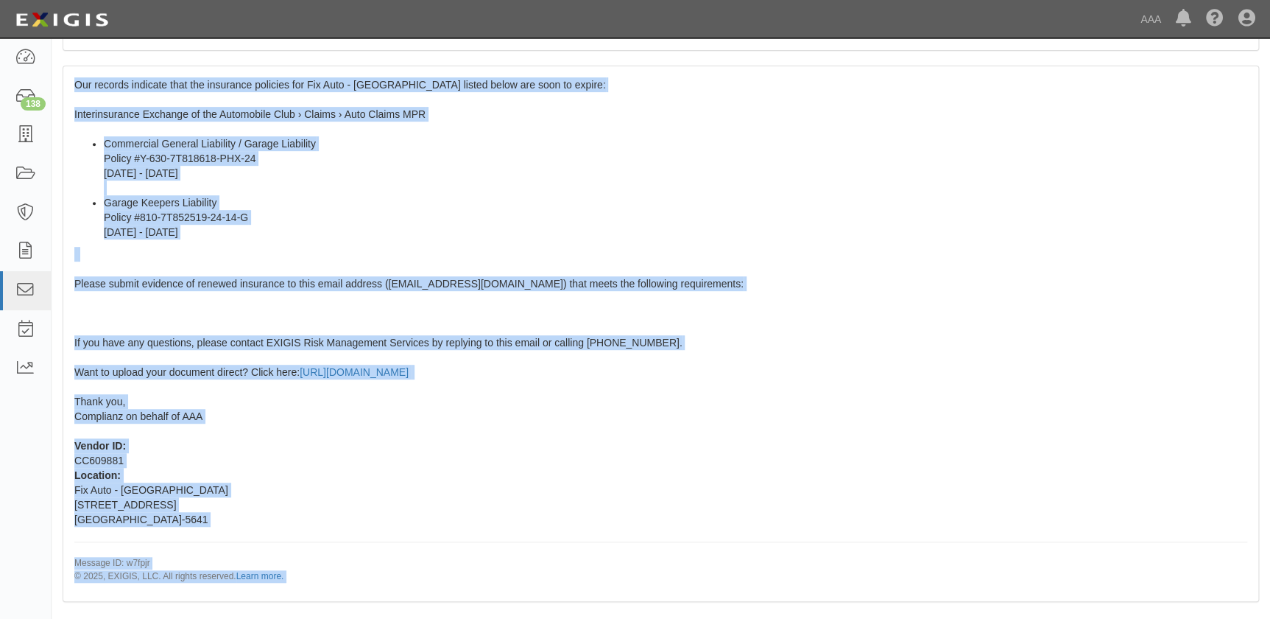
scroll to position [247, 0]
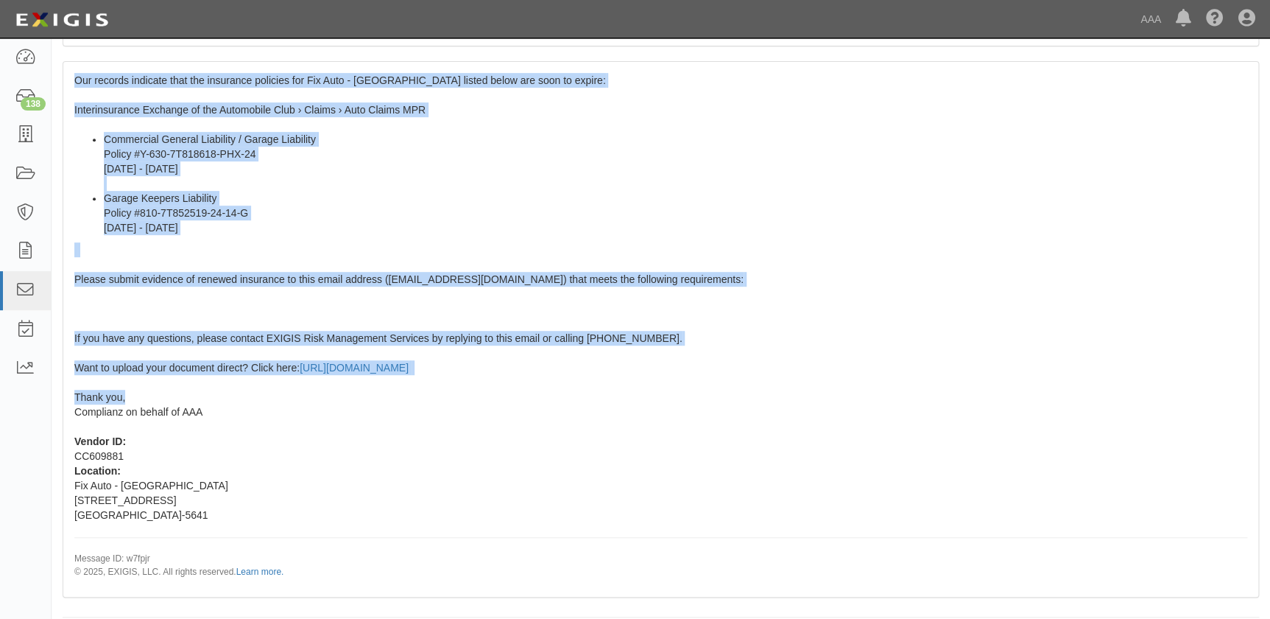
drag, startPoint x: 74, startPoint y: 326, endPoint x: 194, endPoint y: 393, distance: 137.2
click at [194, 393] on div "Our records indicate that the insurance policies for Fix Auto - Anaheim listed …" at bounding box center [660, 329] width 1195 height 534
copy span "Our records indicate that the insurance policies for Fix Auto - Anaheim listed …"
click at [35, 136] on icon at bounding box center [25, 135] width 21 height 17
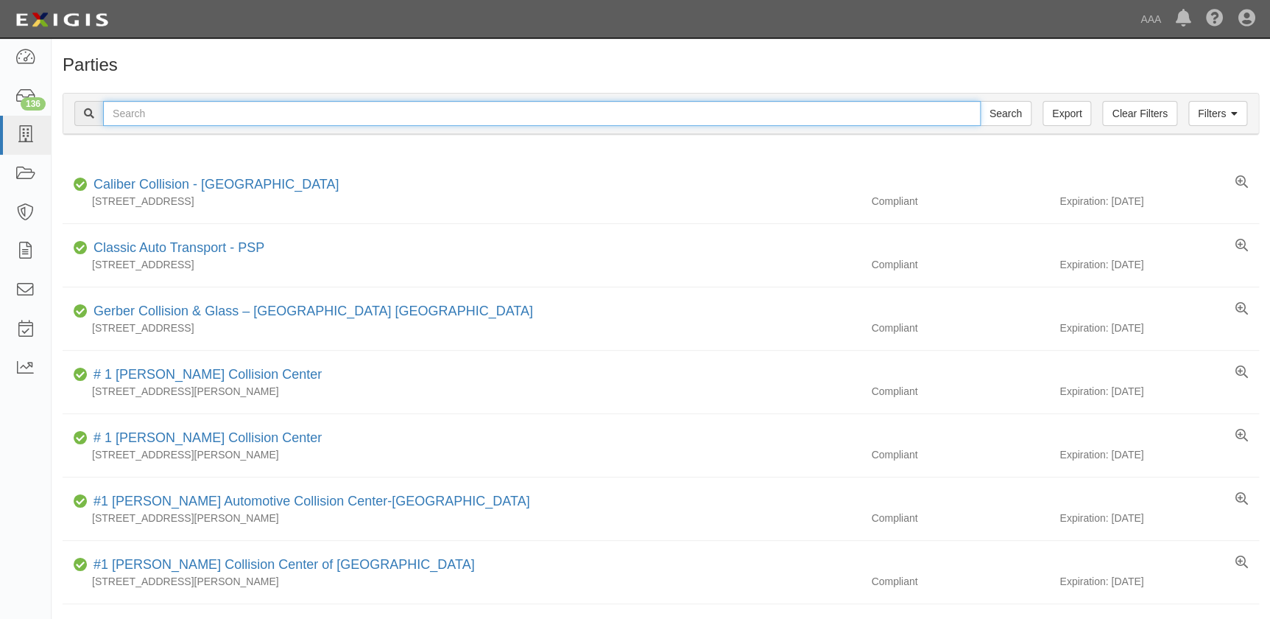
click at [139, 116] on input "text" at bounding box center [542, 113] width 878 height 25
paste input "Fender Mender"
type input "Fender Mender"
click at [980, 101] on input "Search" at bounding box center [1006, 113] width 52 height 25
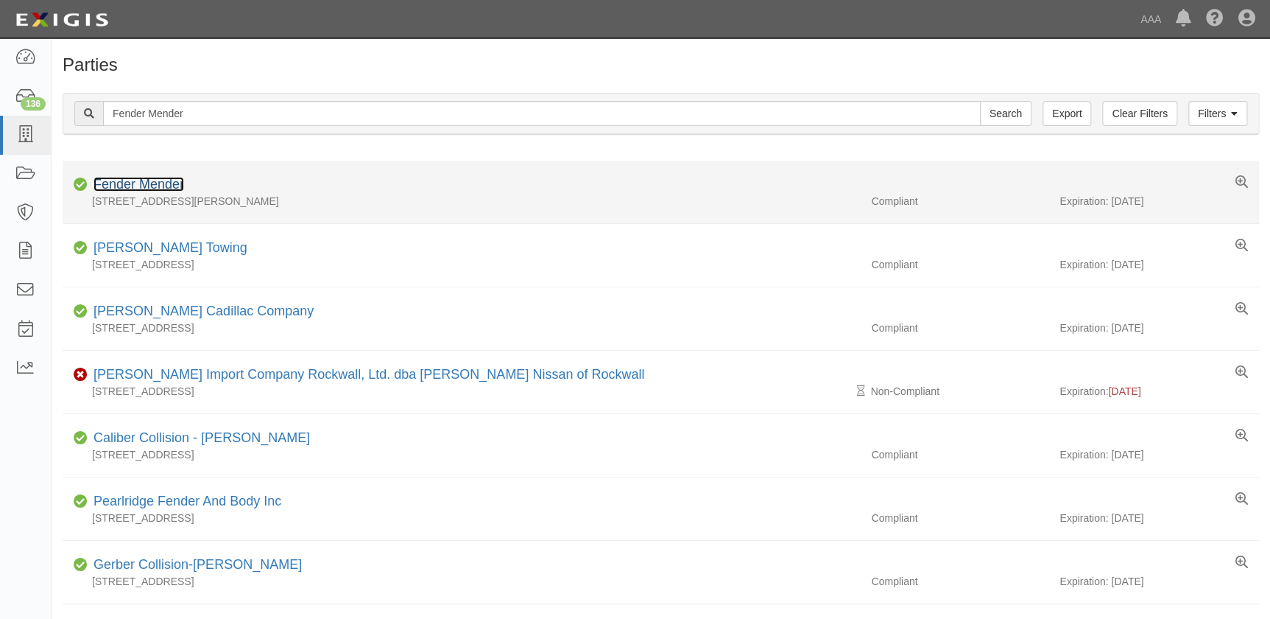
click at [151, 181] on link "Fender Mender" at bounding box center [139, 184] width 91 height 15
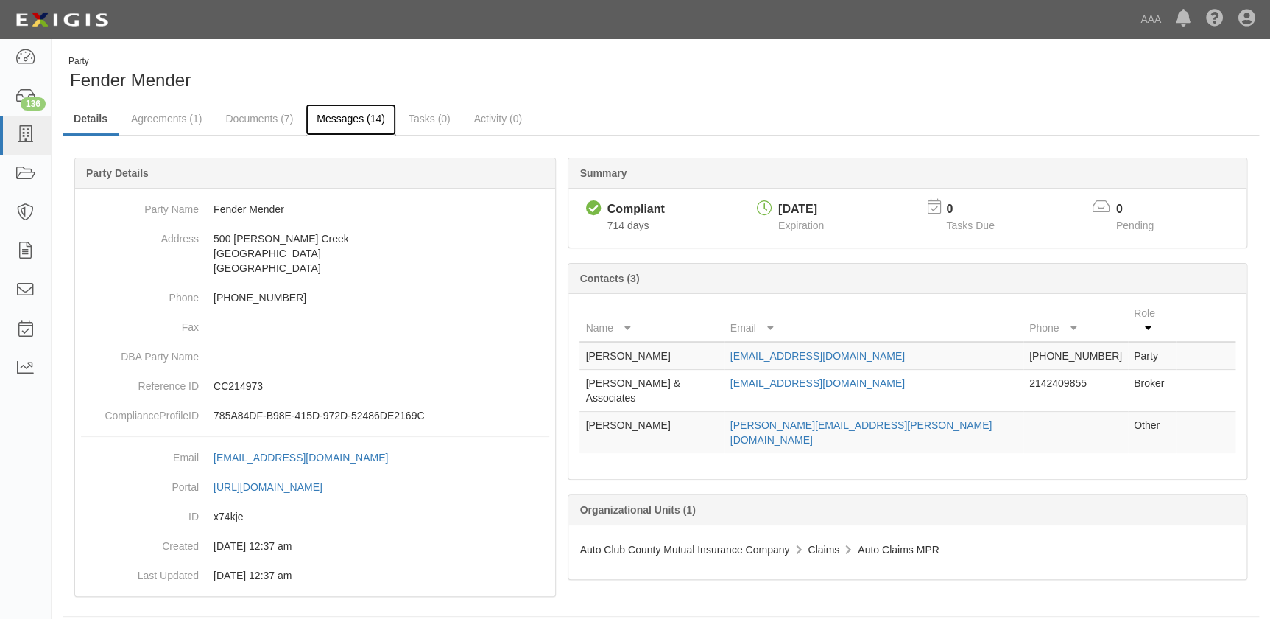
click at [348, 118] on link "Messages (14)" at bounding box center [351, 120] width 91 height 32
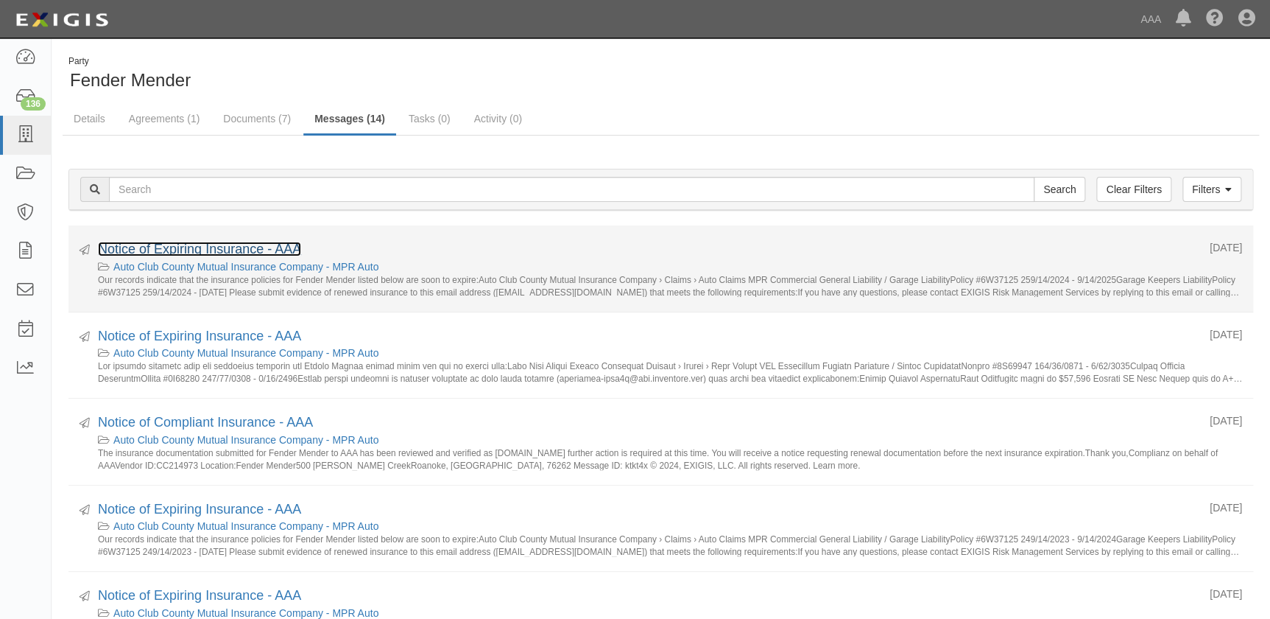
click at [258, 250] on link "Notice of Expiring Insurance - AAA" at bounding box center [199, 249] width 203 height 15
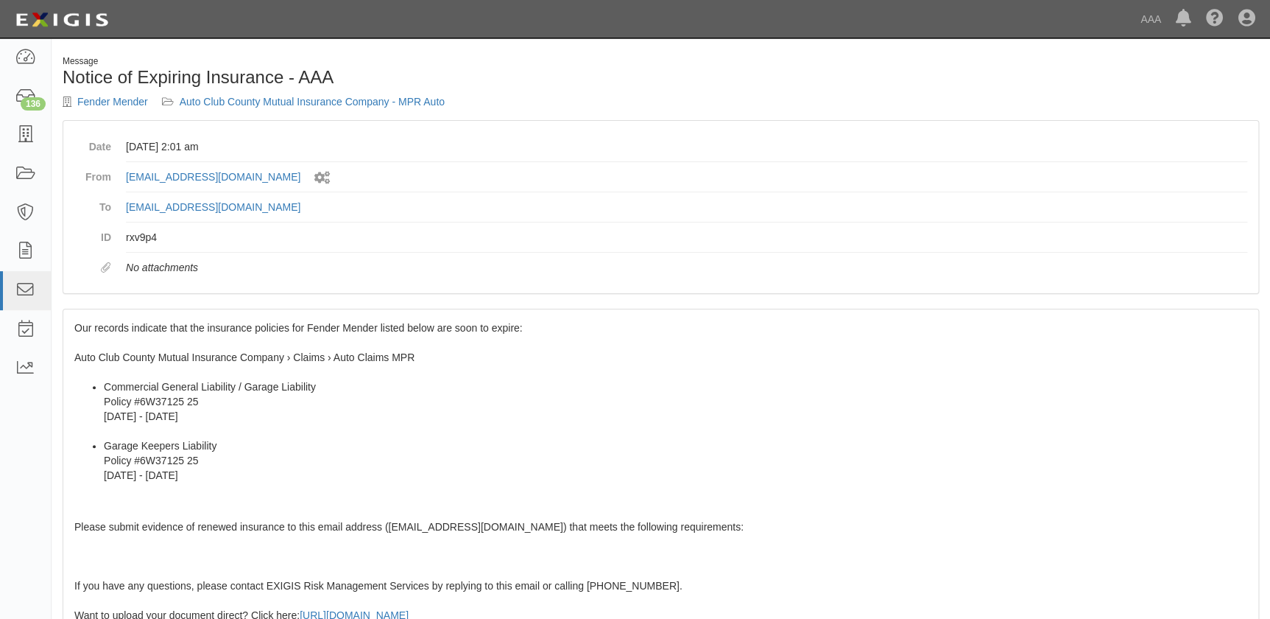
click at [115, 338] on div "Our records indicate that the insurance policies for Fender Mender listed below…" at bounding box center [660, 576] width 1195 height 534
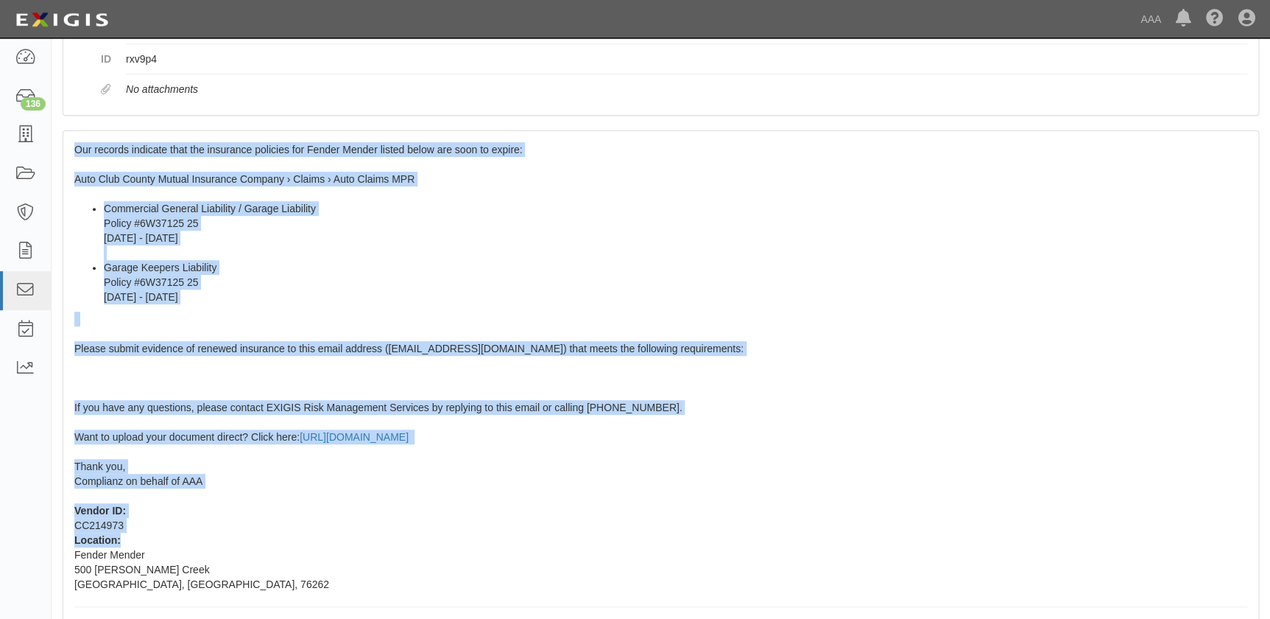
scroll to position [181, 0]
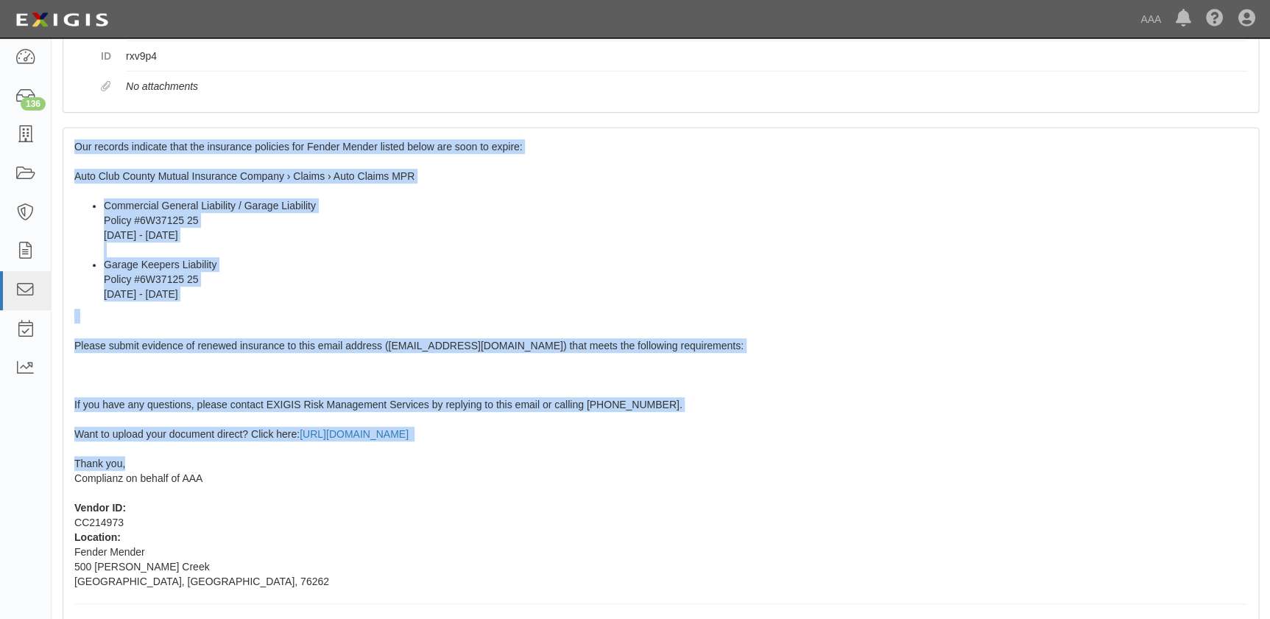
drag, startPoint x: 70, startPoint y: 328, endPoint x: 176, endPoint y: 464, distance: 172.1
click at [176, 464] on div "Our records indicate that the insurance policies for Fender Mender listed below…" at bounding box center [660, 395] width 1195 height 534
copy span "Our records indicate that the insurance policies for Fender Mender listed below…"
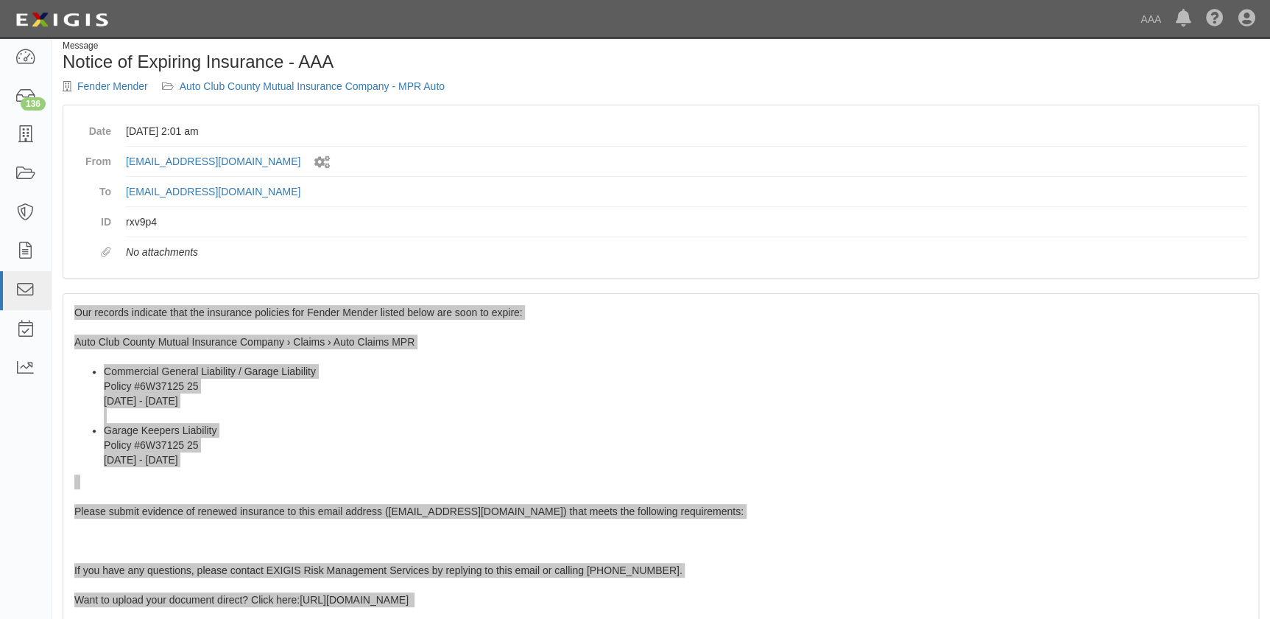
scroll to position [0, 0]
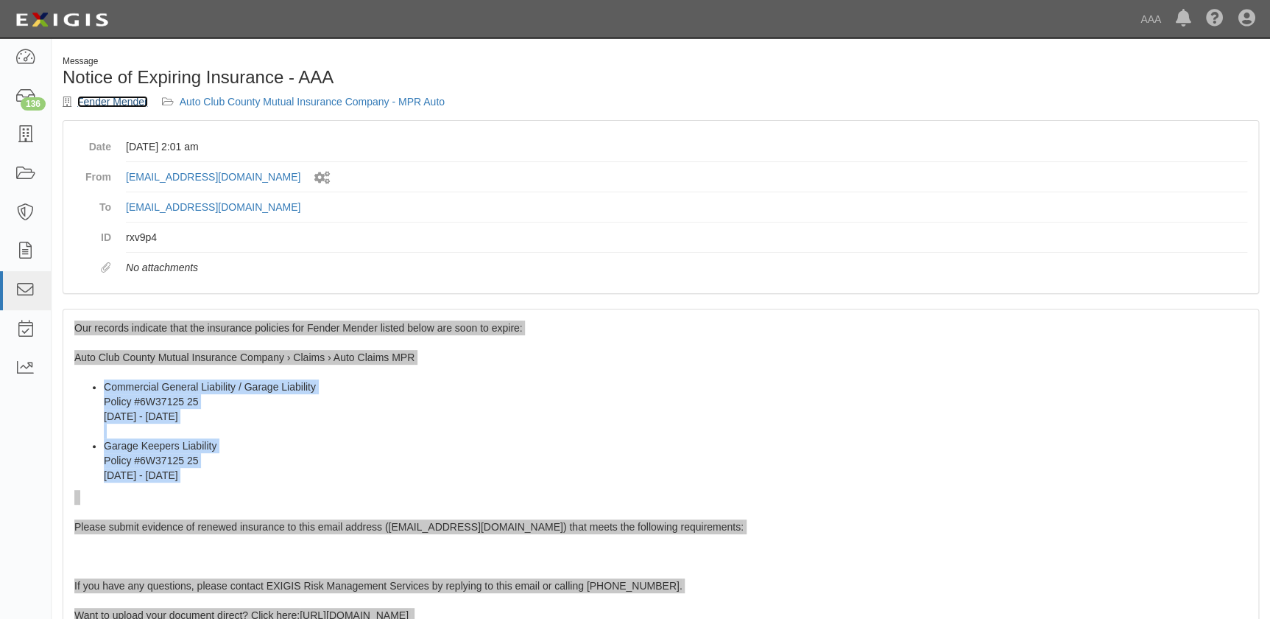
click at [110, 102] on link "Fender Mender" at bounding box center [112, 102] width 71 height 12
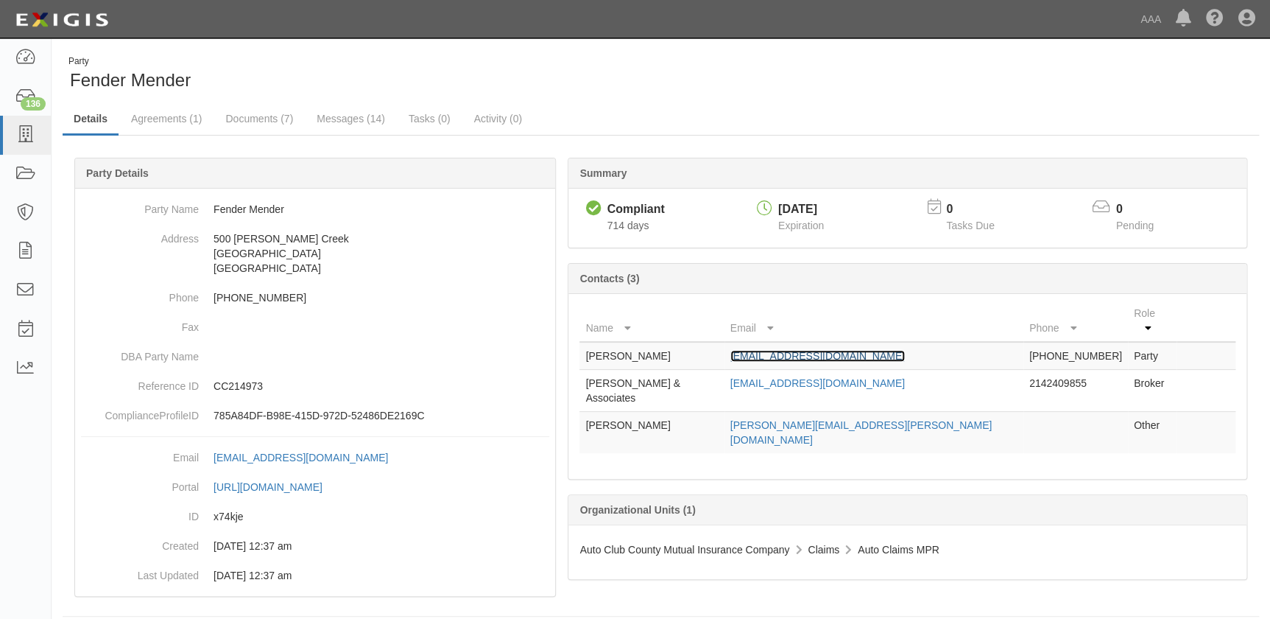
click at [781, 350] on link "fendmend@fendmend.com" at bounding box center [818, 356] width 175 height 12
click at [27, 140] on icon at bounding box center [25, 135] width 21 height 17
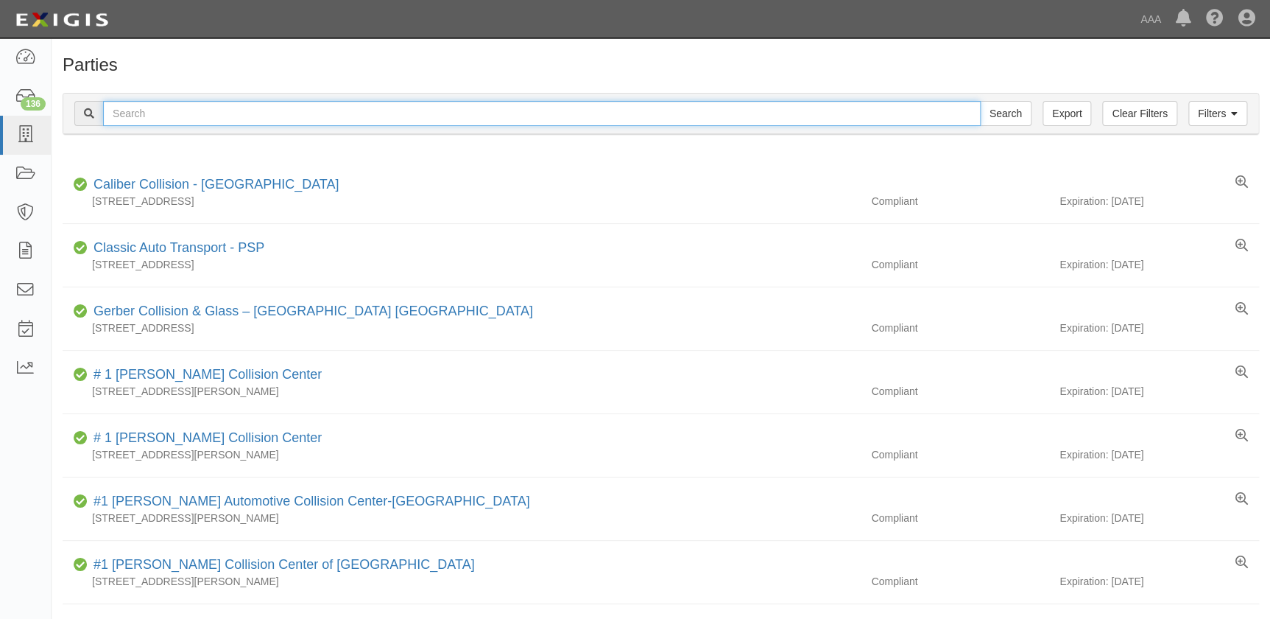
click at [155, 114] on input "text" at bounding box center [542, 113] width 878 height 25
paste input "[PERSON_NAME]"
type input "[PERSON_NAME]"
click at [980, 101] on input "Search" at bounding box center [1006, 113] width 52 height 25
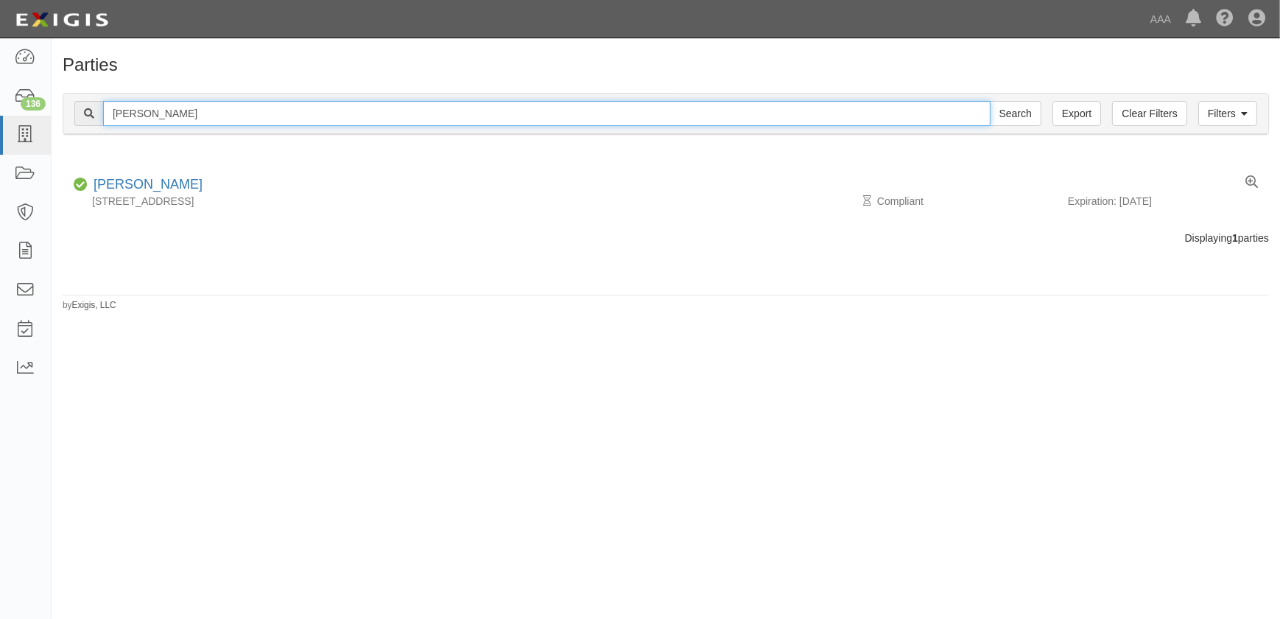
drag, startPoint x: 206, startPoint y: 119, endPoint x: 94, endPoint y: 108, distance: 112.5
click at [94, 108] on div "Dempsey Adams Search" at bounding box center [557, 113] width 967 height 25
paste input "Fifth and Oak"
type input "Fifth and Oak"
click at [990, 101] on input "Search" at bounding box center [1016, 113] width 52 height 25
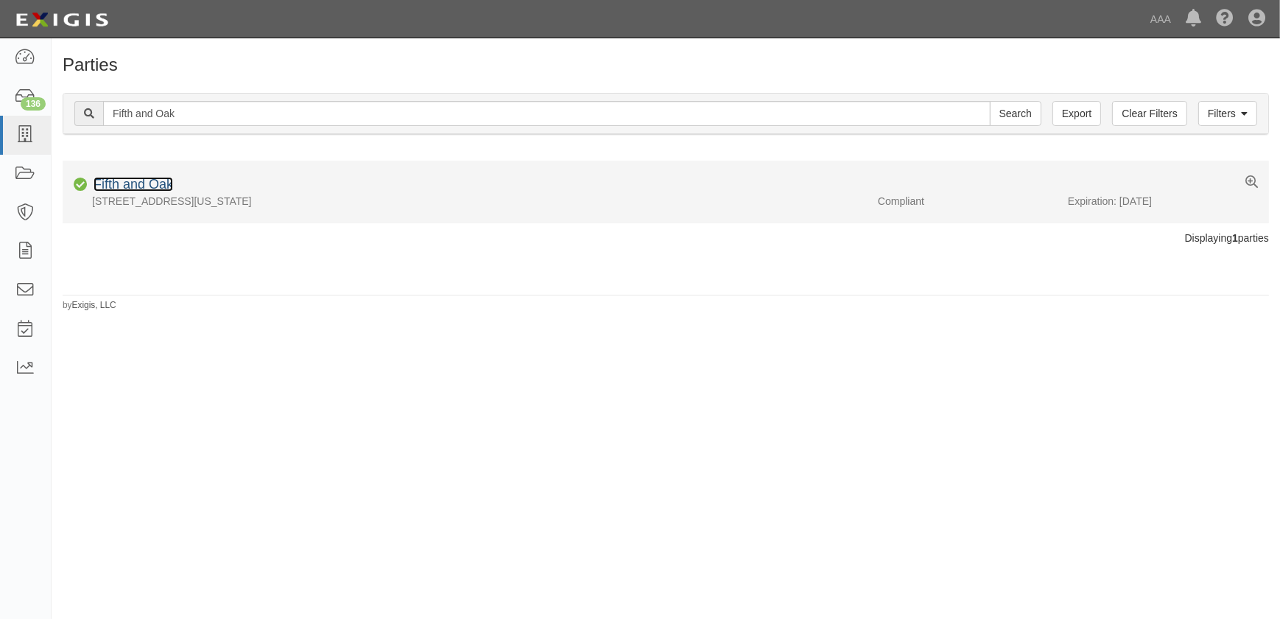
click at [152, 186] on link "Fifth and Oak" at bounding box center [134, 184] width 80 height 15
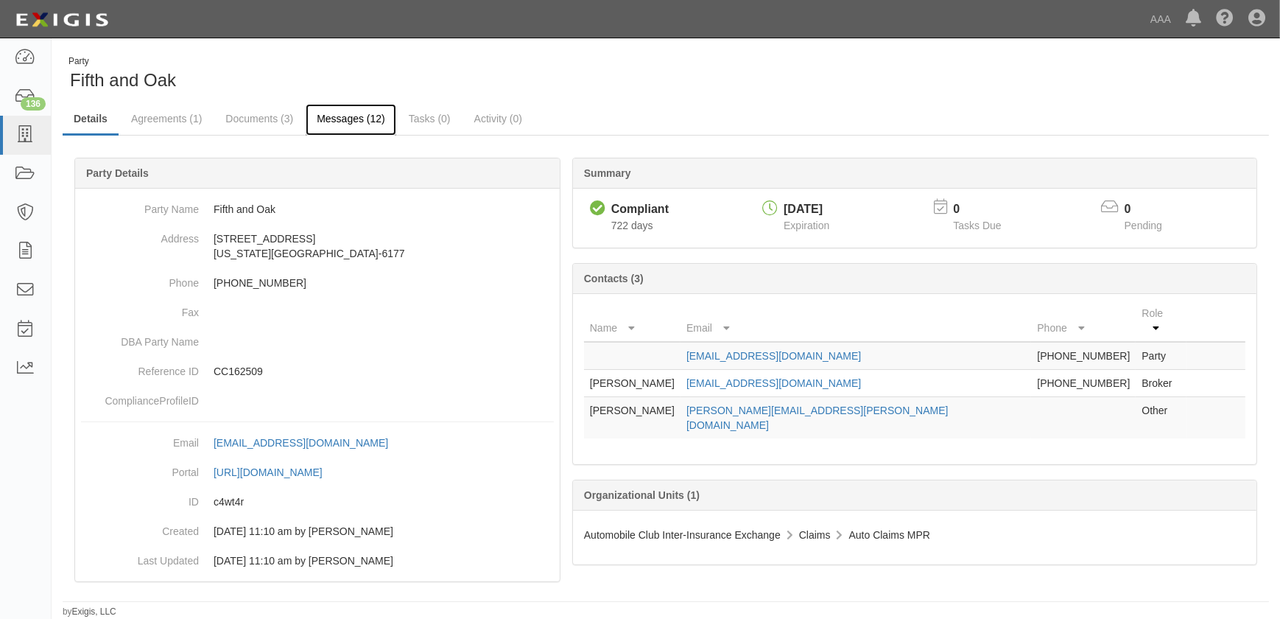
click at [330, 119] on link "Messages (12)" at bounding box center [351, 120] width 91 height 32
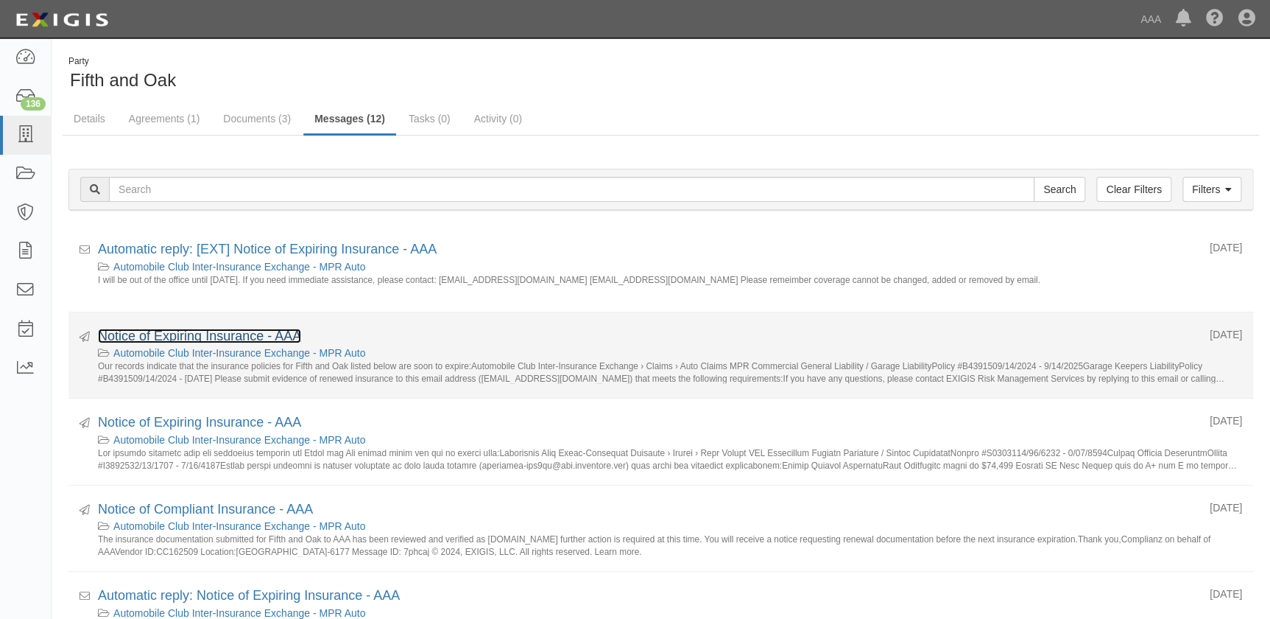
click at [240, 336] on link "Notice of Expiring Insurance - AAA" at bounding box center [199, 335] width 203 height 15
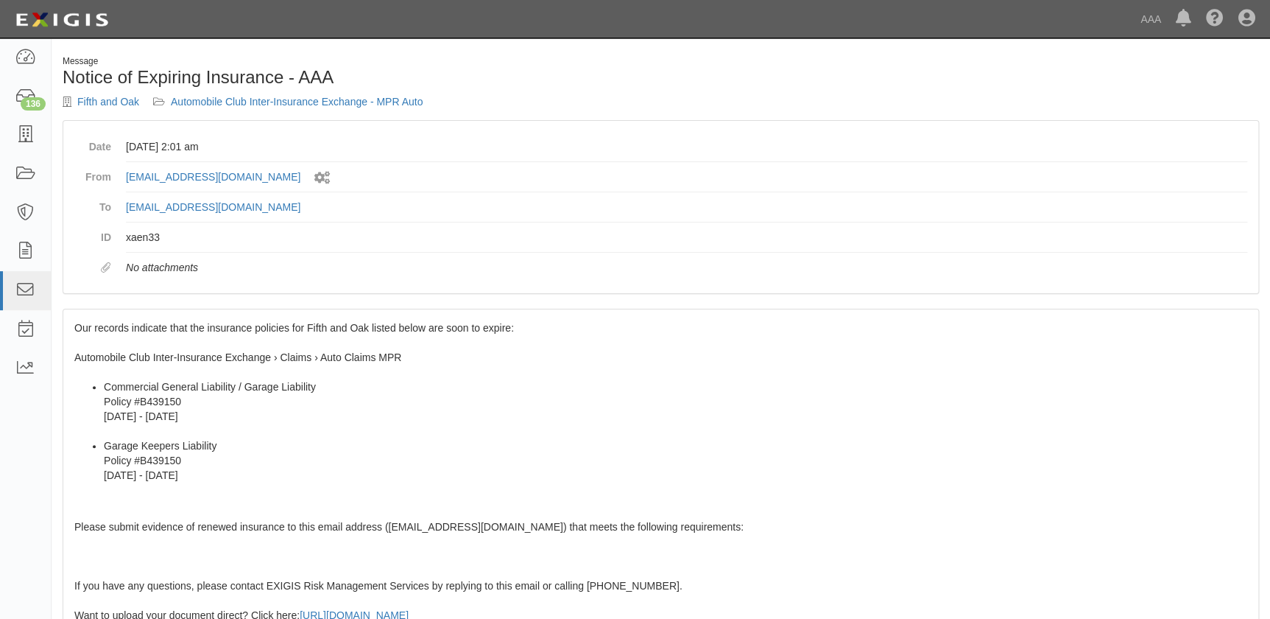
click at [186, 331] on span "Our records indicate that the insurance policies for Fifth and Oak listed below…" at bounding box center [660, 573] width 1173 height 503
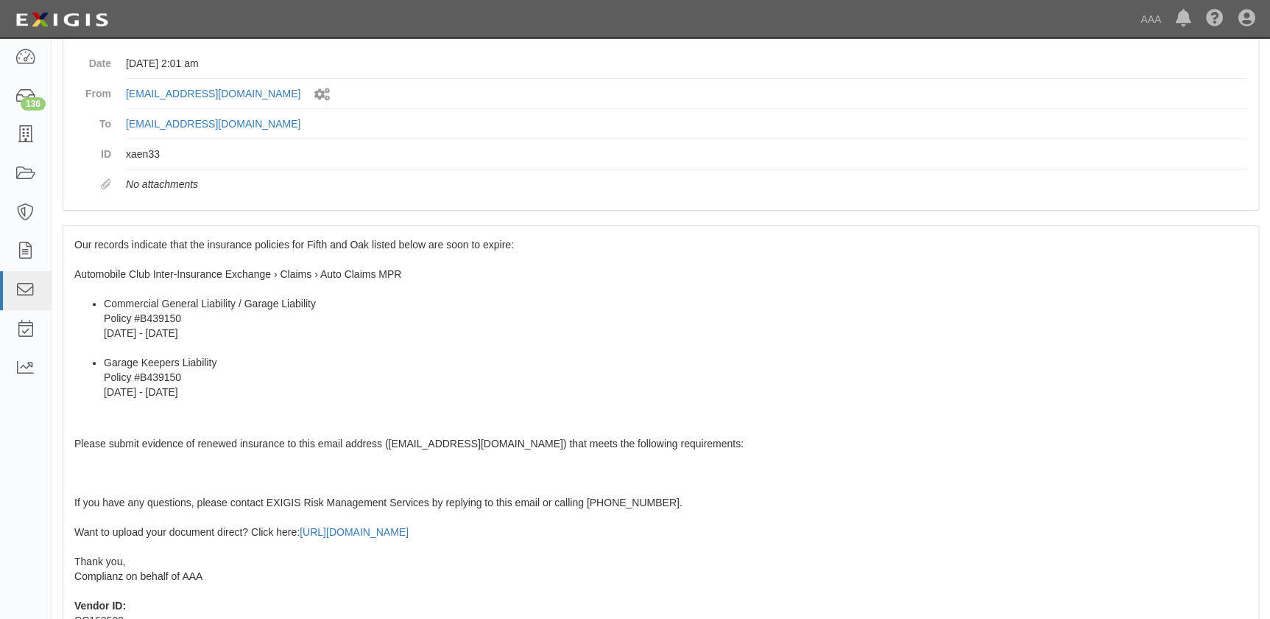
scroll to position [261, 0]
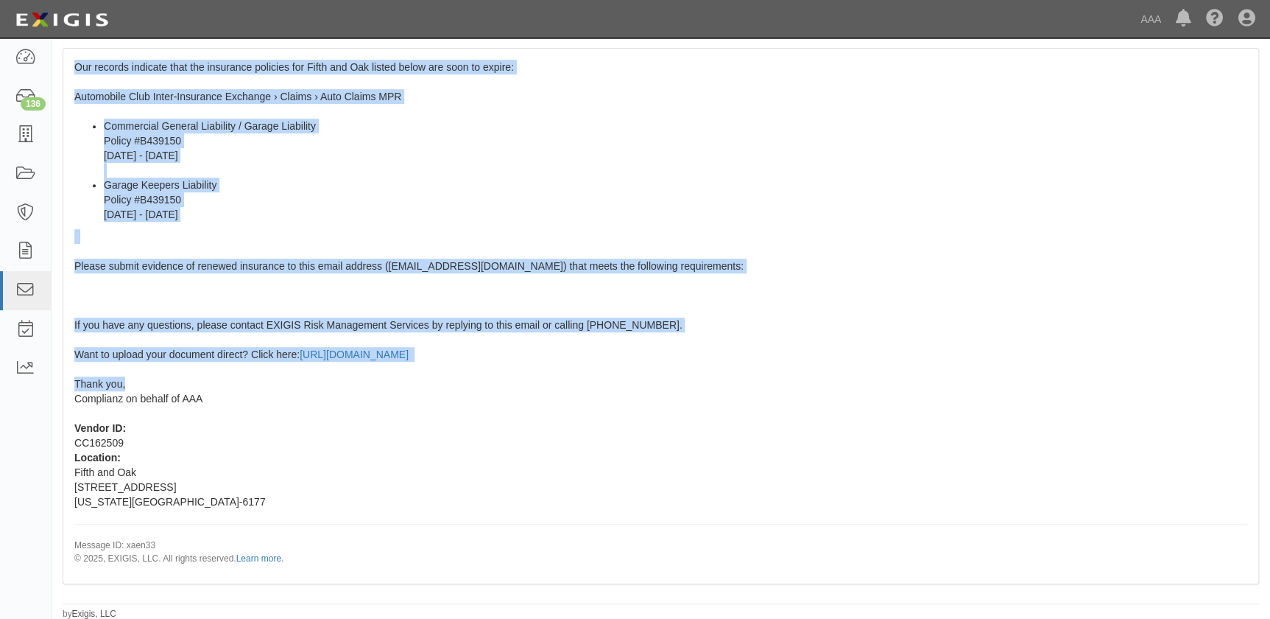
drag, startPoint x: 75, startPoint y: 329, endPoint x: 198, endPoint y: 384, distance: 134.5
click at [198, 384] on div "Our records indicate that the insurance policies for Fifth and Oak listed below…" at bounding box center [660, 316] width 1195 height 534
copy span "Our records indicate that the insurance policies for Fifth and Oak listed below…"
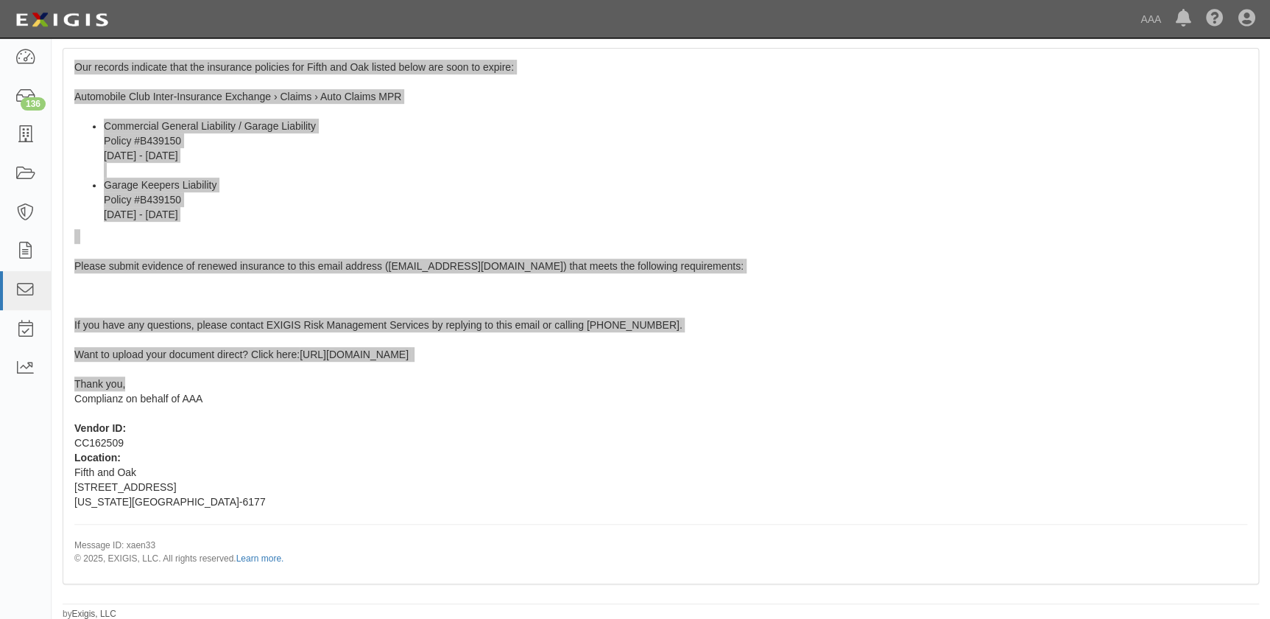
scroll to position [0, 0]
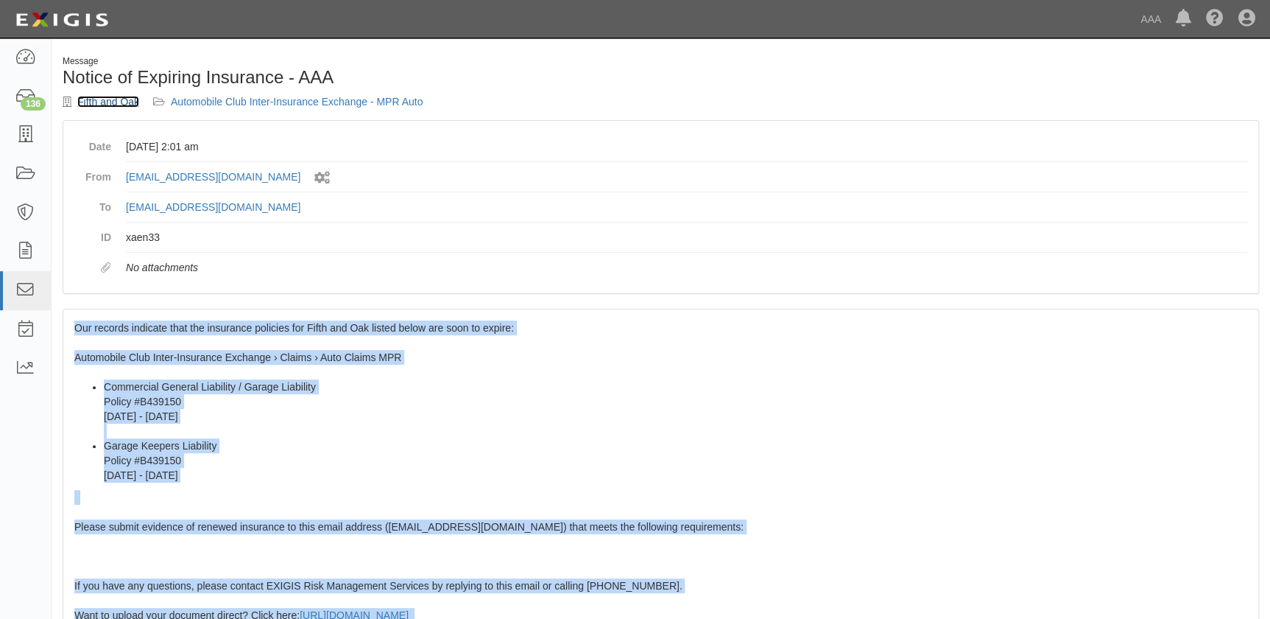
click at [118, 96] on link "Fifth and Oak" at bounding box center [108, 102] width 62 height 12
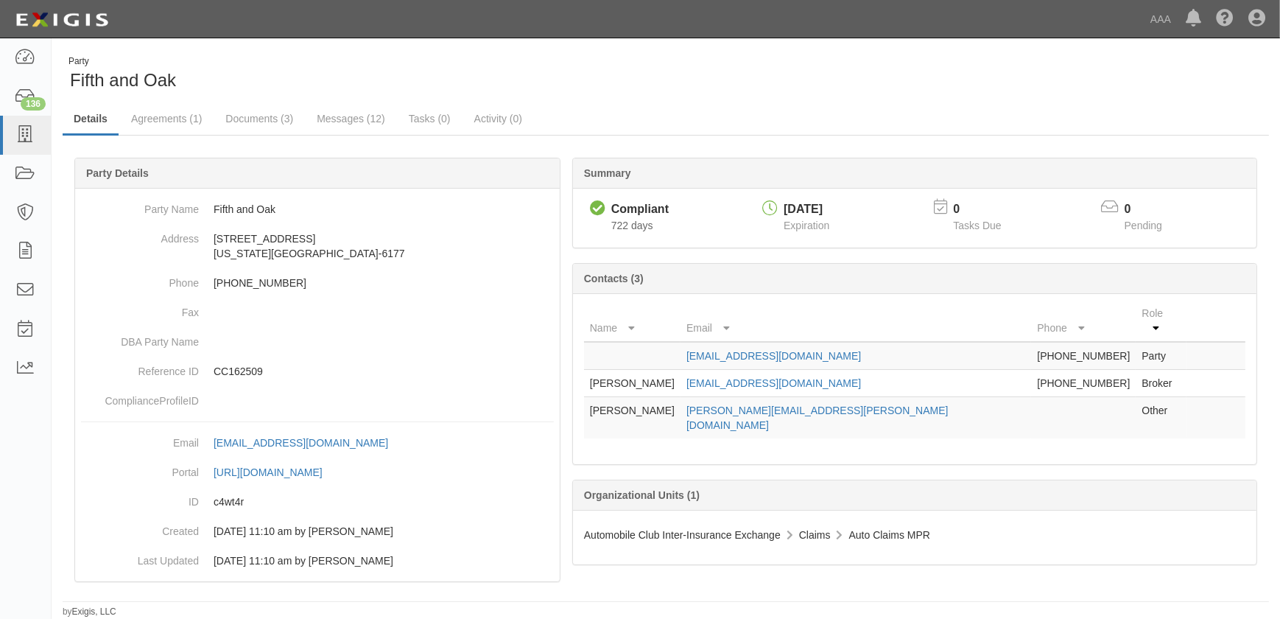
click at [554, 66] on div "Party Fifth and Oak" at bounding box center [359, 74] width 592 height 38
click at [642, 63] on div "Party Fifth and Oak" at bounding box center [359, 74] width 592 height 38
click at [759, 350] on link "[EMAIL_ADDRESS][DOMAIN_NAME]" at bounding box center [773, 356] width 175 height 12
click at [21, 142] on icon at bounding box center [25, 135] width 21 height 17
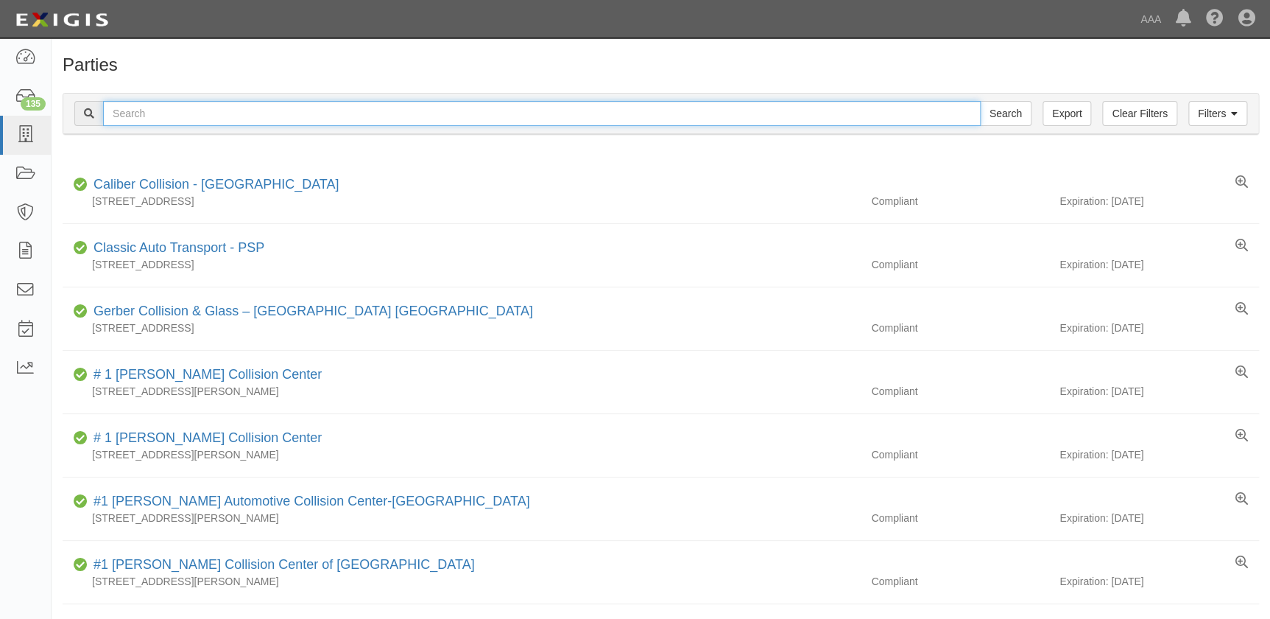
click at [174, 119] on input "text" at bounding box center [542, 113] width 878 height 25
paste input "Burbank Collision"
type input "Burbank Collision"
click at [980, 101] on input "Search" at bounding box center [1006, 113] width 52 height 25
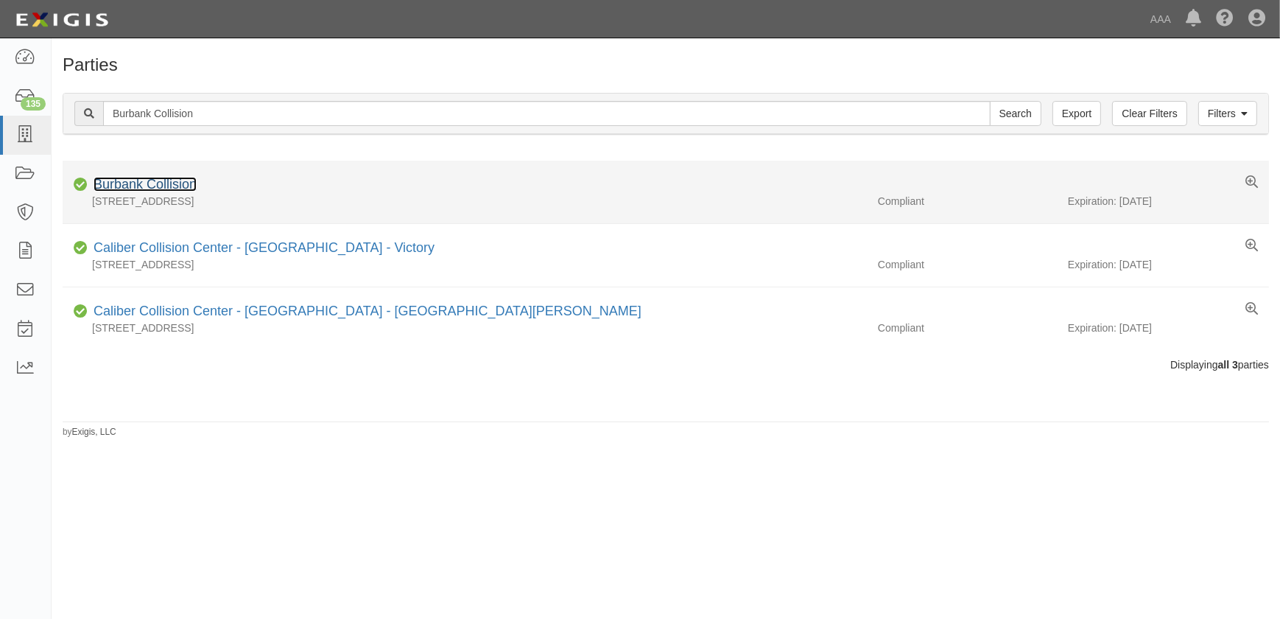
click at [158, 184] on link "Burbank Collision" at bounding box center [145, 184] width 103 height 15
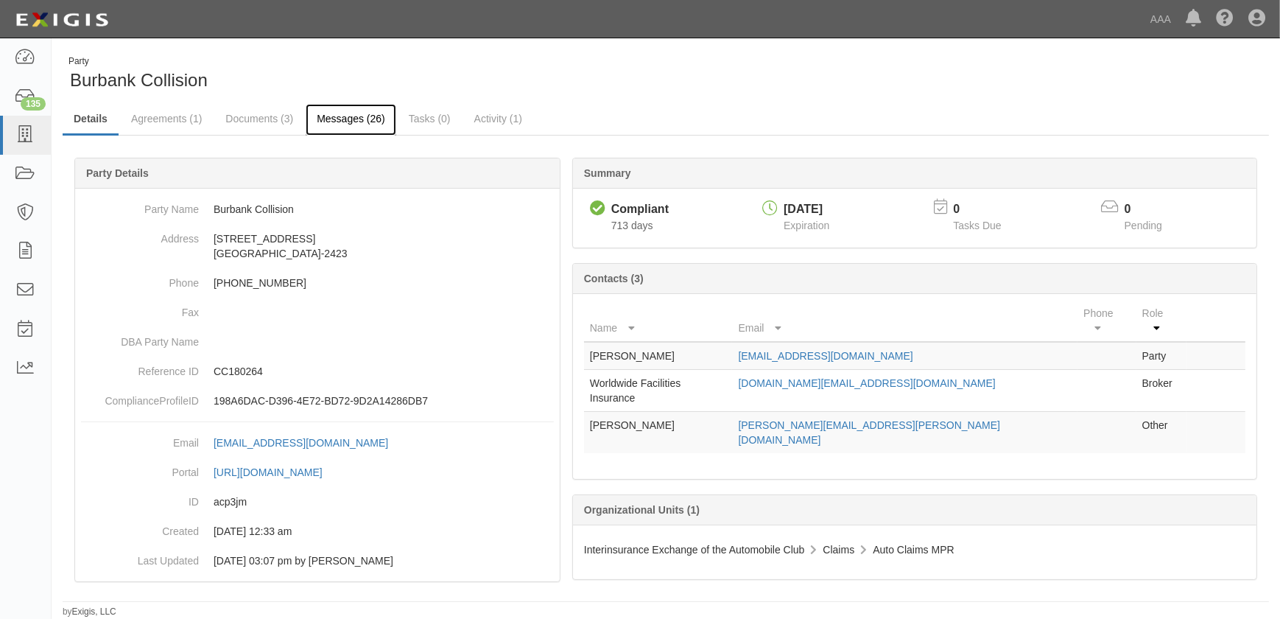
click at [330, 114] on link "Messages (26)" at bounding box center [351, 120] width 91 height 32
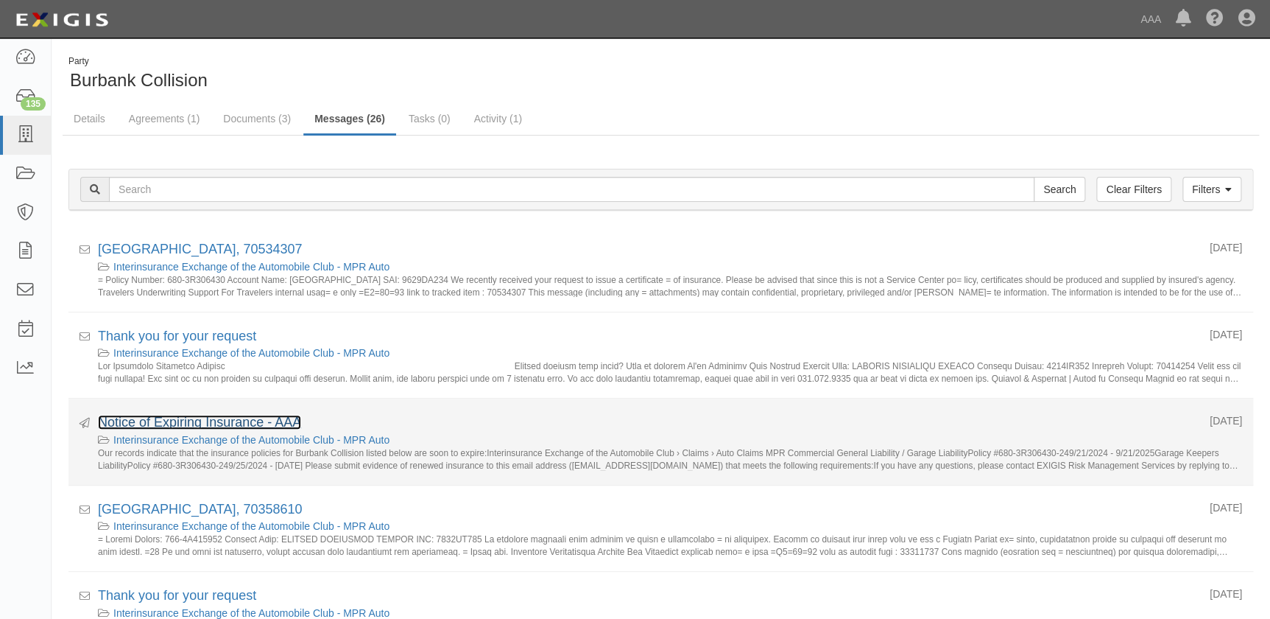
click at [203, 420] on link "Notice of Expiring Insurance - AAA" at bounding box center [199, 422] width 203 height 15
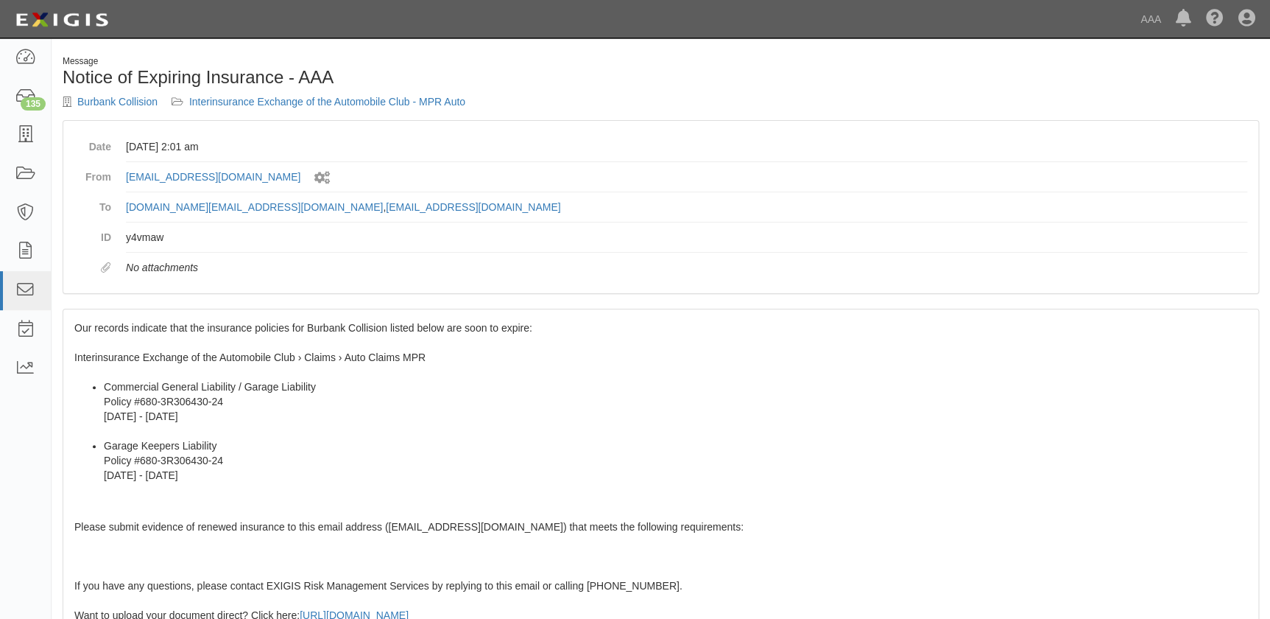
click at [178, 331] on span "Our records indicate that the insurance policies for Burbank Collision listed b…" at bounding box center [660, 573] width 1173 height 503
click at [101, 98] on link "Burbank Collision" at bounding box center [117, 102] width 80 height 12
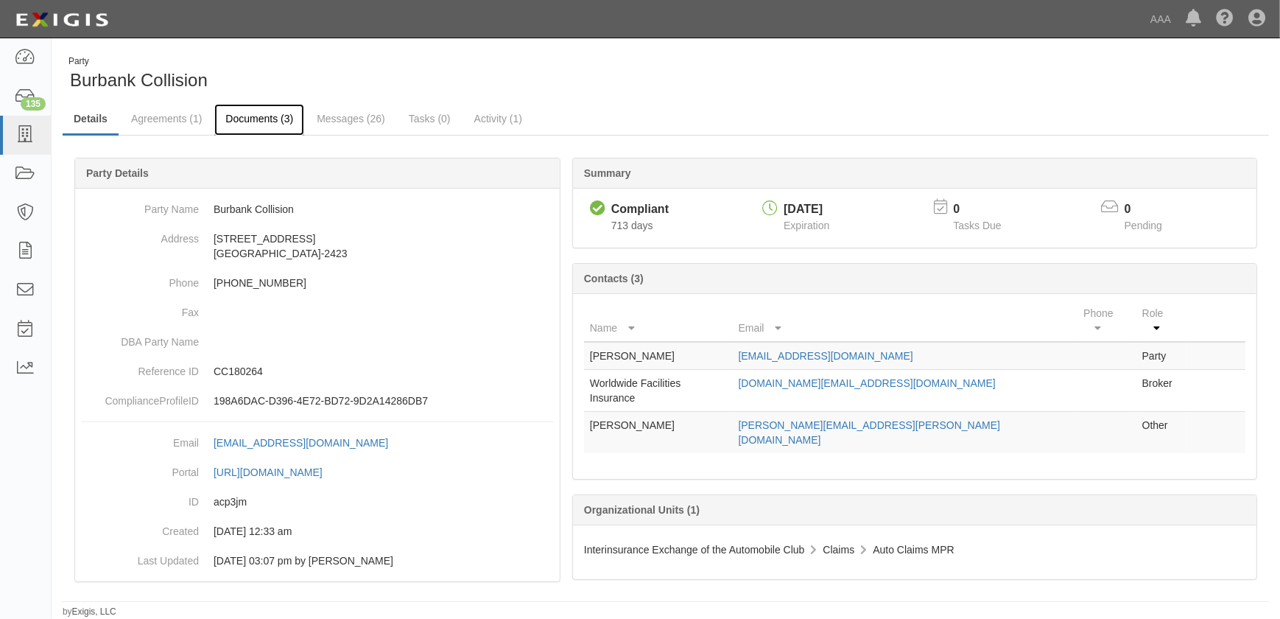
click at [254, 118] on link "Documents (3)" at bounding box center [259, 120] width 90 height 32
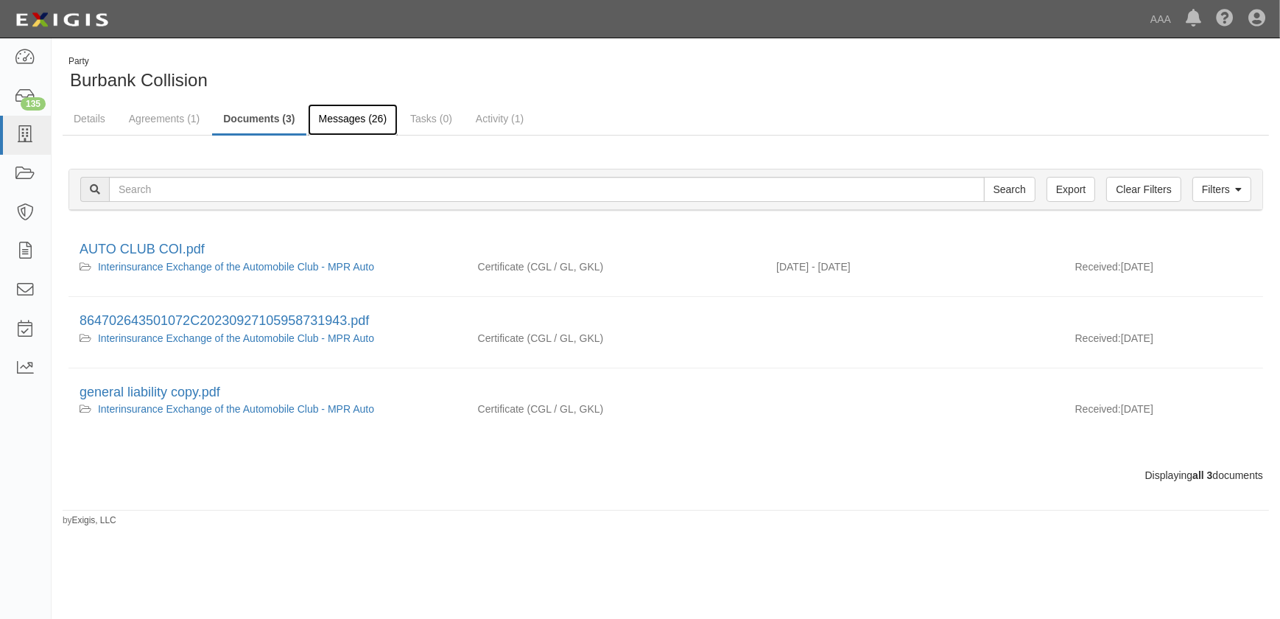
click at [327, 116] on link "Messages (26)" at bounding box center [353, 120] width 91 height 32
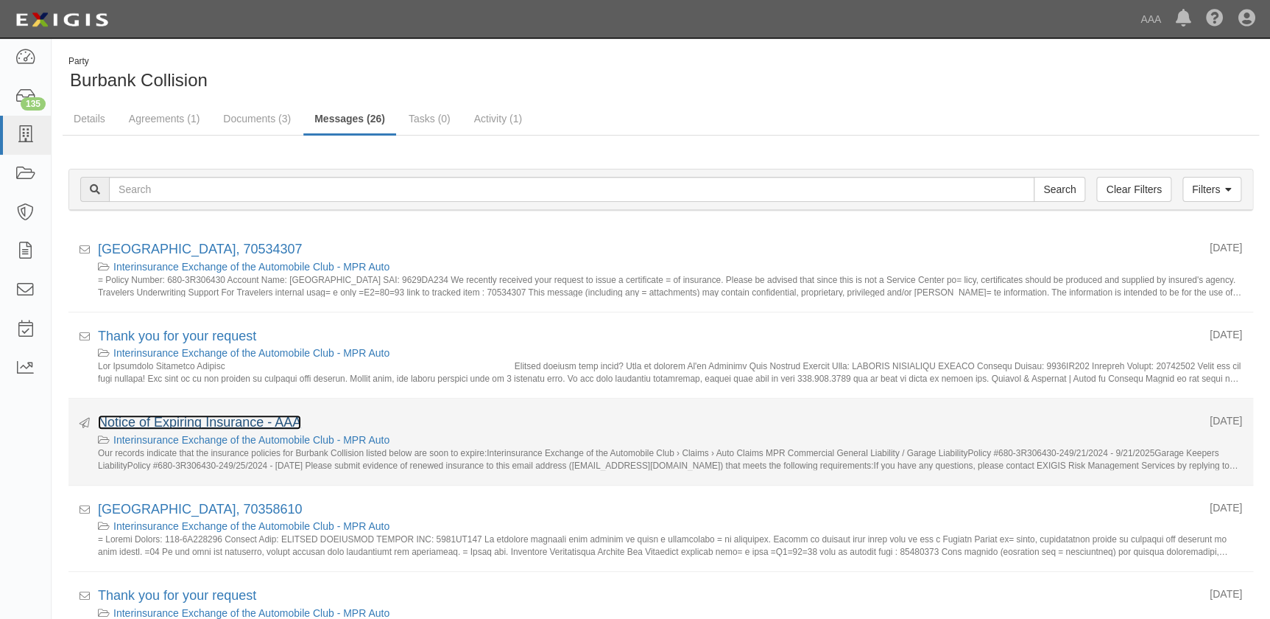
click at [217, 424] on link "Notice of Expiring Insurance - AAA" at bounding box center [199, 422] width 203 height 15
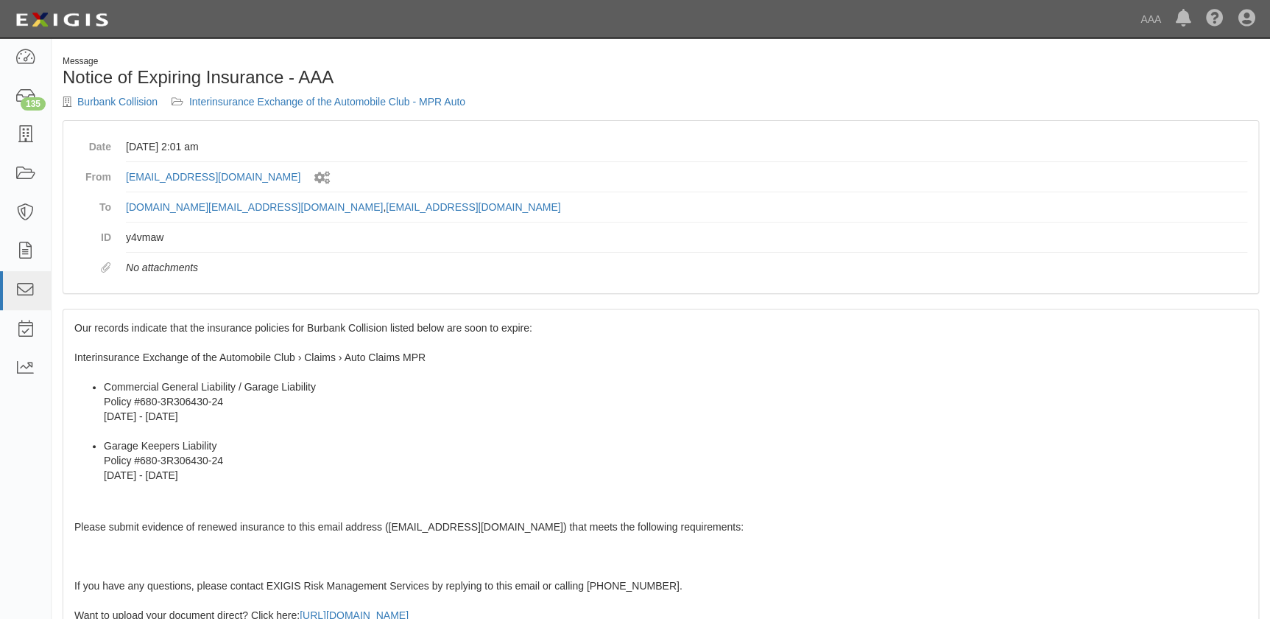
click at [210, 418] on li "Commercial General Liability / Garage Liability Policy #680-3R306430-24 9/21/20…" at bounding box center [676, 408] width 1144 height 59
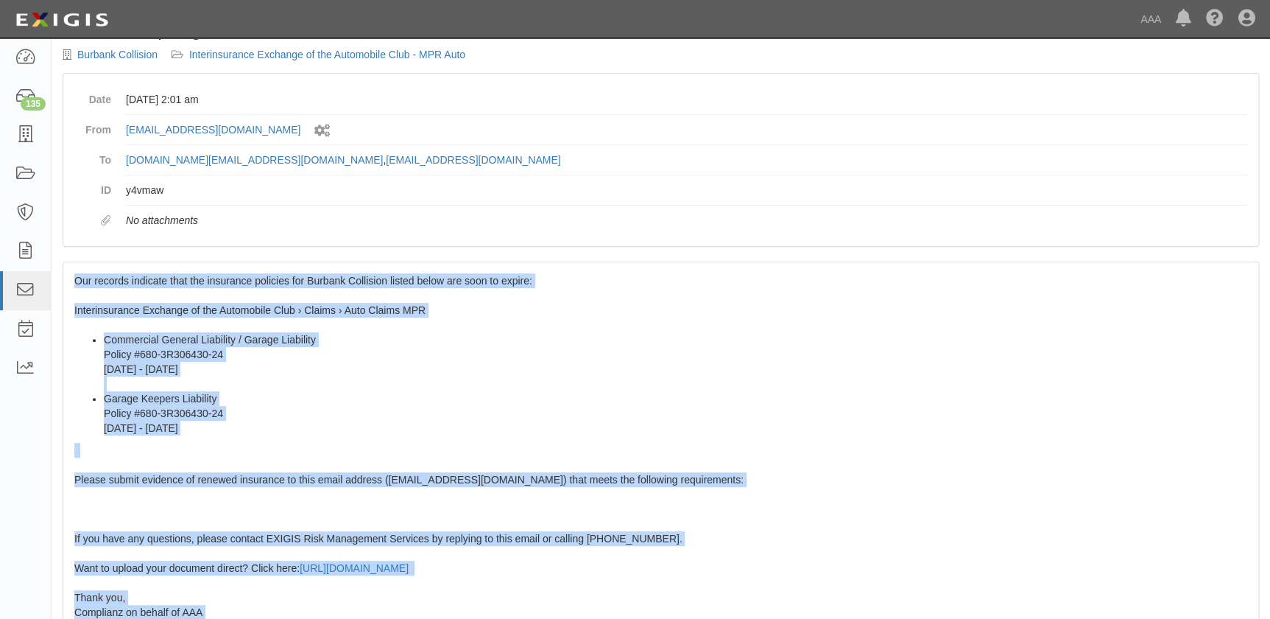
scroll to position [261, 0]
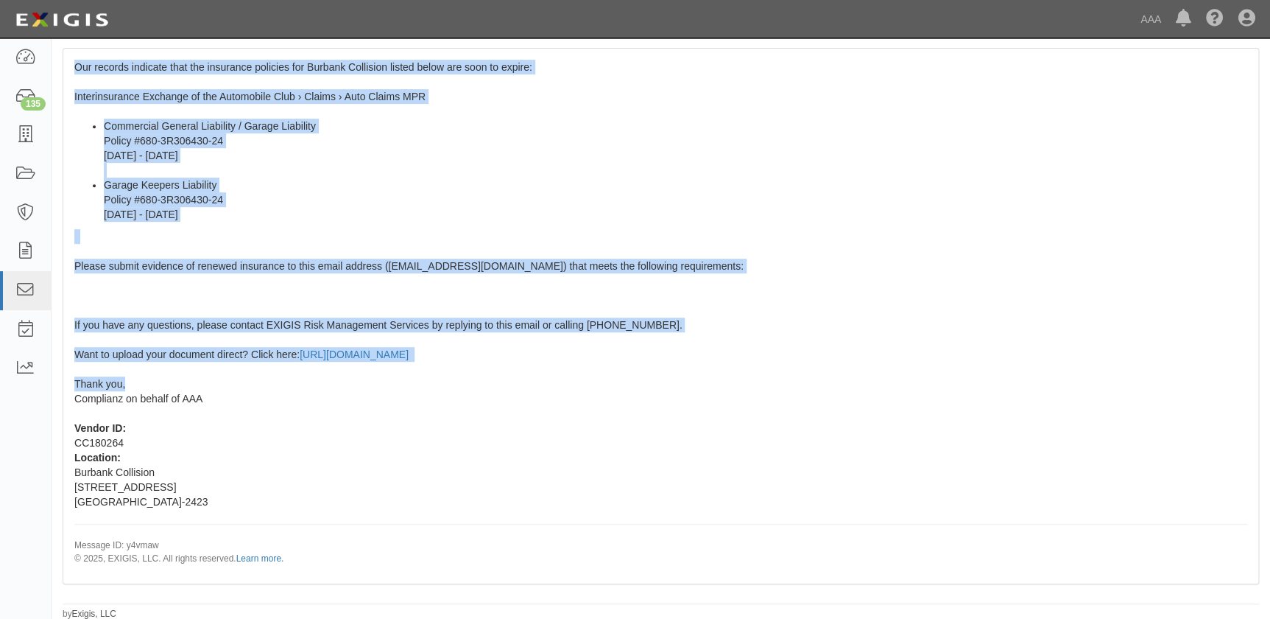
drag, startPoint x: 77, startPoint y: 326, endPoint x: 215, endPoint y: 388, distance: 151.6
click at [215, 388] on div "Our records indicate that the insurance policies for Burbank Collision listed b…" at bounding box center [660, 316] width 1195 height 534
copy span "Our records indicate that the insurance policies for Burbank Collision listed b…"
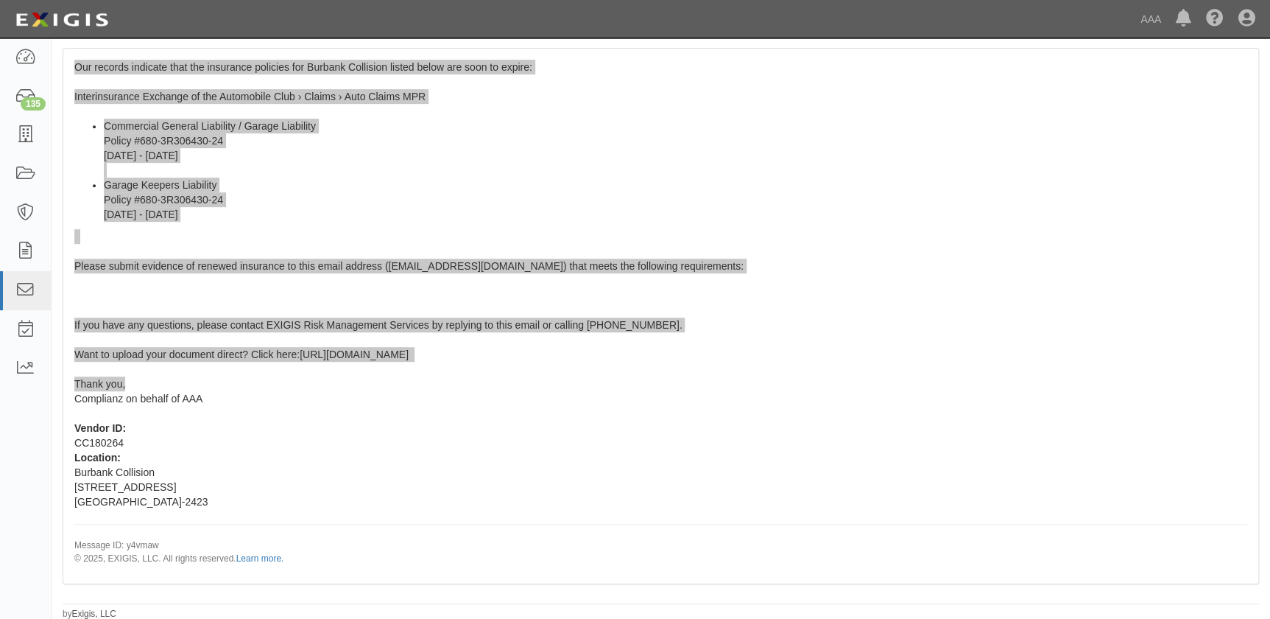
scroll to position [0, 0]
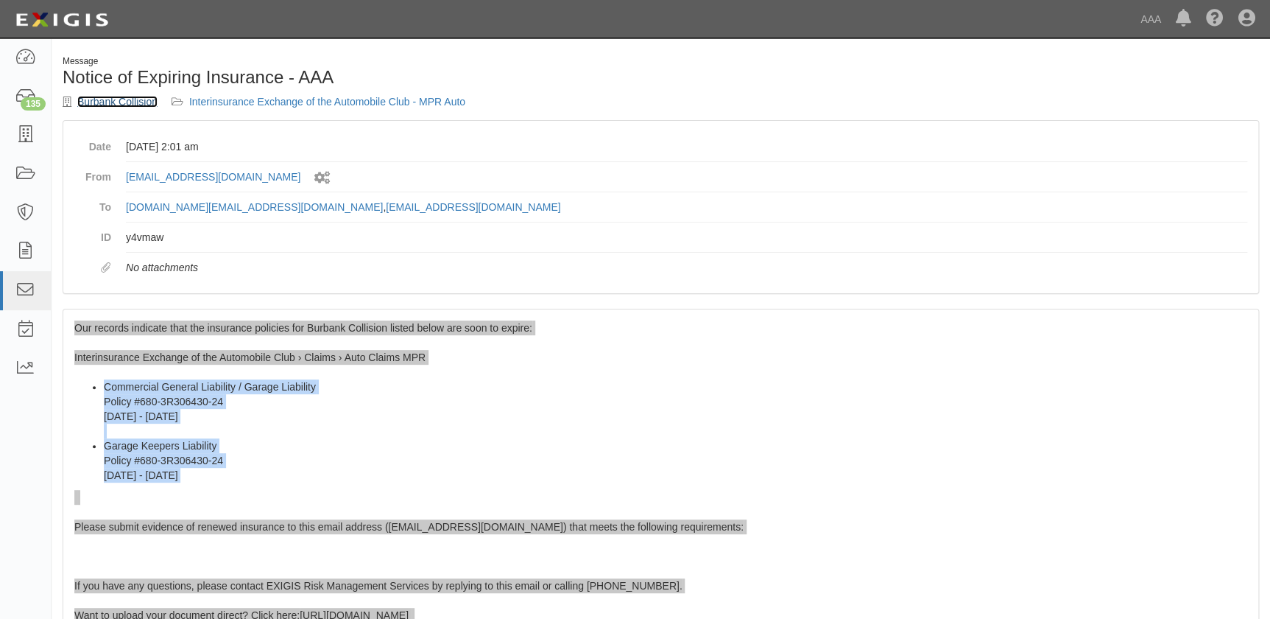
click at [116, 96] on link "Burbank Collision" at bounding box center [117, 102] width 80 height 12
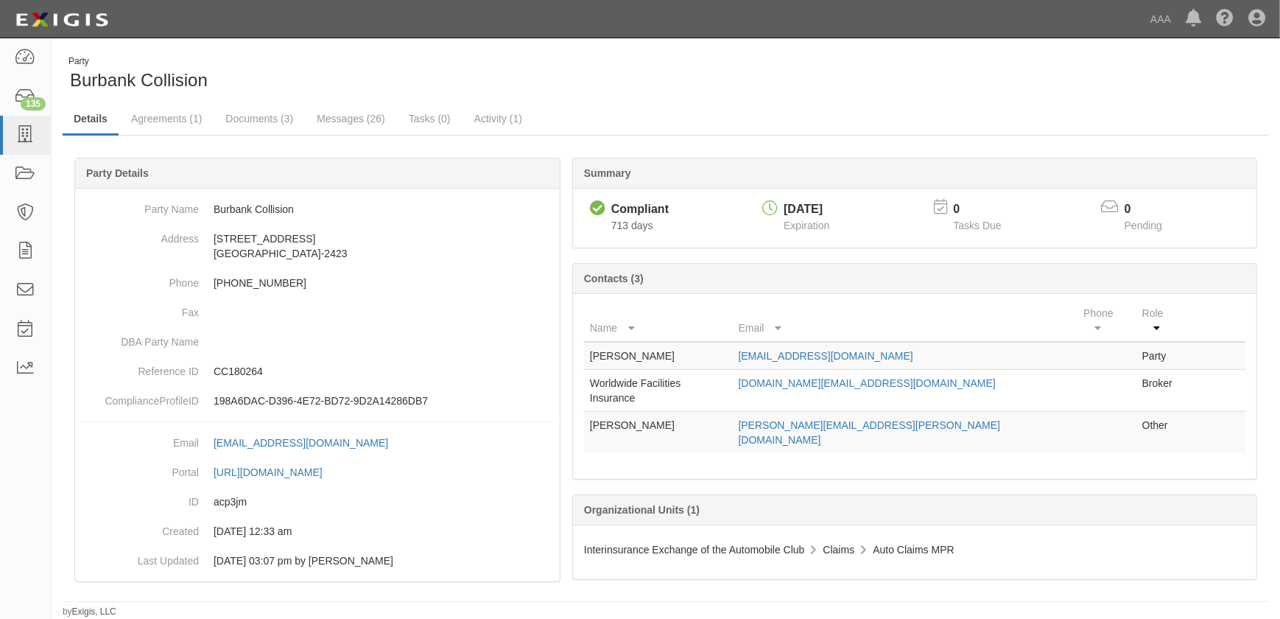
click at [604, 85] on div "Party Burbank Collision" at bounding box center [359, 74] width 592 height 38
click at [29, 139] on icon at bounding box center [25, 135] width 21 height 17
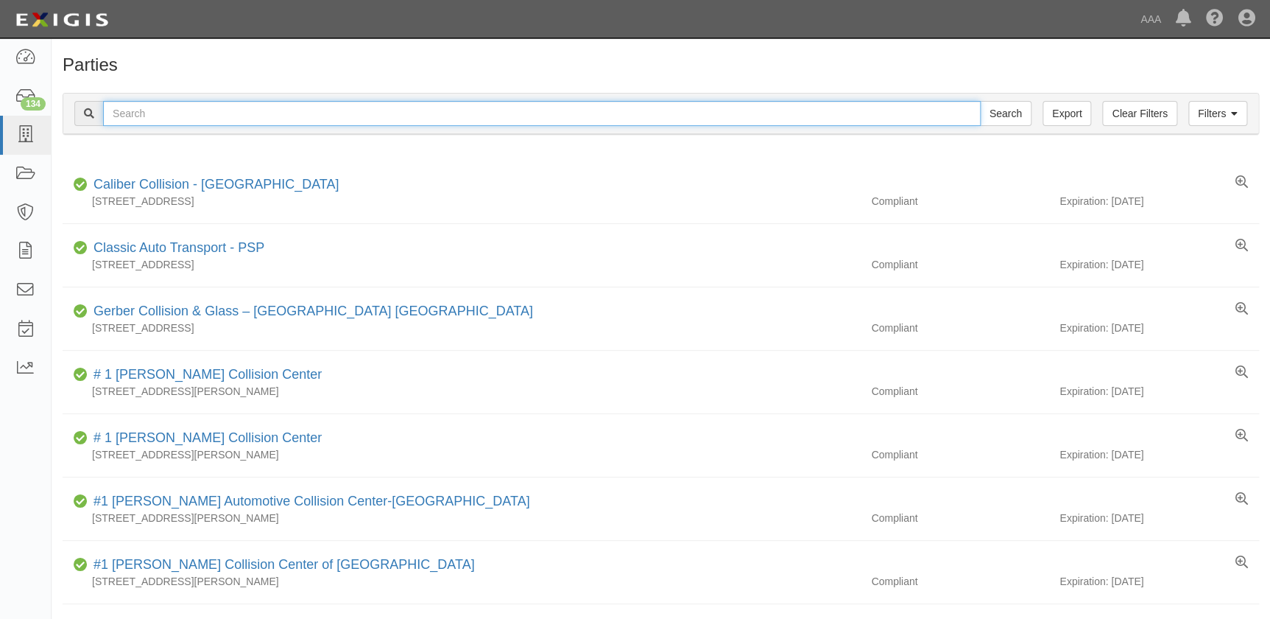
click at [121, 112] on input "text" at bounding box center [542, 113] width 878 height 25
paste input "Cross Auto Body"
type input "Cross Auto Body"
click at [980, 101] on input "Search" at bounding box center [1006, 113] width 52 height 25
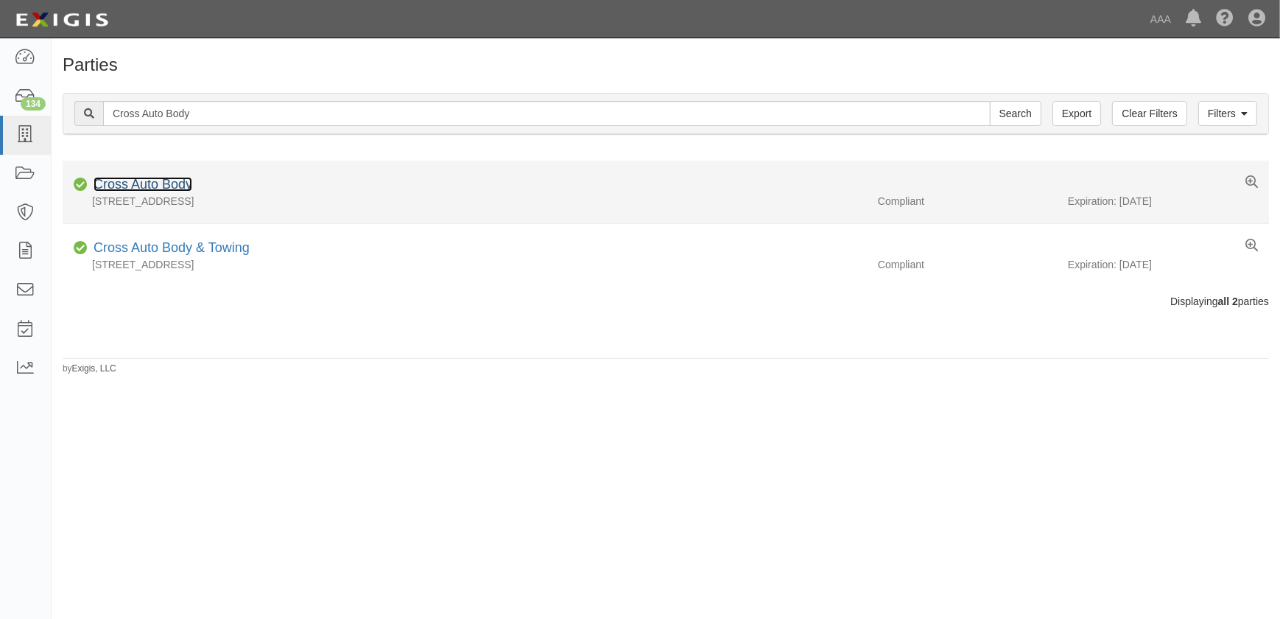
click at [141, 186] on link "Cross Auto Body" at bounding box center [143, 184] width 99 height 15
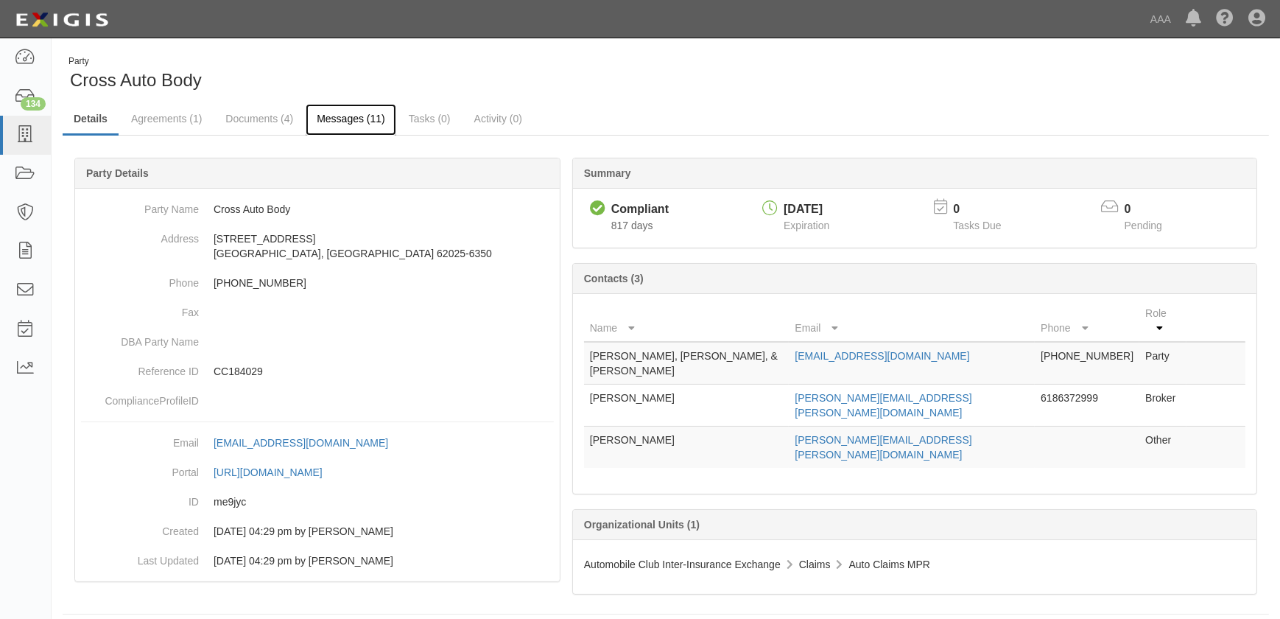
click at [334, 117] on link "Messages (11)" at bounding box center [351, 120] width 91 height 32
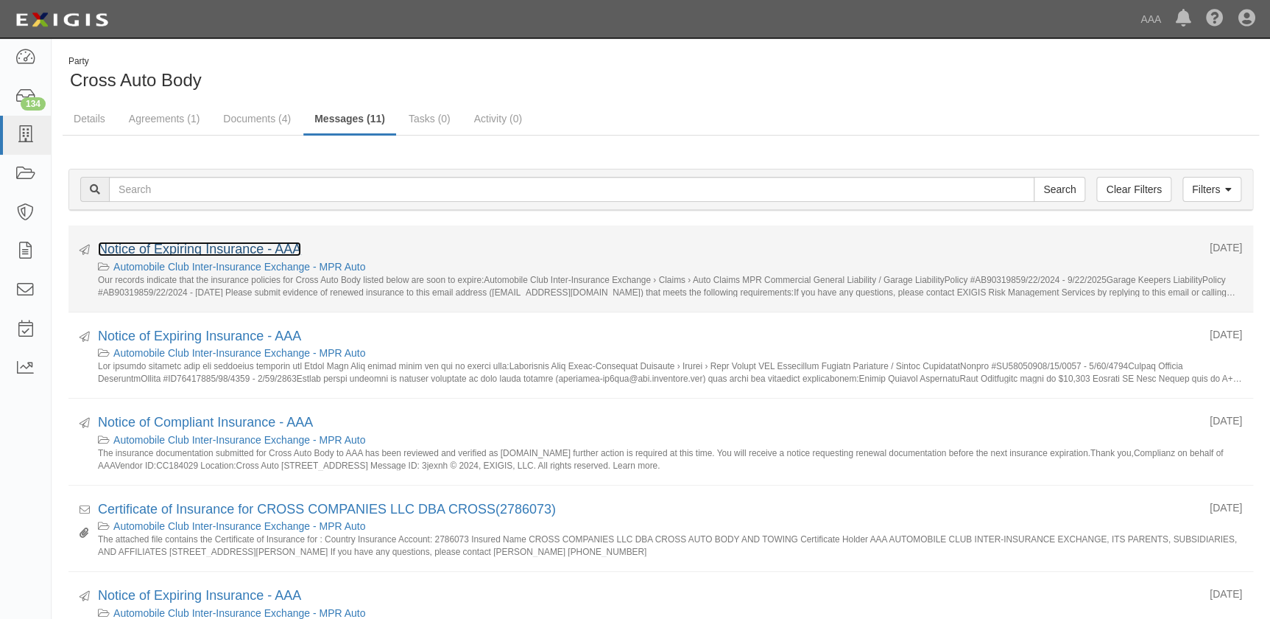
click at [245, 249] on link "Notice of Expiring Insurance - AAA" at bounding box center [199, 249] width 203 height 15
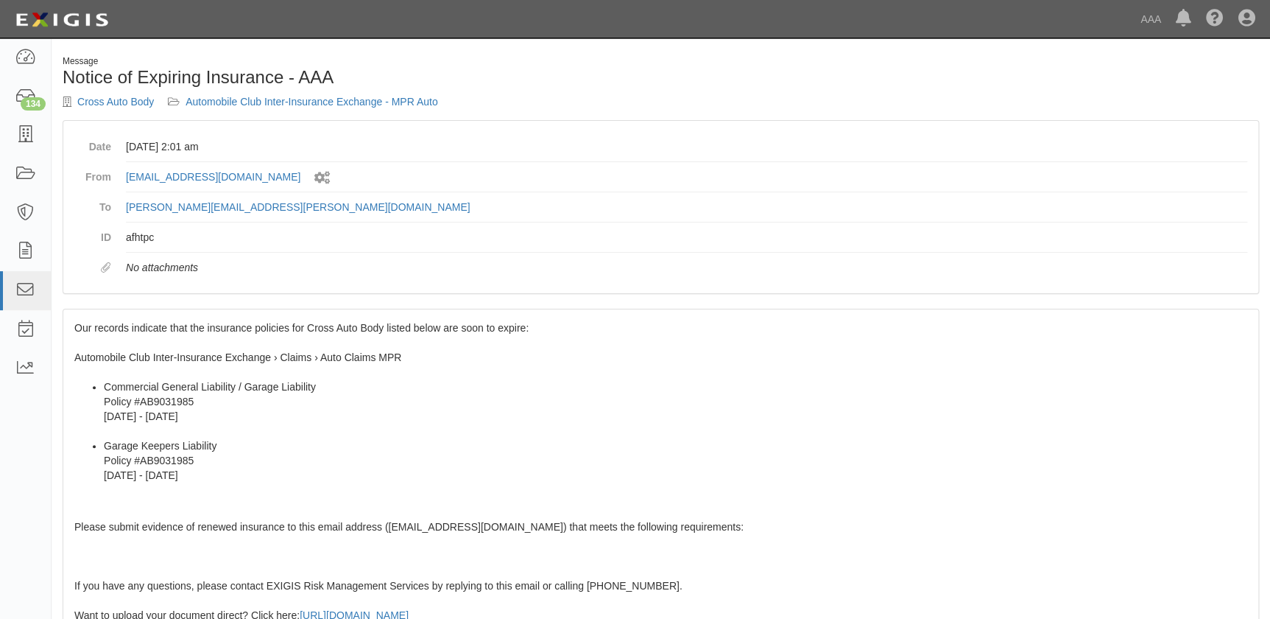
click at [191, 329] on span "Our records indicate that the insurance policies for Cross Auto Body listed bel…" at bounding box center [660, 573] width 1173 height 503
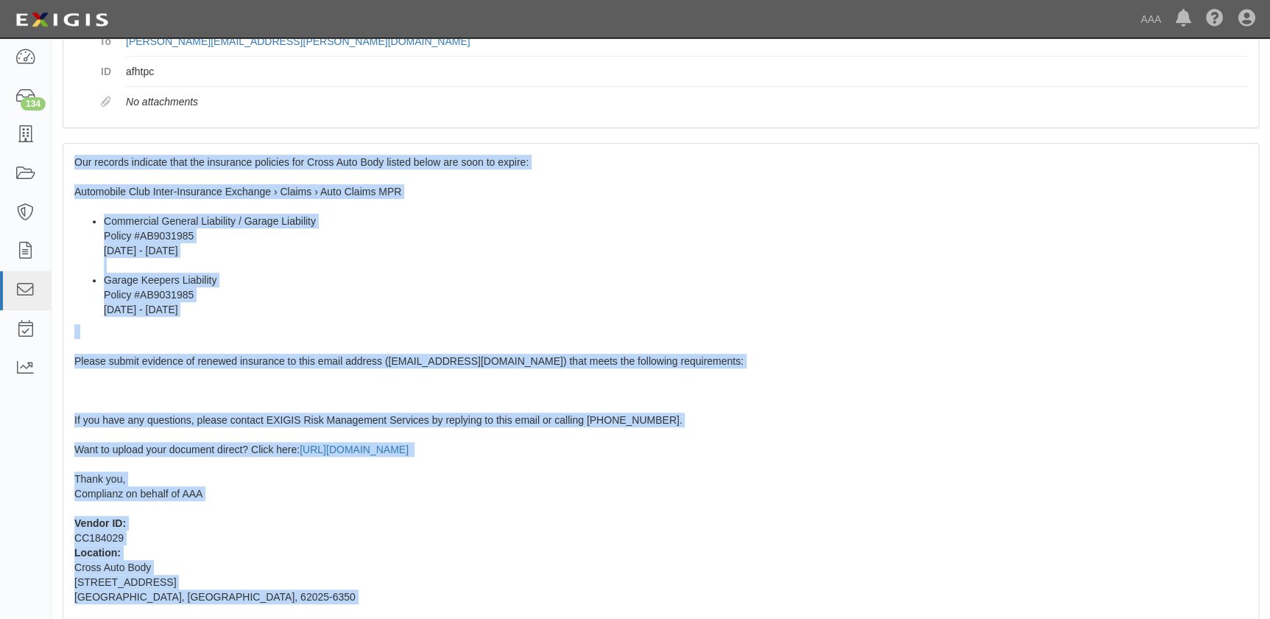
scroll to position [261, 0]
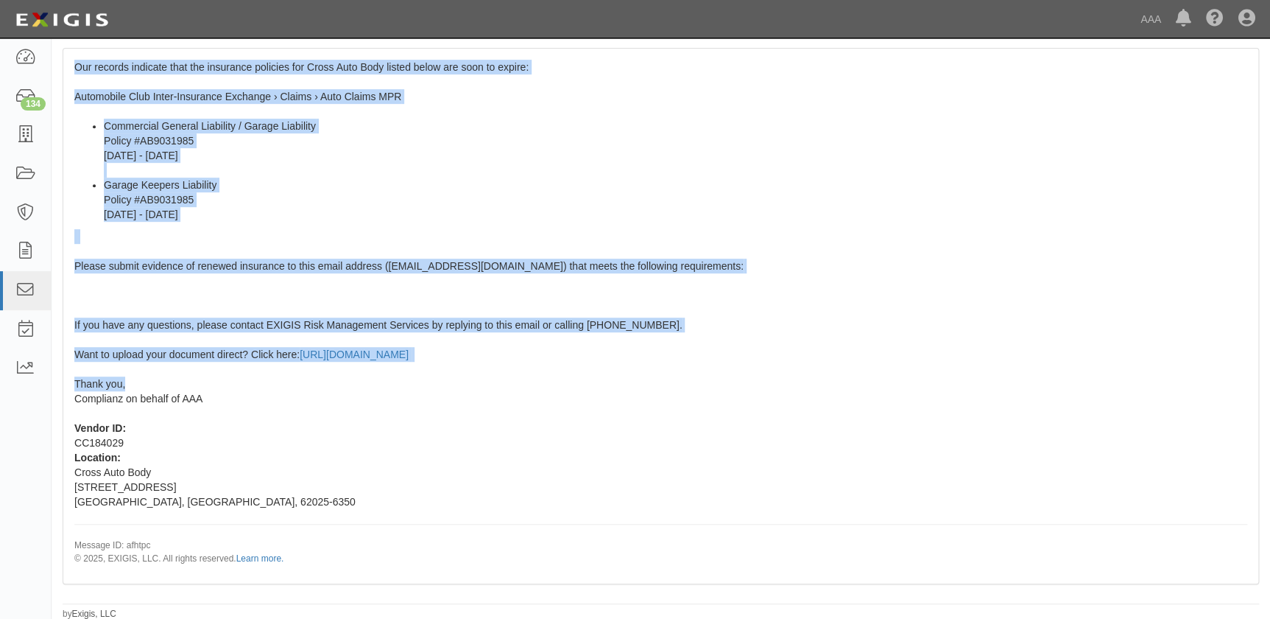
drag, startPoint x: 74, startPoint y: 327, endPoint x: 163, endPoint y: 380, distance: 104.3
click at [163, 380] on div "Our records indicate that the insurance policies for Cross Auto Body listed bel…" at bounding box center [660, 316] width 1195 height 534
copy span "Our records indicate that the insurance policies for Cross Auto Body listed bel…"
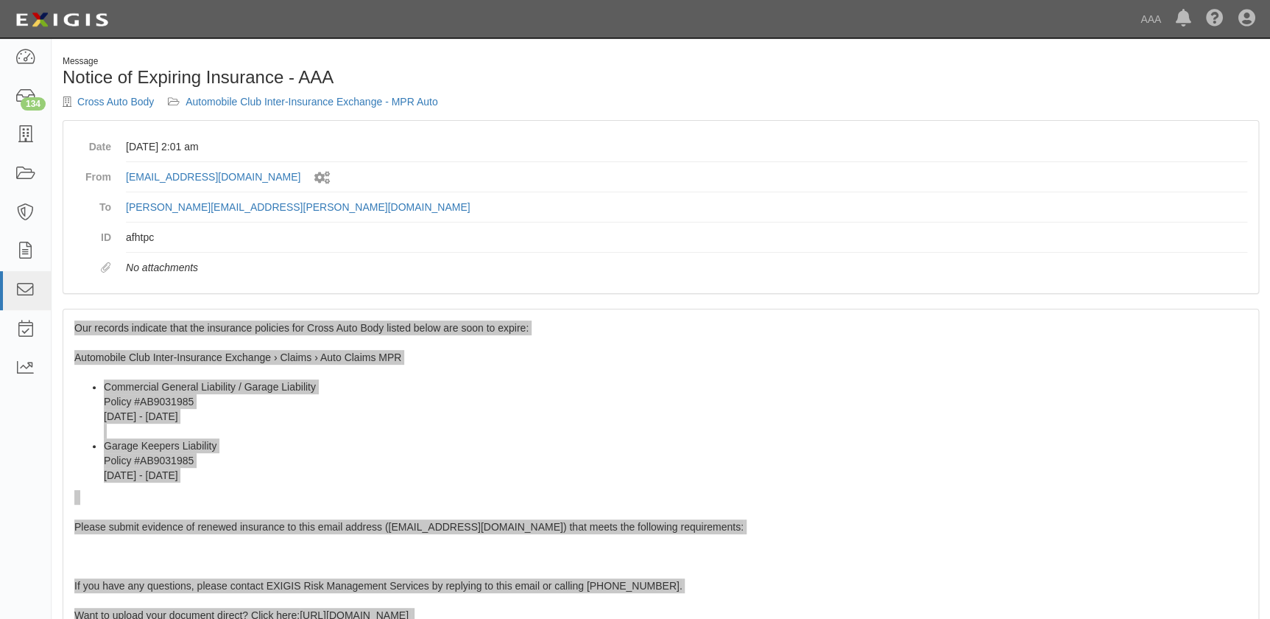
scroll to position [0, 0]
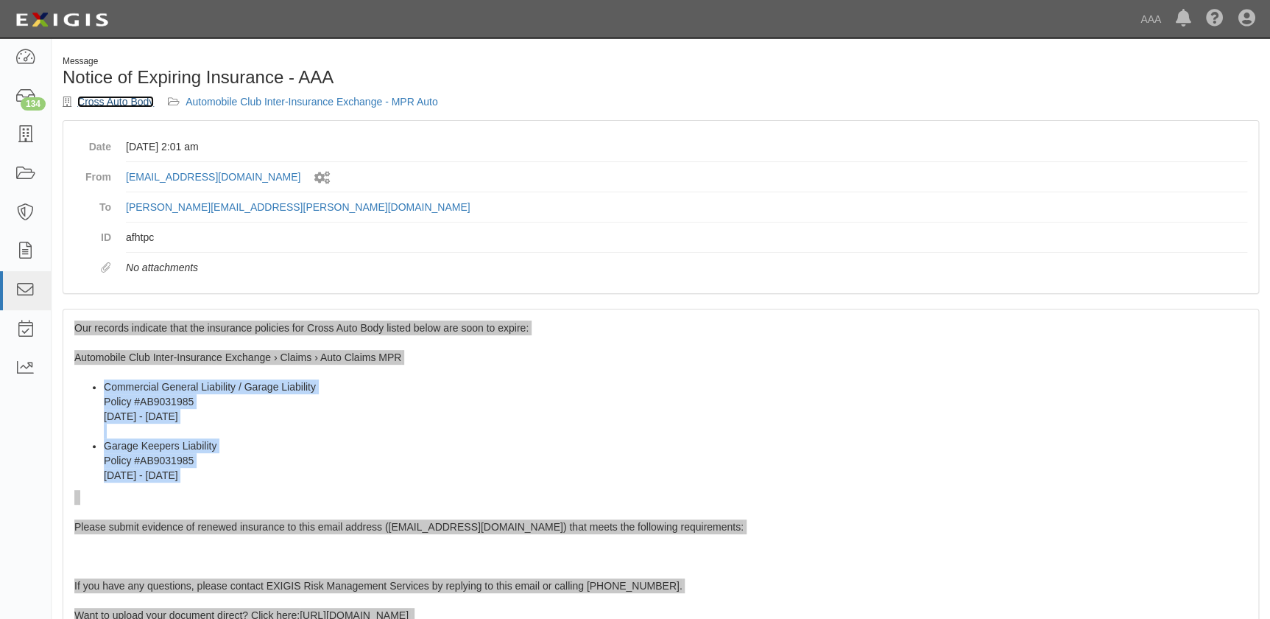
click at [119, 100] on link "Cross Auto Body" at bounding box center [115, 102] width 77 height 12
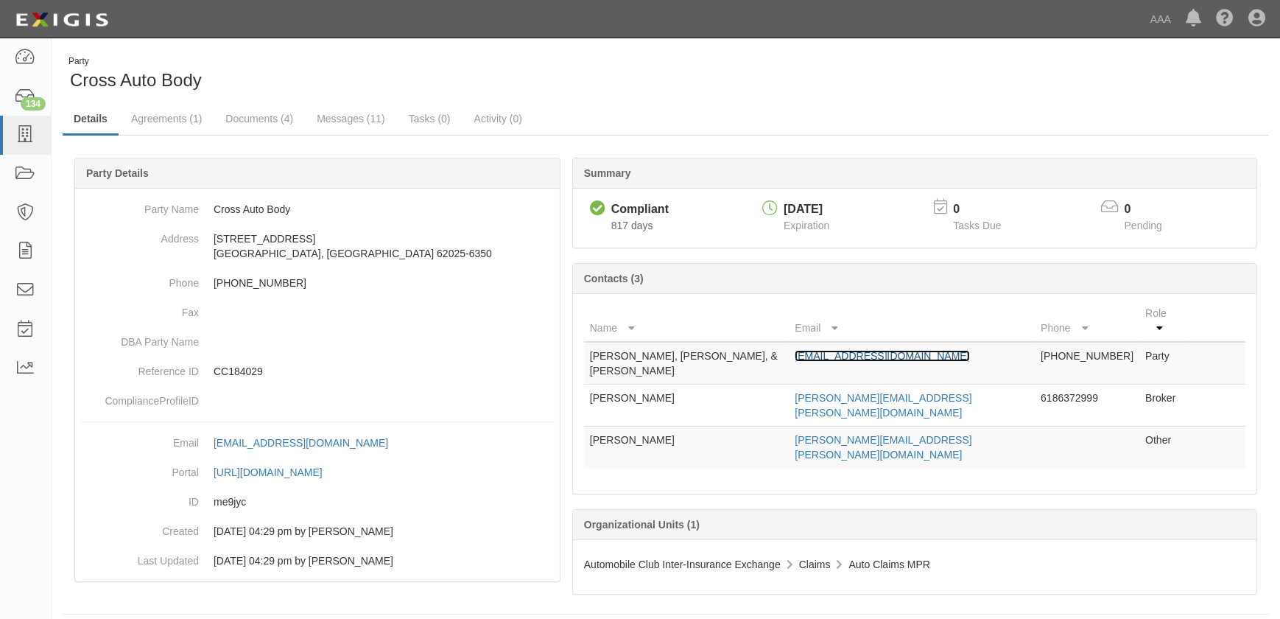
click at [856, 350] on link "[EMAIL_ADDRESS][DOMAIN_NAME]" at bounding box center [882, 356] width 175 height 12
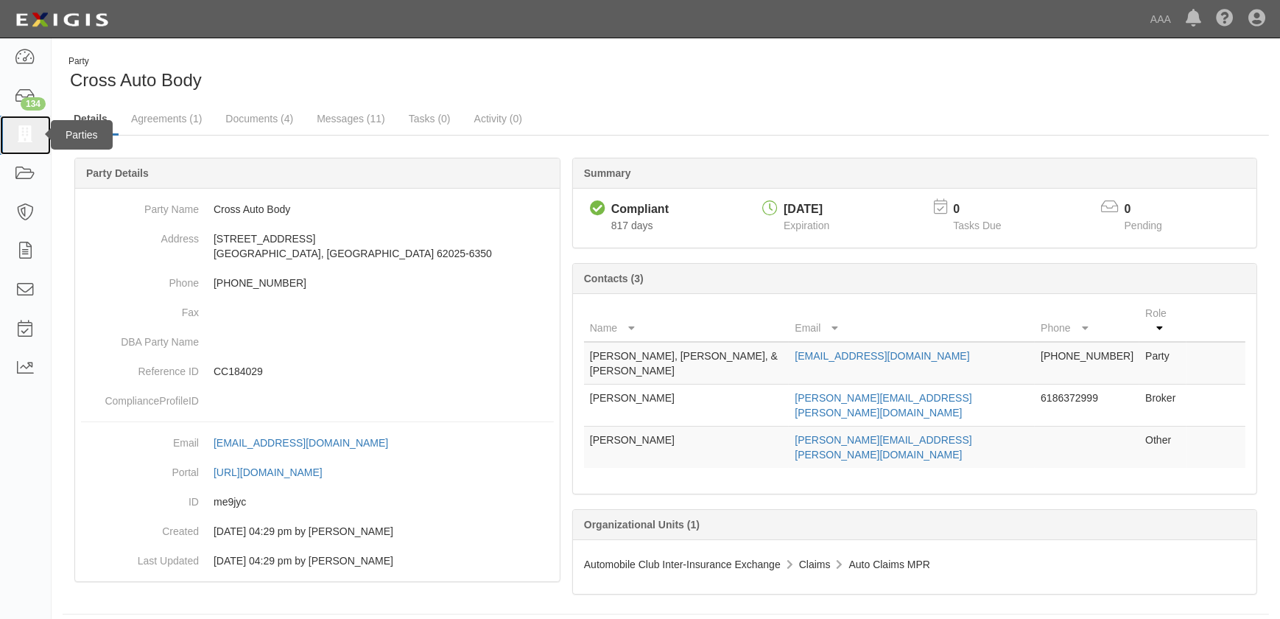
click at [19, 133] on icon at bounding box center [25, 135] width 21 height 17
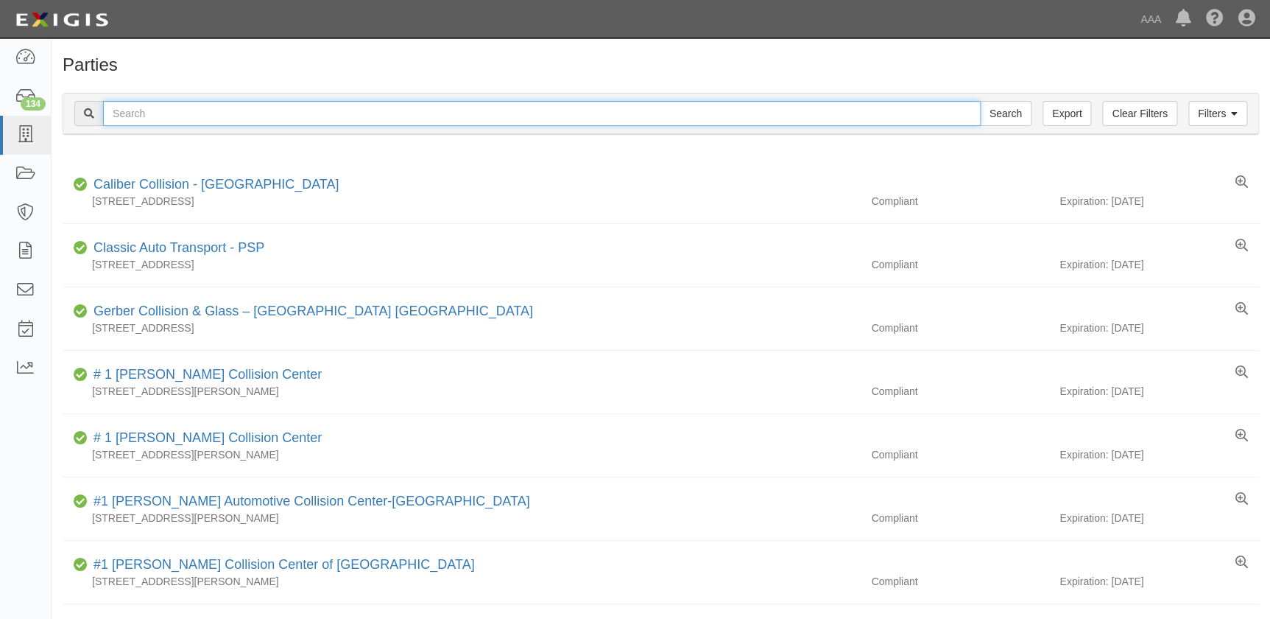
click at [284, 113] on input "text" at bounding box center [542, 113] width 878 height 25
paste input "Porterville Collision Center"
type input "Porterville Collision Center"
click at [980, 101] on input "Search" at bounding box center [1006, 113] width 52 height 25
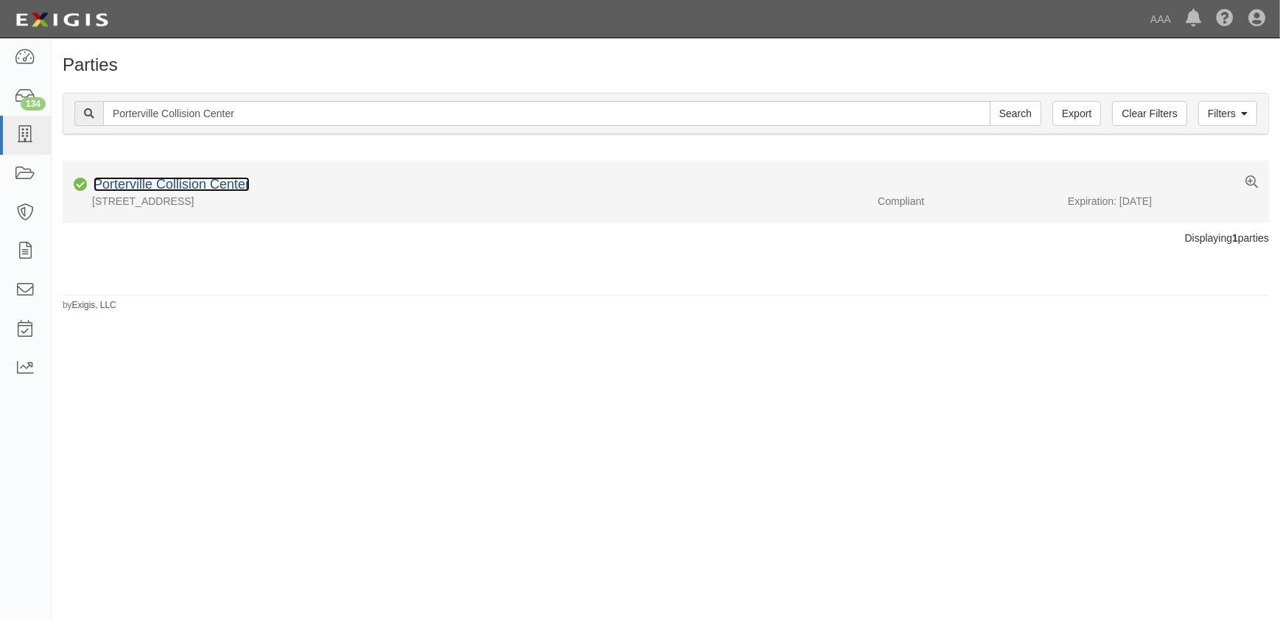
click at [196, 186] on link "Porterville Collision Center" at bounding box center [172, 184] width 156 height 15
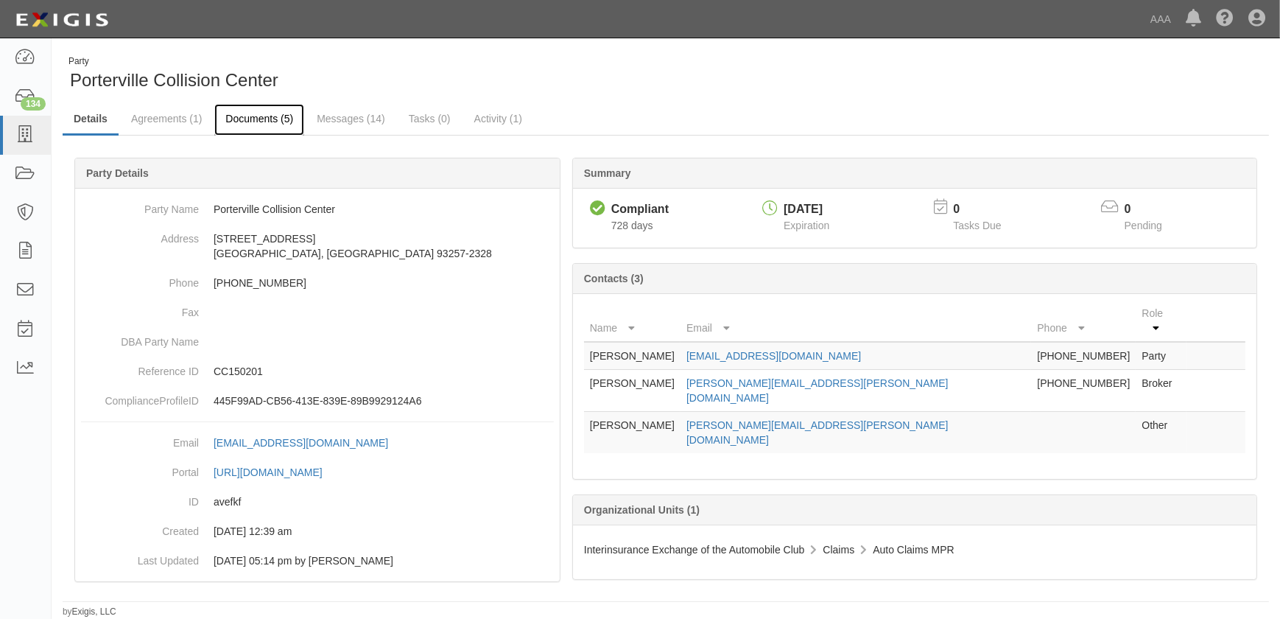
click at [265, 119] on link "Documents (5)" at bounding box center [259, 120] width 90 height 32
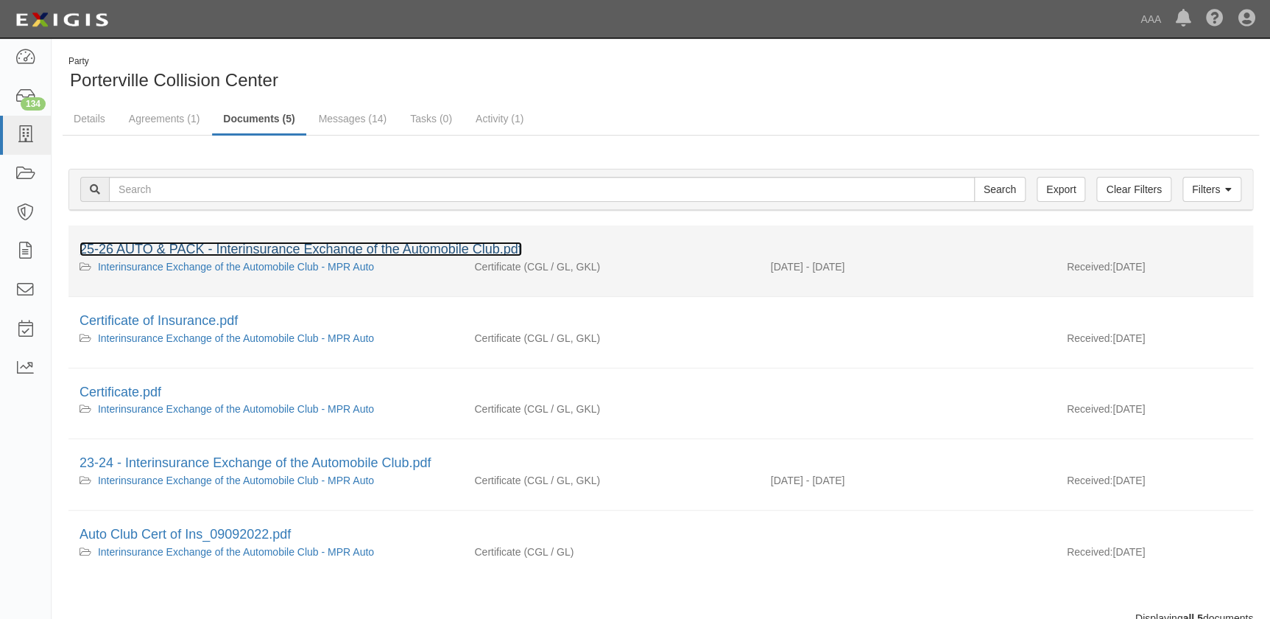
click at [263, 247] on link "25-26 AUTO & PACK - Interinsurance Exchange of the Automobile Club.pdf" at bounding box center [301, 249] width 443 height 15
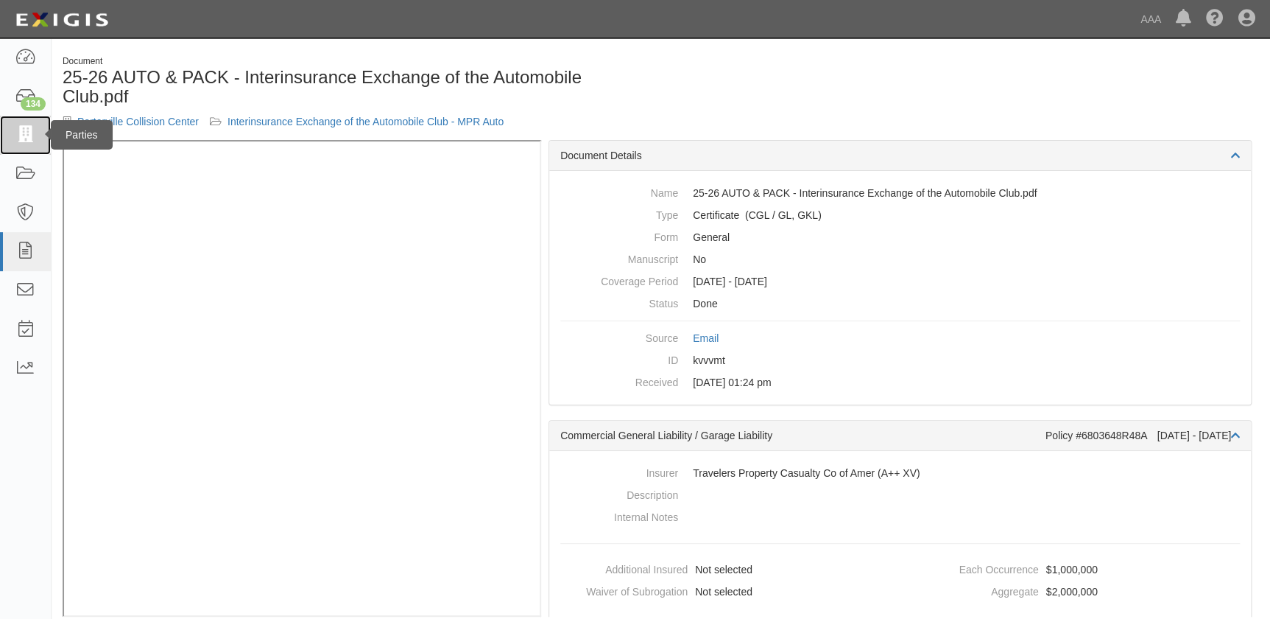
click at [22, 127] on icon at bounding box center [25, 135] width 21 height 17
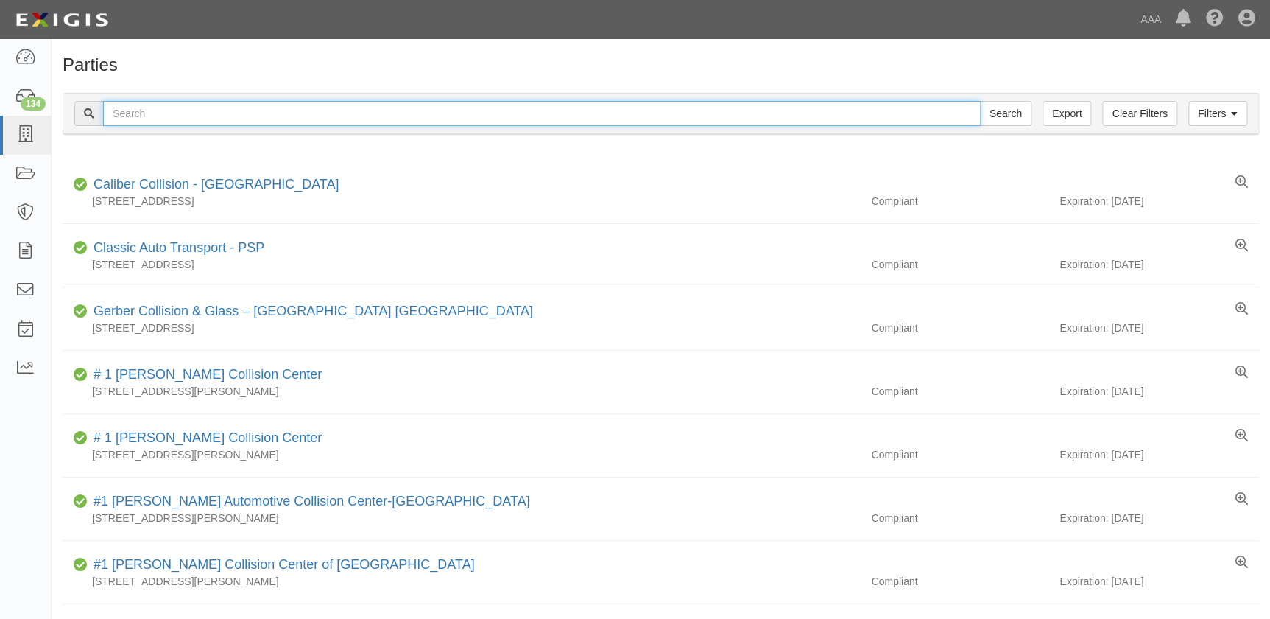
click at [152, 112] on input "text" at bounding box center [542, 113] width 878 height 25
paste input "Hendrick Chevrolet"
type input "Hendrick Chevrolet"
click at [980, 101] on input "Search" at bounding box center [1006, 113] width 52 height 25
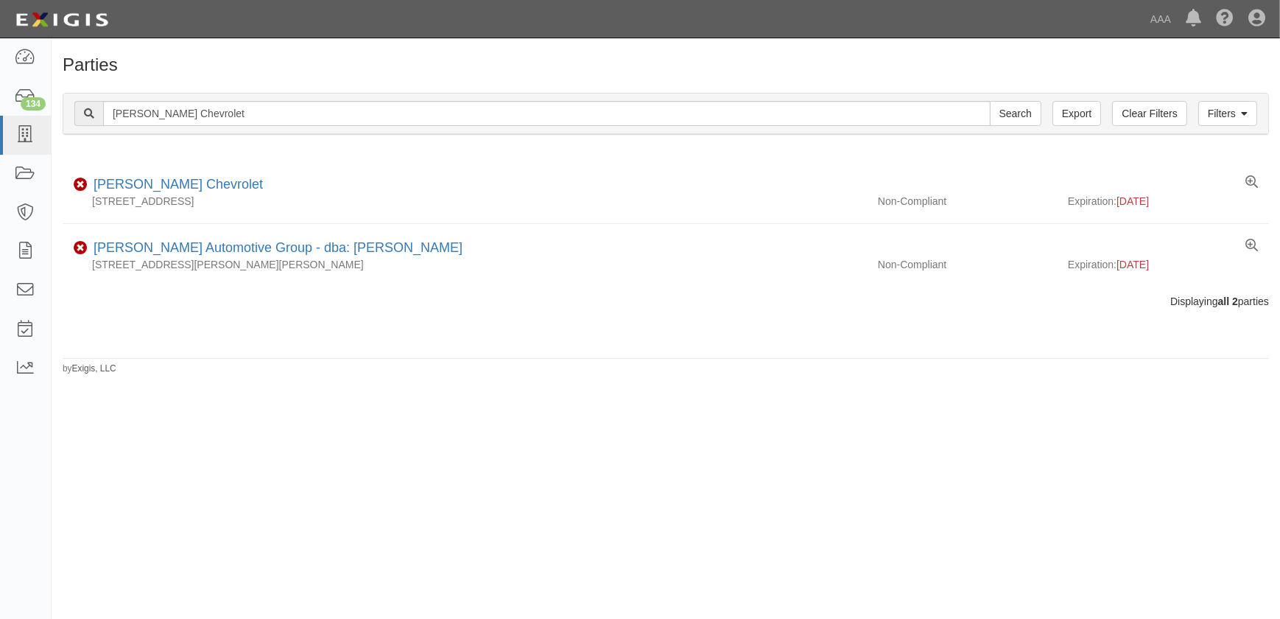
drag, startPoint x: 331, startPoint y: 404, endPoint x: 366, endPoint y: 372, distance: 47.5
click at [331, 404] on div "Parties Add Party Filters Clear Filters Export [PERSON_NAME] Chevrolet Search F…" at bounding box center [640, 322] width 1280 height 557
